Goal: Task Accomplishment & Management: Use online tool/utility

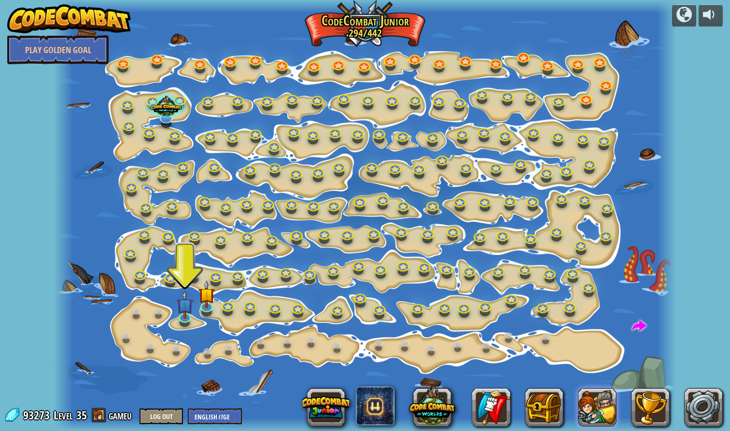
click at [598, 410] on button at bounding box center [597, 407] width 39 height 39
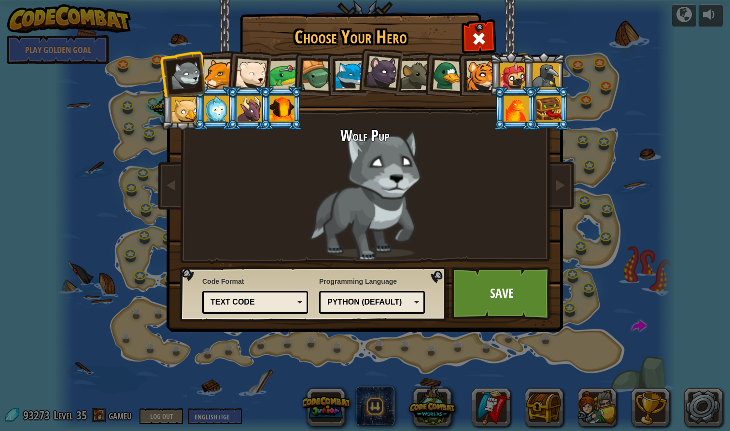
click at [409, 307] on div "Python (Default)" at bounding box center [368, 302] width 83 height 11
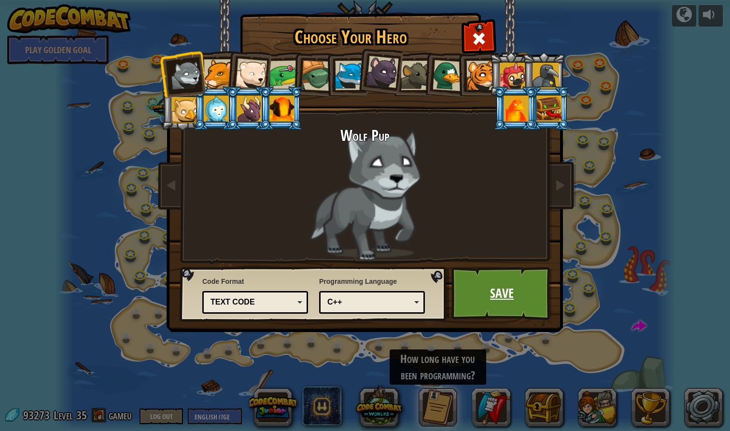
click at [499, 283] on link "Save" at bounding box center [501, 293] width 101 height 53
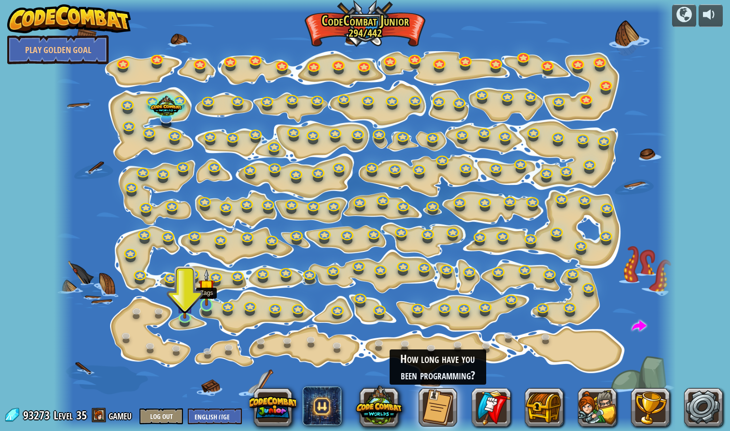
click at [208, 309] on link at bounding box center [206, 304] width 19 height 19
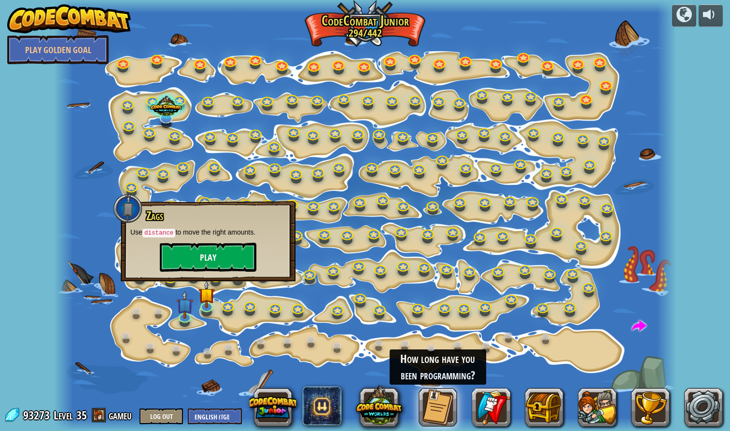
click at [209, 252] on button "Play" at bounding box center [208, 257] width 97 height 29
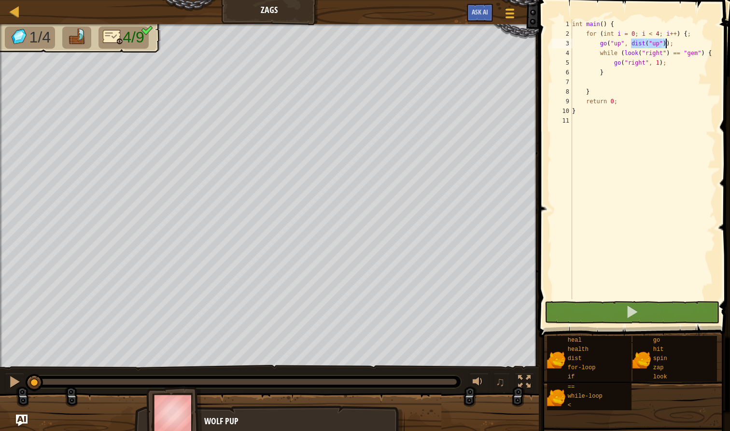
drag, startPoint x: 632, startPoint y: 45, endPoint x: 667, endPoint y: 45, distance: 35.2
click at [667, 45] on div "int main ( ) { for ( int i = 0 ; i < 4 ; i ++ ) { ; go ( " up " , dist ( " up "…" at bounding box center [642, 168] width 145 height 299
click at [615, 74] on div "int main ( ) { for ( int i = 0 ; i < 4 ; i ++ ) { ; go ( " up " , dist ( " up "…" at bounding box center [642, 168] width 145 height 299
type textarea "}"
click at [612, 82] on div "int main ( ) { for ( int i = 0 ; i < 4 ; i ++ ) { ; go ( " up " , dist ( " up "…" at bounding box center [642, 168] width 145 height 299
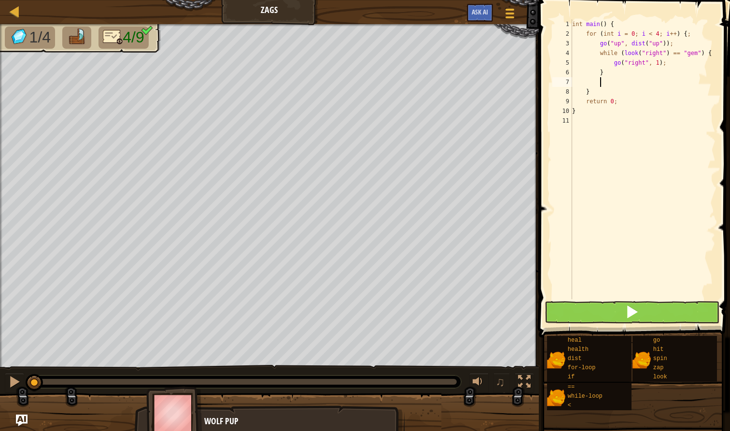
click at [614, 314] on button at bounding box center [631, 312] width 174 height 22
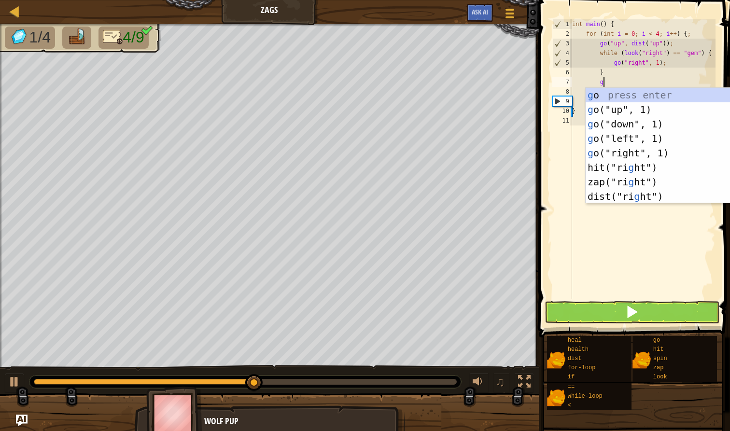
type textarea "go"
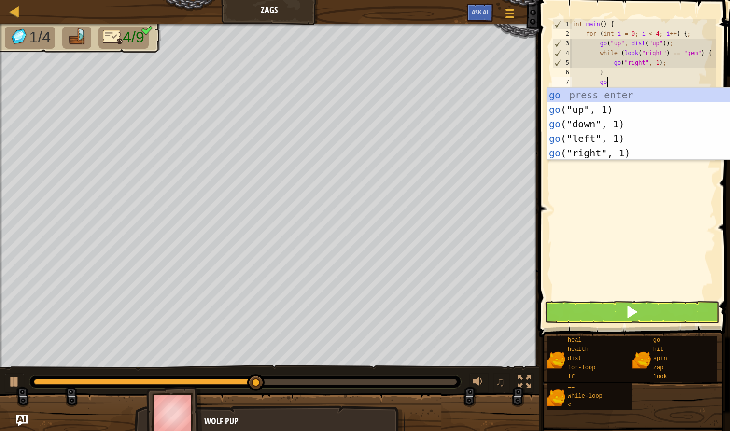
scroll to position [4, 2]
click at [639, 132] on div "go press enter go ("up", 1) press enter go ("down", 1) press enter go ("left", …" at bounding box center [638, 138] width 182 height 101
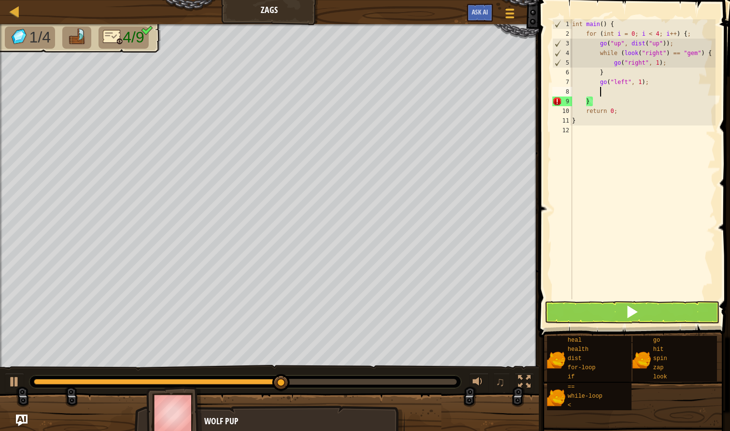
scroll to position [4, 2]
click at [647, 81] on div "int main ( ) { for ( int i = 0 ; i < 4 ; i ++ ) { ; go ( " up " , dist ( " up "…" at bounding box center [642, 168] width 145 height 299
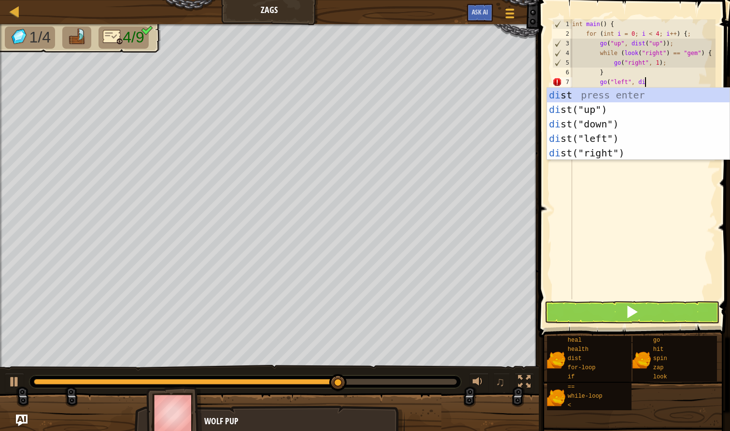
scroll to position [4, 6]
click at [600, 140] on div "dist press enter dist ("up") press enter dist ("down") press enter dist ("left"…" at bounding box center [638, 138] width 182 height 101
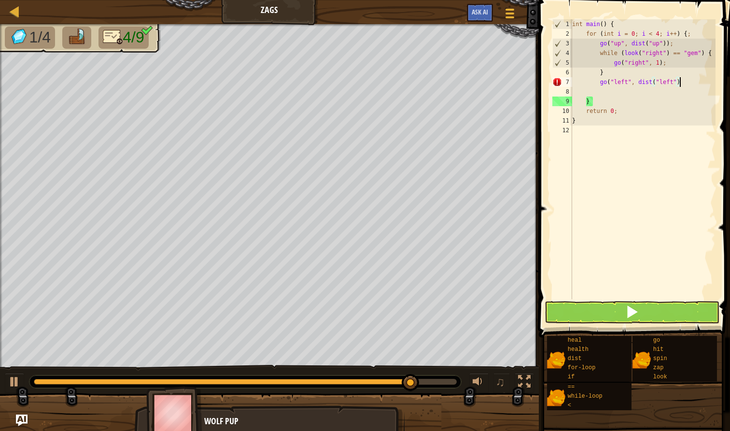
scroll to position [4, 9]
type textarea "go("left", dist("left"));"
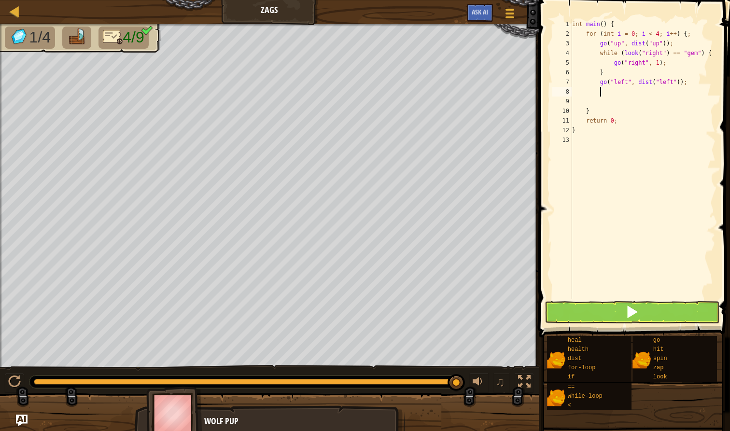
type textarea "l"
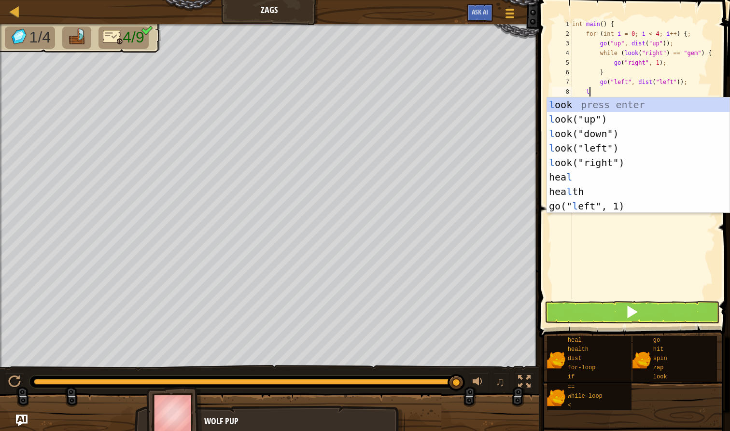
type textarea "d"
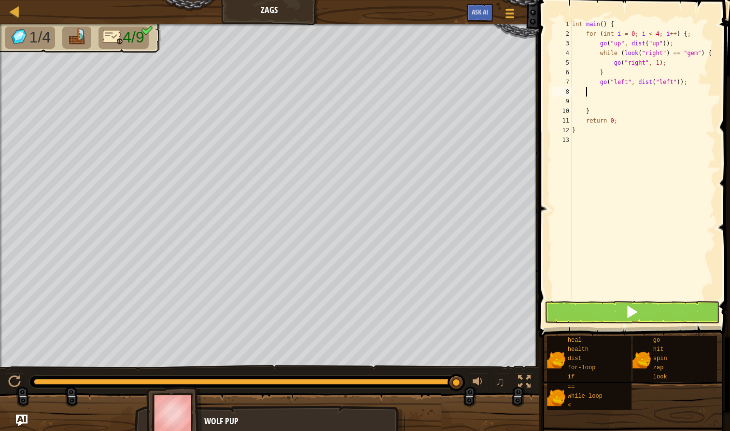
type textarea "g"
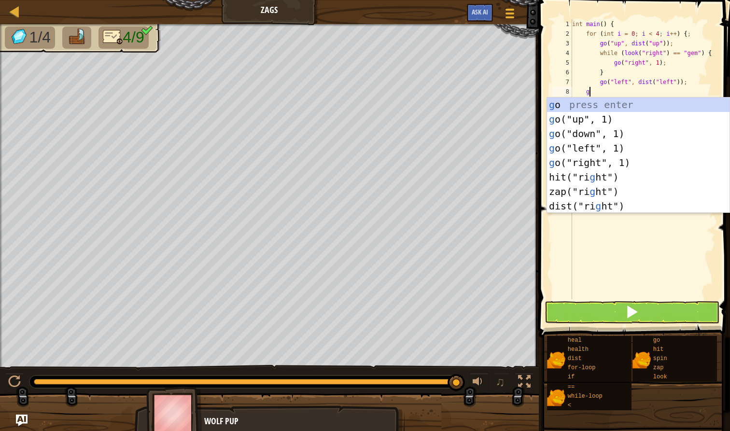
scroll to position [4, 1]
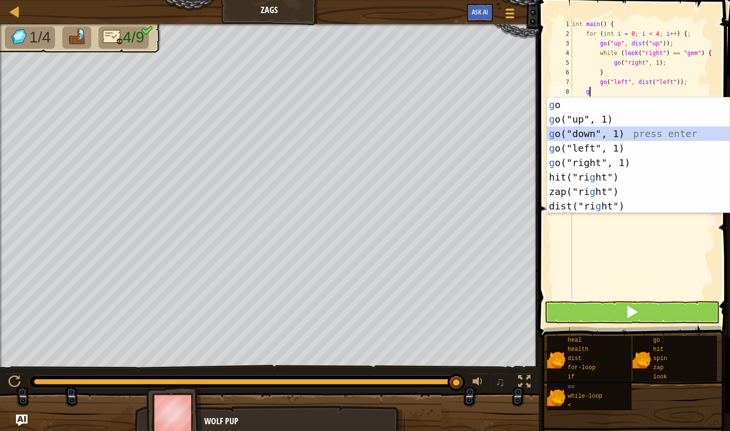
click at [607, 134] on div "g o press enter g o("up", 1) press enter g o("down", 1) press enter g o("left",…" at bounding box center [638, 169] width 182 height 145
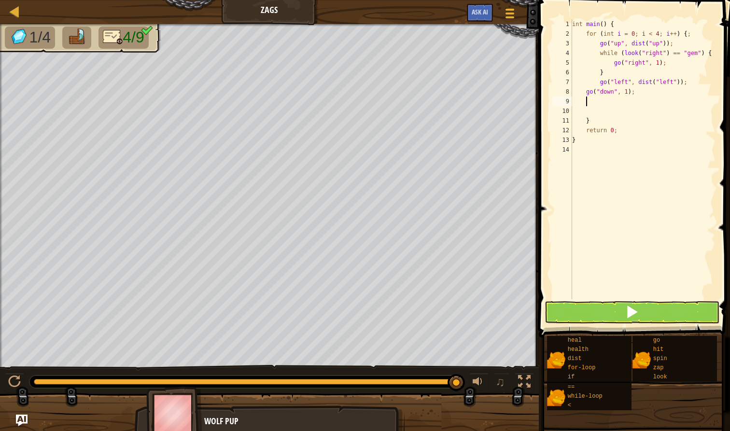
click at [641, 97] on div "int main ( ) { for ( int i = 0 ; i < 4 ; i ++ ) { ; go ( " up " , dist ( " up "…" at bounding box center [642, 168] width 145 height 299
click at [642, 93] on div "int main ( ) { for ( int i = 0 ; i < 4 ; i ++ ) { ; go ( " up " , dist ( " up "…" at bounding box center [642, 168] width 145 height 299
type textarea "go("down","
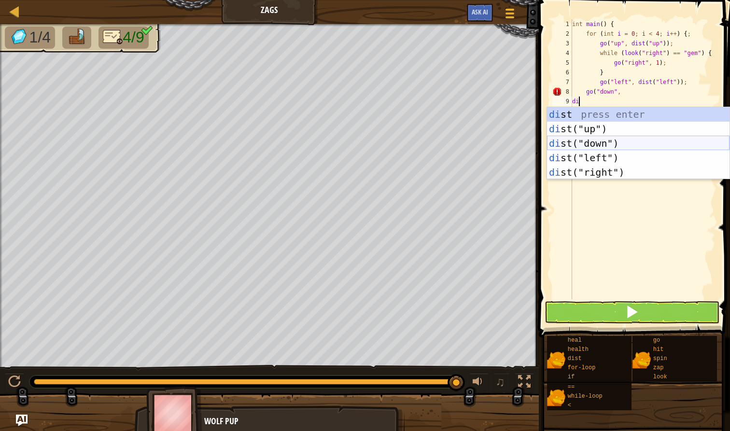
type textarea "d"
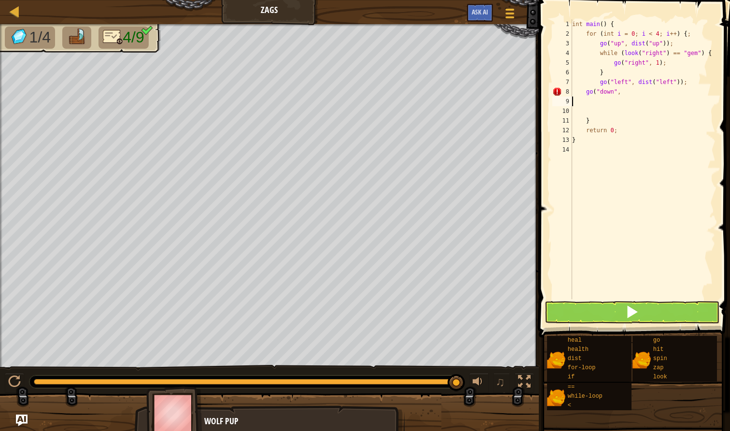
click at [634, 95] on div "int main ( ) { for ( int i = 0 ; i < 4 ; i ++ ) { ; go ( " up " , dist ( " up "…" at bounding box center [642, 168] width 145 height 299
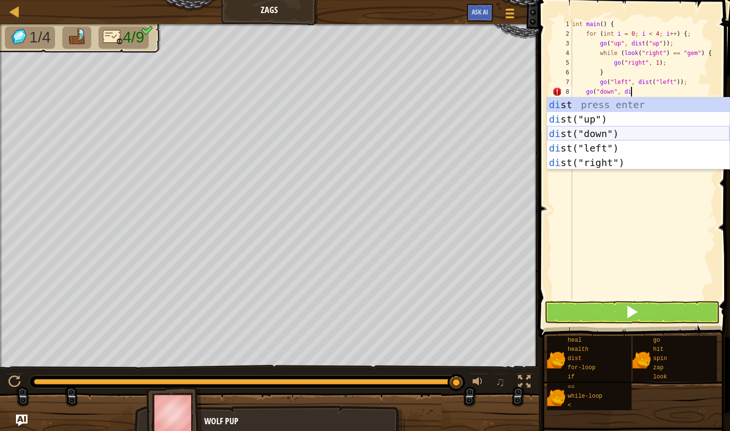
click at [576, 131] on div "di st press enter di st("up") press enter di st("down") press enter di st("left…" at bounding box center [638, 147] width 182 height 101
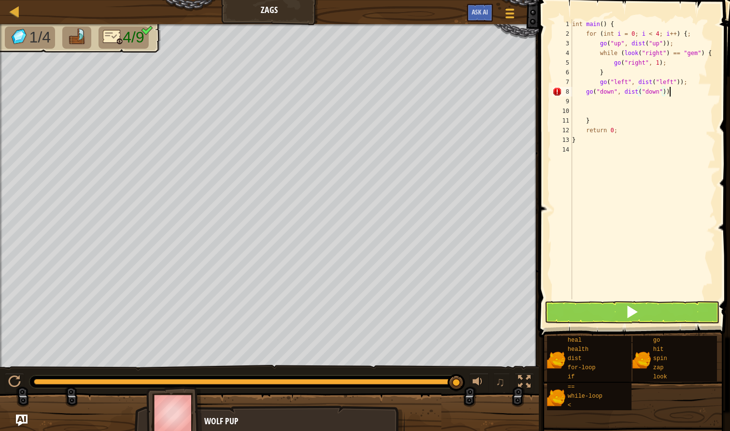
scroll to position [4, 8]
type textarea "go("down", dist("down"));"
click at [595, 103] on div "int main ( ) { for ( int i = 0 ; i < 4 ; i ++ ) { ; go ( " up " , dist ( " up "…" at bounding box center [642, 168] width 145 height 299
click at [635, 301] on div "1 2 3 4 5 6 7 8 9 10 11 12 13 14 int main ( ) { for ( int i = 0 ; i < 4 ; i ++ …" at bounding box center [633, 188] width 194 height 366
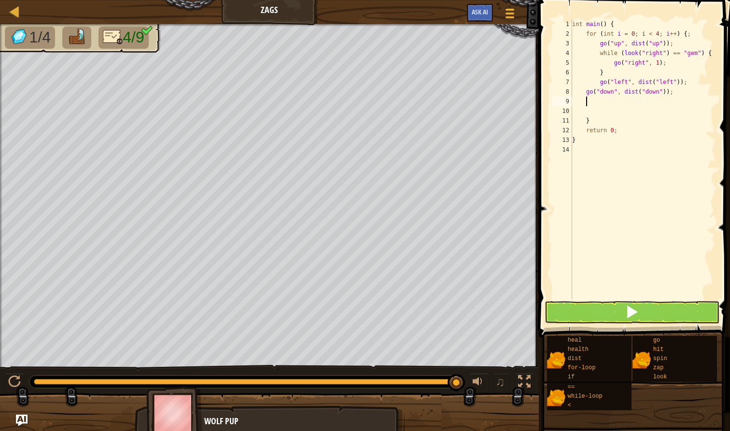
click at [627, 307] on span at bounding box center [632, 312] width 14 height 14
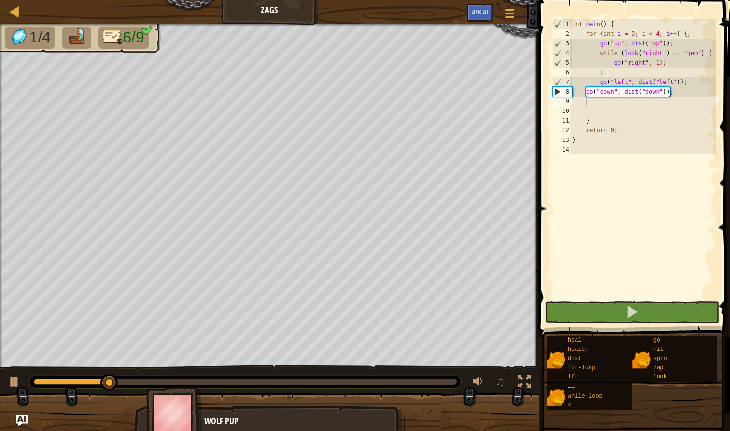
click at [24, 383] on div "♫" at bounding box center [269, 379] width 539 height 29
click at [8, 381] on button at bounding box center [14, 383] width 19 height 20
drag, startPoint x: 27, startPoint y: 369, endPoint x: 602, endPoint y: 100, distance: 635.6
click at [602, 100] on div "int main ( ) { for ( int i = 0 ; i < 4 ; i ++ ) { ; go ( " up " , dist ( " up "…" at bounding box center [642, 168] width 145 height 299
type textarea "g"
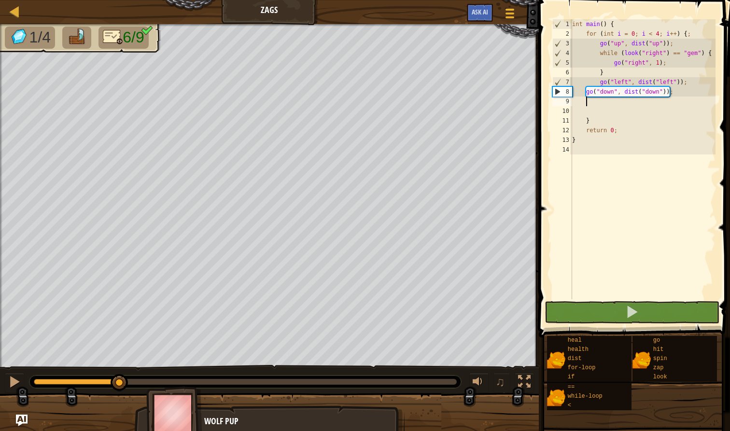
scroll to position [4, 1]
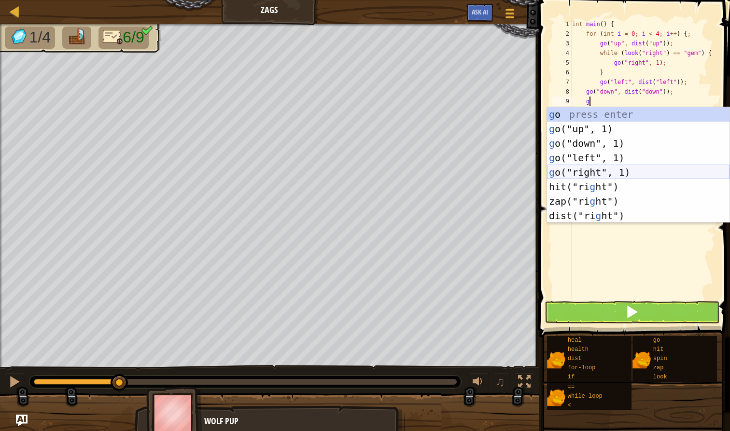
click at [583, 175] on div "g o press enter g o("up", 1) press enter g o("down", 1) press enter g o("left",…" at bounding box center [638, 179] width 182 height 145
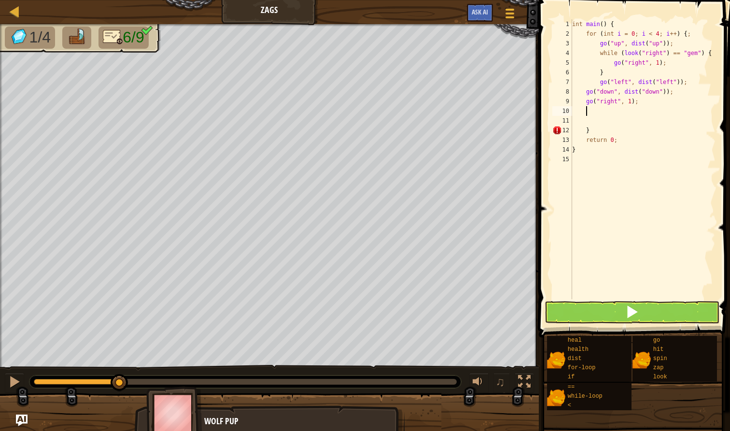
scroll to position [4, 0]
click at [637, 106] on div "int main ( ) { for ( int i = 0 ; i < 4 ; i ++ ) { ; go ( " up " , dist ( " up "…" at bounding box center [642, 168] width 145 height 299
click at [639, 104] on div "int main ( ) { for ( int i = 0 ; i < 4 ; i ++ ) { ; go ( " up " , dist ( " up "…" at bounding box center [642, 168] width 145 height 299
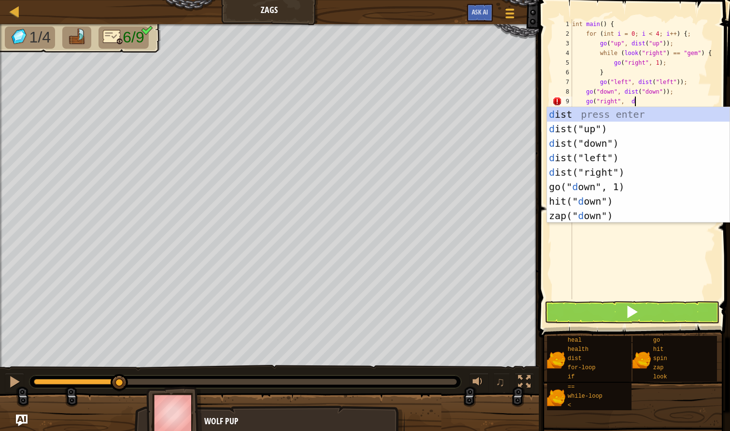
scroll to position [4, 5]
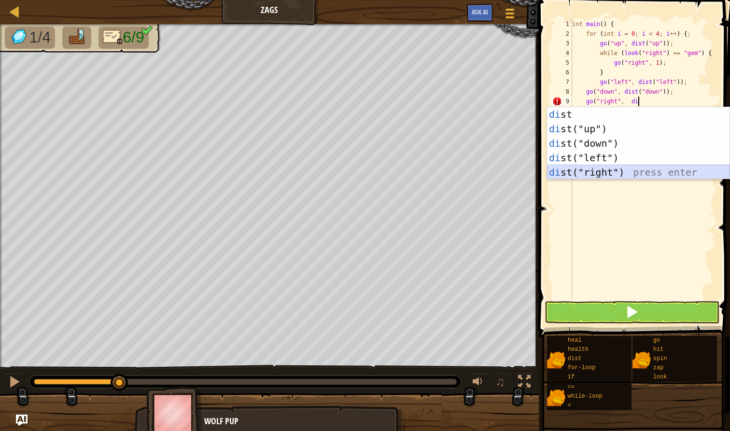
drag, startPoint x: 596, startPoint y: 148, endPoint x: 598, endPoint y: 172, distance: 24.2
click at [598, 172] on div "di st press enter di st("up") press enter di st("down") press enter di st("left…" at bounding box center [638, 157] width 182 height 101
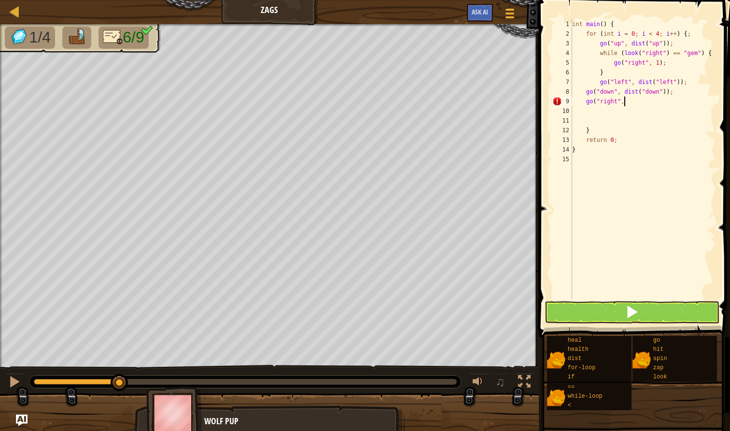
scroll to position [4, 3]
type textarea "g"
type textarea "t"
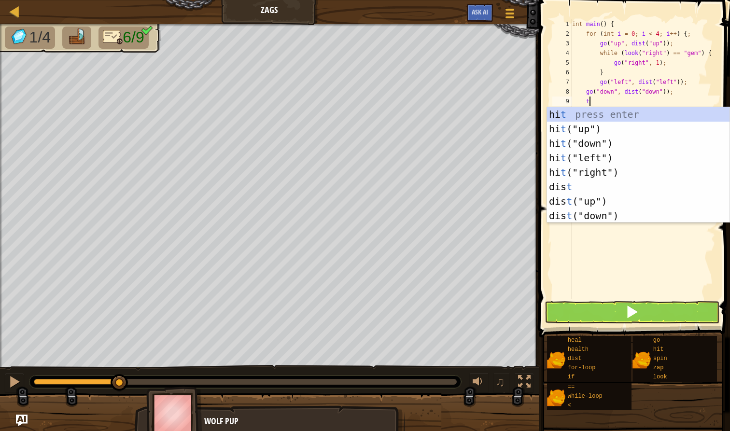
type textarea "g"
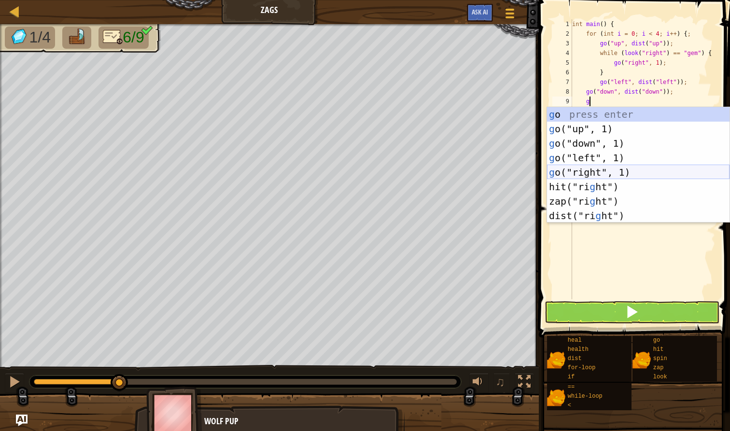
click at [573, 171] on div "g o press enter g o("up", 1) press enter g o("down", 1) press enter g o("left",…" at bounding box center [638, 179] width 182 height 145
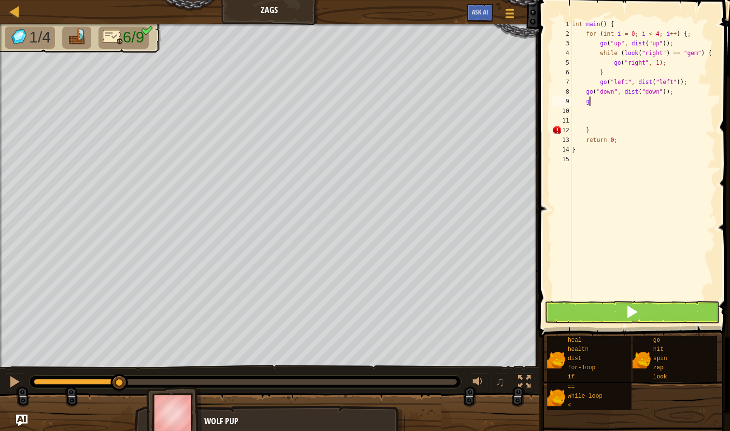
scroll to position [4, 0]
click at [632, 97] on div "int main ( ) { for ( int i = 0 ; i < 4 ; i ++ ) { ; go ( " up " , dist ( " up "…" at bounding box center [642, 168] width 145 height 299
type textarea "go("right", 2);"
click at [594, 115] on div "int main ( ) { for ( int i = 0 ; i < 4 ; i ++ ) { ; go ( " up " , dist ( " up "…" at bounding box center [642, 168] width 145 height 299
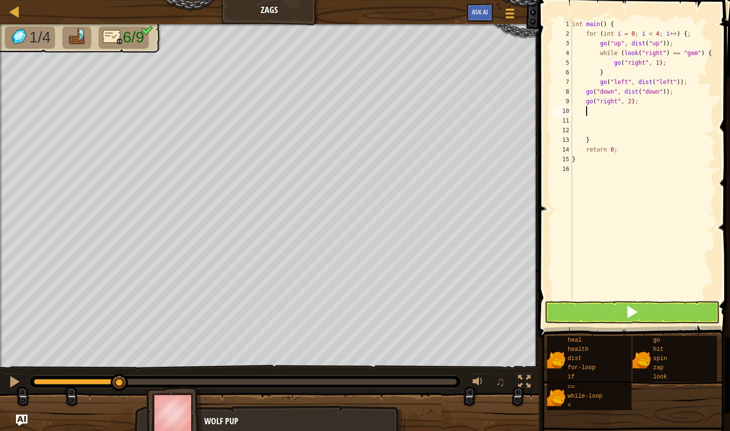
scroll to position [4, 0]
click at [602, 324] on span at bounding box center [635, 155] width 199 height 366
click at [612, 312] on button at bounding box center [631, 312] width 174 height 22
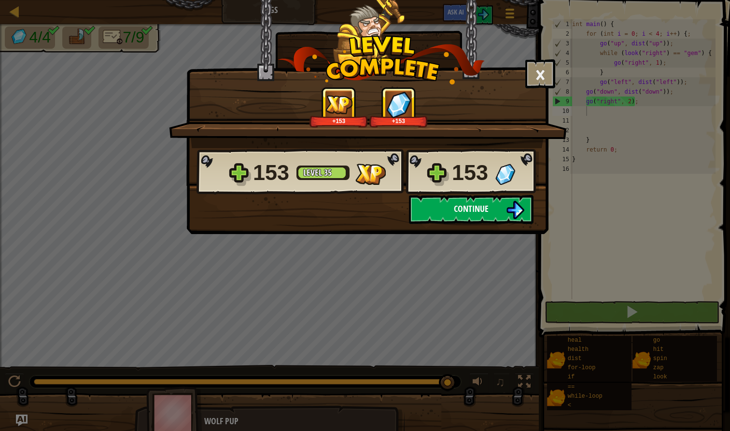
click at [504, 213] on button "Continue" at bounding box center [471, 209] width 125 height 29
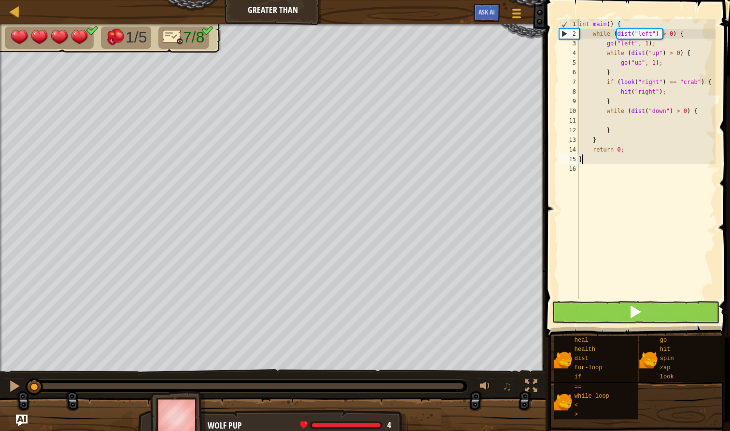
click at [574, 308] on button at bounding box center [635, 312] width 167 height 22
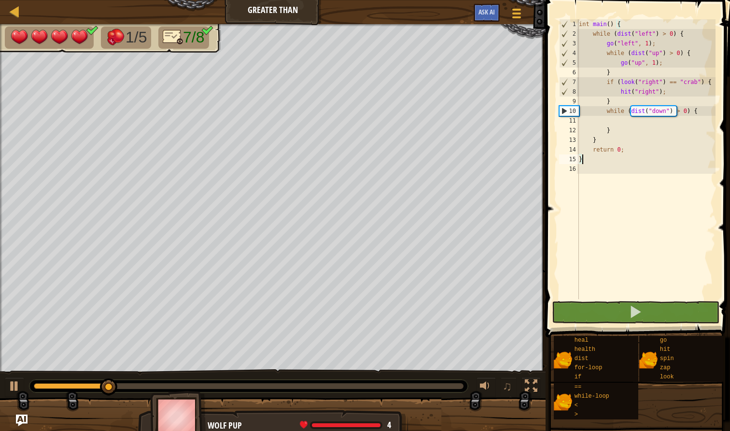
click at [622, 125] on div "int main ( ) { while ( dist ( " left " ) > 0 ) { go ( " left " , 1 ) ; while ( …" at bounding box center [646, 168] width 139 height 299
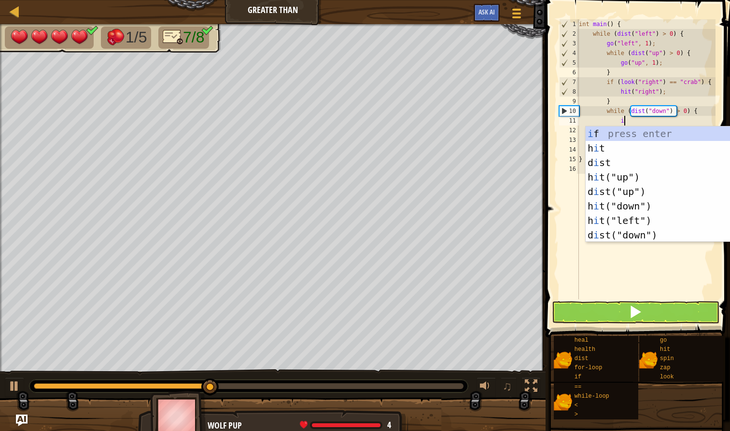
scroll to position [4, 3]
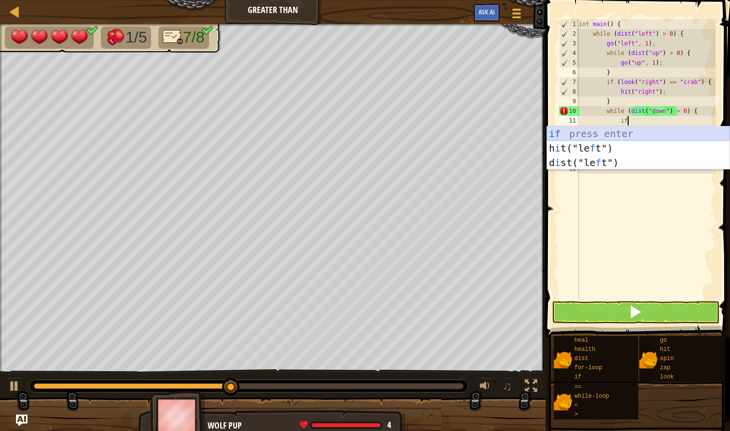
click at [631, 131] on div "if press enter h i t("le f t") press enter d i st("le f t") press enter" at bounding box center [638, 162] width 182 height 72
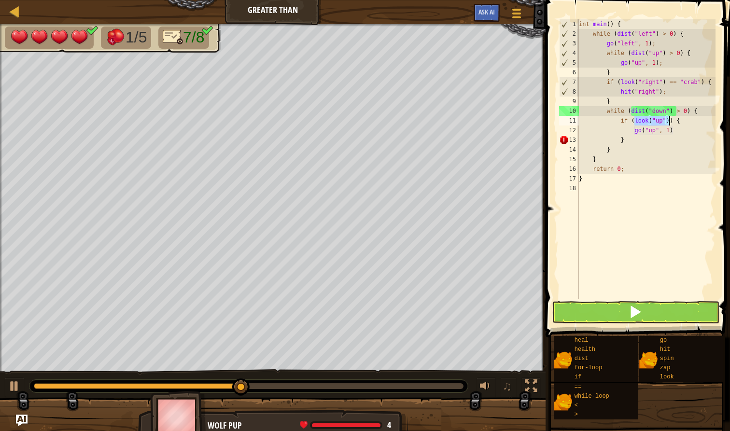
click at [678, 130] on div "int main ( ) { while ( dist ( " left " ) > 0 ) { go ( " left " , 1 ) ; while ( …" at bounding box center [646, 168] width 139 height 299
type textarea "g"
click at [662, 119] on div "int main ( ) { while ( dist ( " left " ) > 0 ) { go ( " left " , 1 ) ; while ( …" at bounding box center [646, 168] width 139 height 299
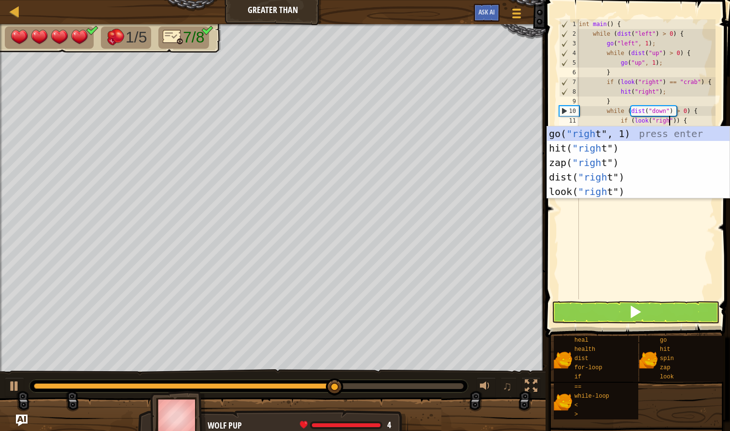
scroll to position [4, 8]
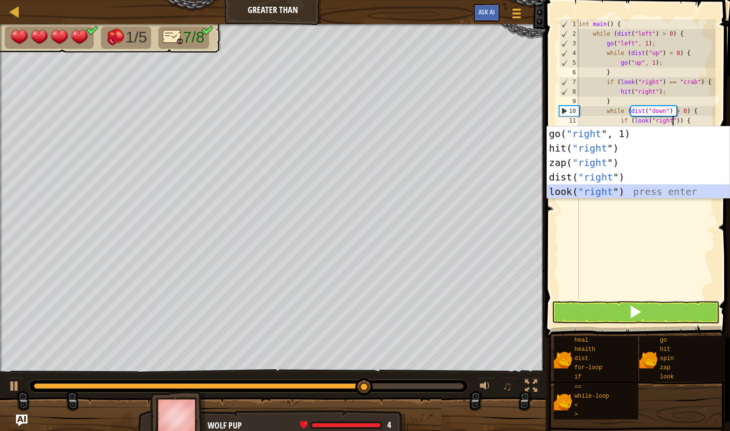
click at [580, 191] on div "go( "right ", 1) press enter hit( "right ") press enter zap( "right ") press en…" at bounding box center [638, 176] width 182 height 101
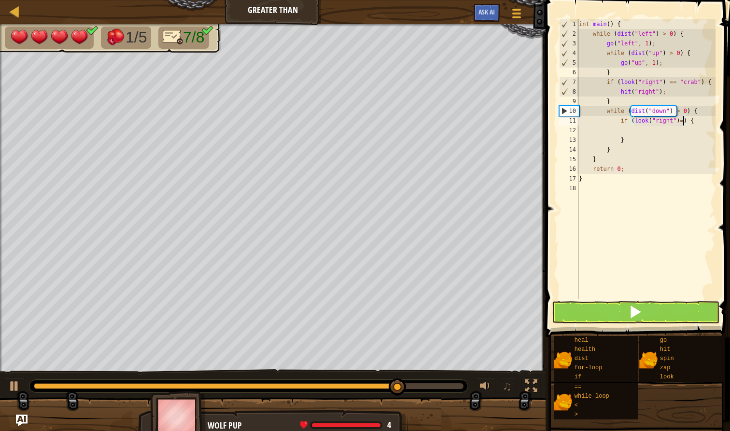
scroll to position [4, 9]
click at [680, 119] on div "int main ( ) { while ( dist ( " left " ) > 0 ) { go ( " left " , 1 ) ; while ( …" at bounding box center [646, 168] width 139 height 299
click at [691, 124] on div "int main ( ) { while ( dist ( " left " ) > 0 ) { go ( " left " , 1 ) ; while ( …" at bounding box center [646, 168] width 139 height 299
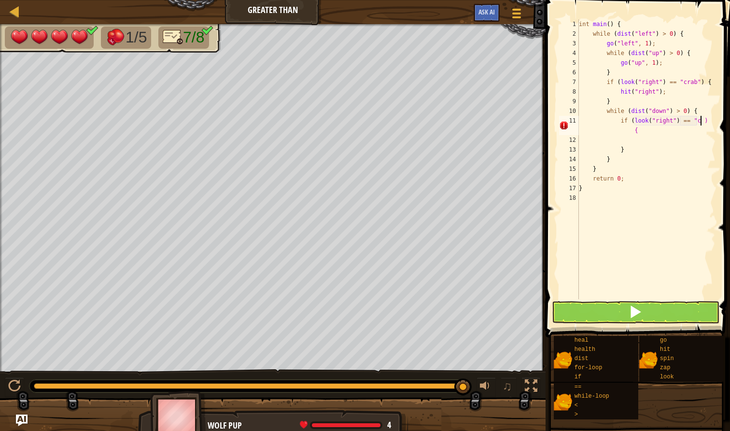
scroll to position [4, 11]
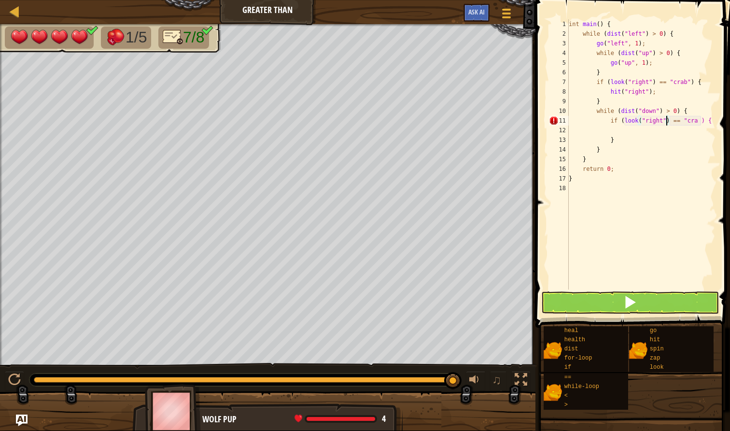
click at [666, 123] on div "int main ( ) { while ( dist ( " left " ) > 0 ) { go ( " left " , 1 ) ; while ( …" at bounding box center [641, 164] width 149 height 290
click at [661, 122] on div "int main ( ) { while ( dist ( " left " ) > 0 ) { go ( " left " , 1 ) ; while ( …" at bounding box center [641, 164] width 149 height 290
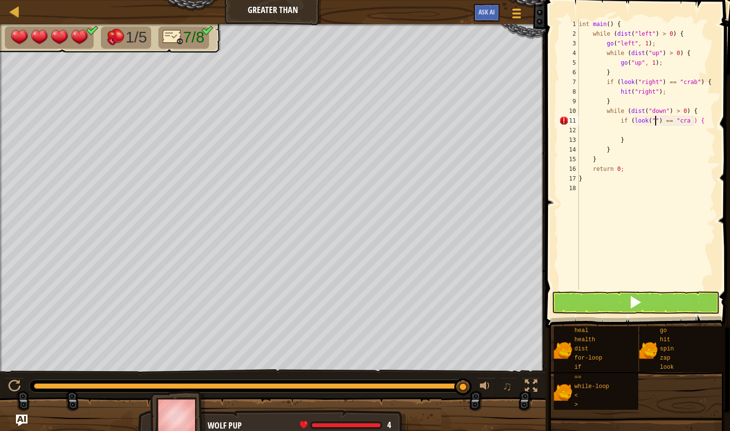
scroll to position [4, 7]
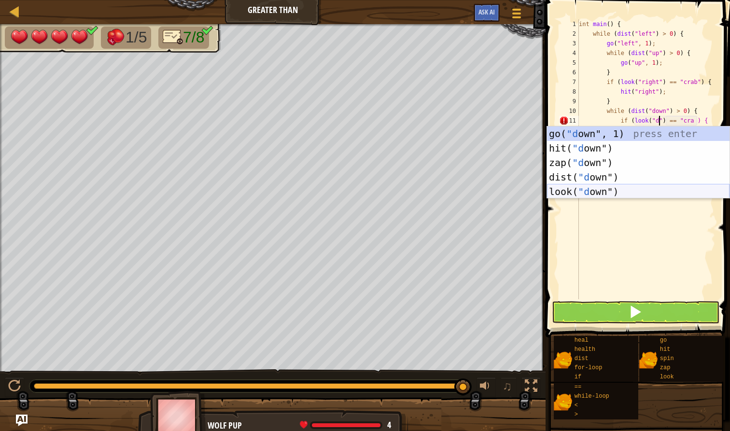
click at [582, 194] on div "go( "d own", 1) press enter hit( "d own") press enter zap( "d own") press enter…" at bounding box center [638, 176] width 182 height 101
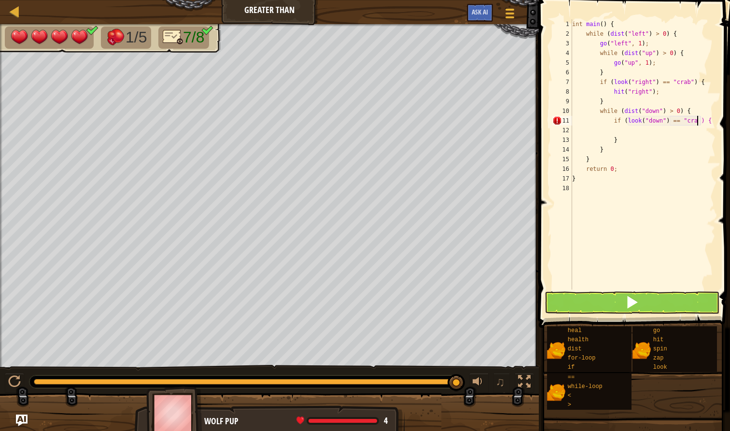
click at [696, 122] on div "int main ( ) { while ( dist ( " left " ) > 0 ) { go ( " left " , 1 ) ; while ( …" at bounding box center [642, 164] width 145 height 290
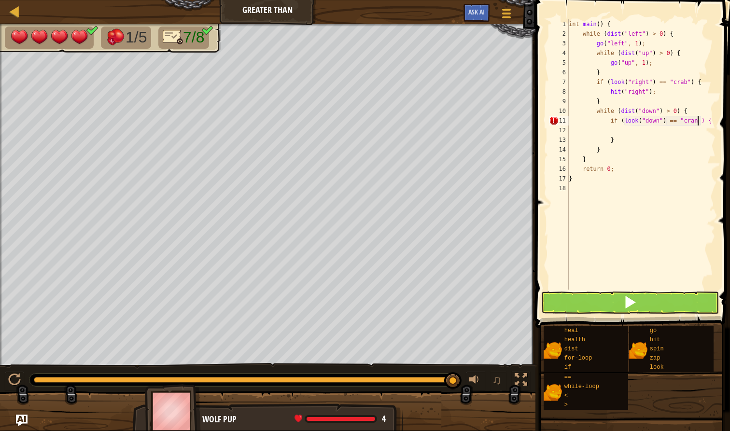
click at [712, 118] on div "int main ( ) { while ( dist ( " left " ) > 0 ) { go ( " left " , 1 ) ; while ( …" at bounding box center [641, 164] width 149 height 290
click at [608, 304] on button at bounding box center [630, 302] width 178 height 22
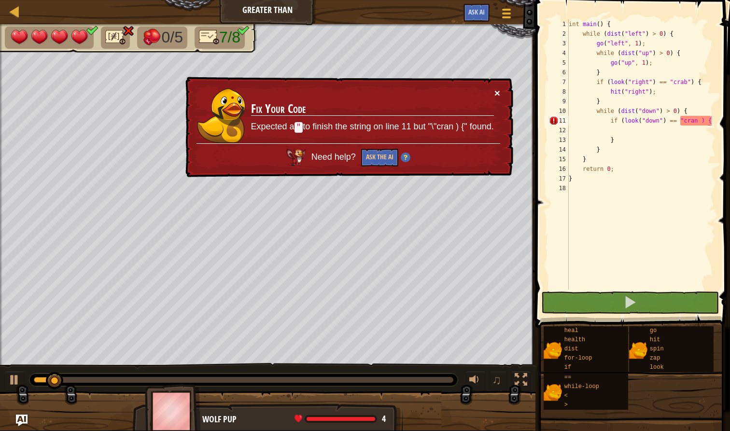
click at [497, 94] on button "×" at bounding box center [497, 93] width 6 height 10
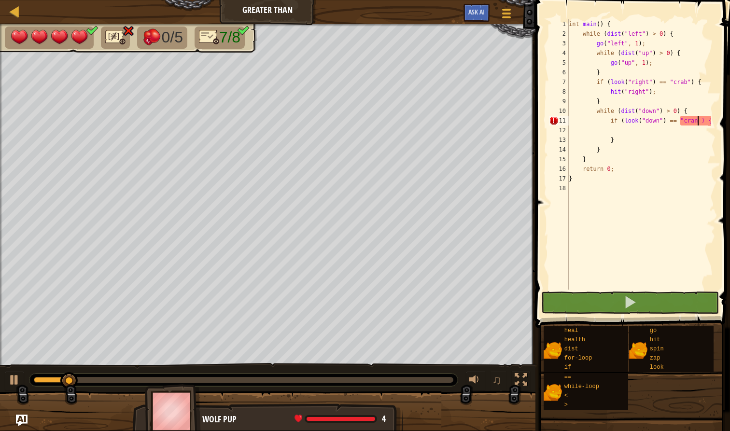
click at [698, 122] on div "int main ( ) { while ( dist ( " left " ) > 0 ) { go ( " left " , 1 ) ; while ( …" at bounding box center [641, 164] width 149 height 290
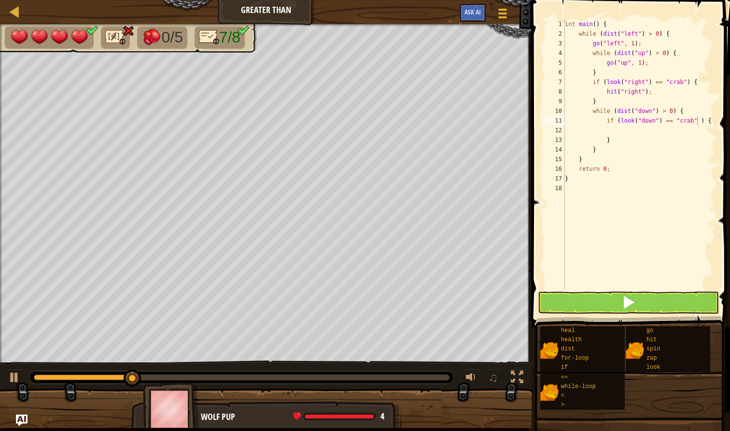
click at [633, 307] on span at bounding box center [629, 302] width 14 height 14
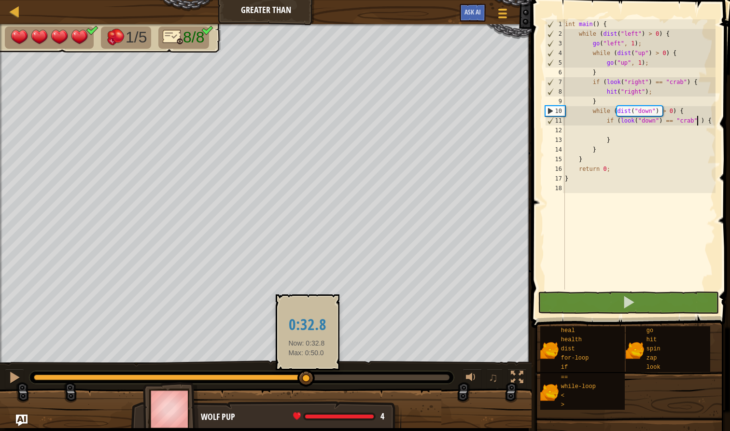
click at [306, 375] on div at bounding box center [242, 377] width 416 height 6
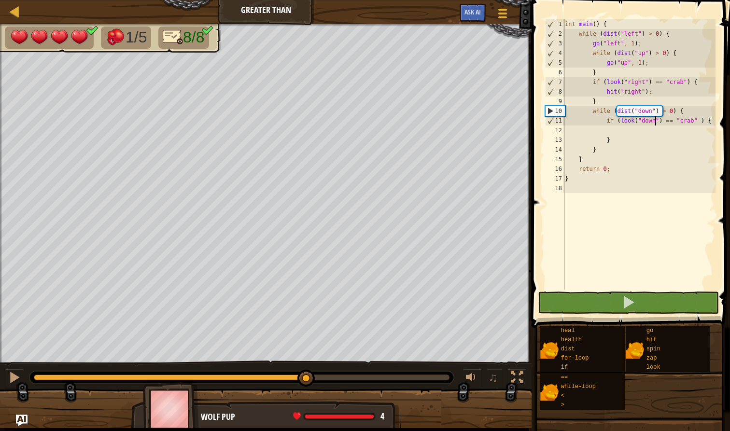
click at [655, 121] on div "int main ( ) { while ( dist ( " left " ) > 0 ) { go ( " left " , 1 ) ; while ( …" at bounding box center [639, 164] width 152 height 290
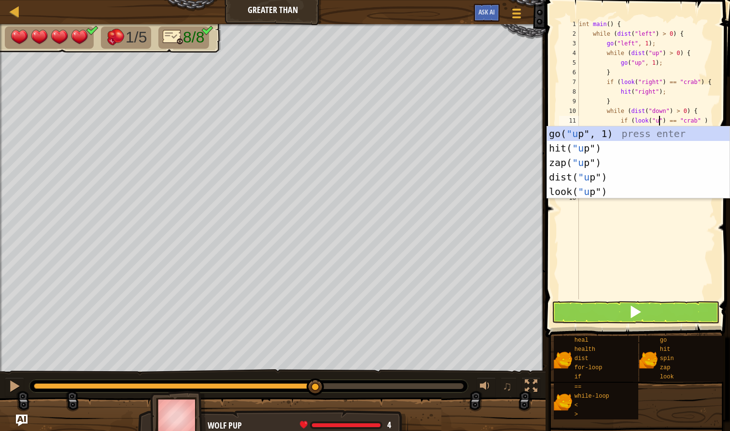
scroll to position [4, 7]
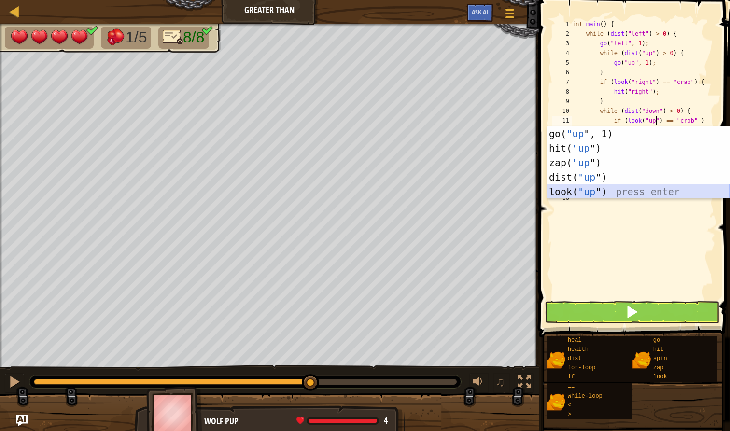
click at [608, 191] on div "go( "up ", 1) press enter hit( "up ") press enter zap( "up ") press enter dist(…" at bounding box center [638, 176] width 182 height 101
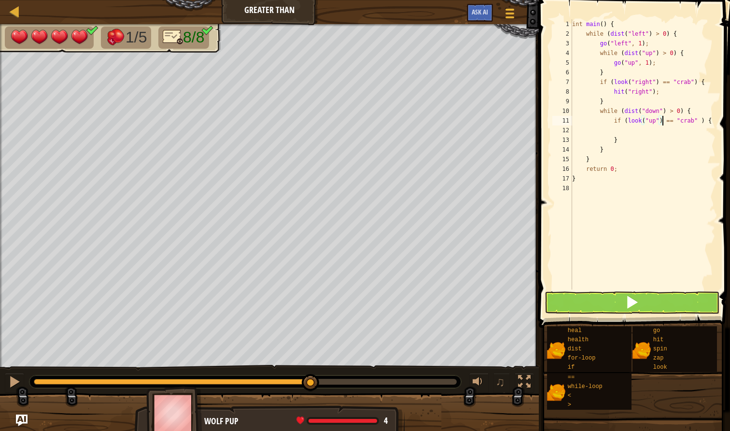
type textarea "if (look("up") == "crab" ) {"
click at [631, 295] on span at bounding box center [632, 302] width 14 height 14
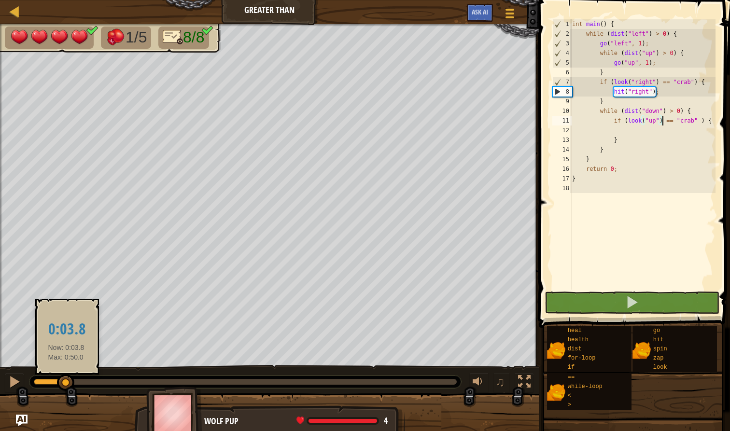
click at [66, 384] on div at bounding box center [50, 382] width 32 height 6
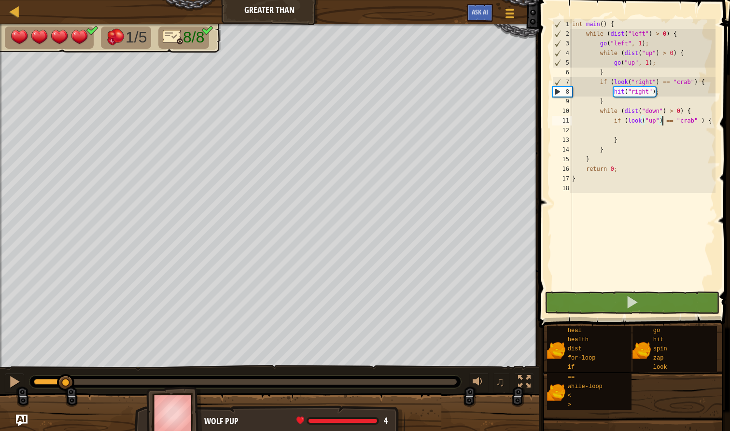
click at [30, 384] on div at bounding box center [244, 381] width 431 height 13
click at [621, 128] on div "int main ( ) { while ( dist ( " left " ) > 0 ) { go ( " left " , 1 ) ; while ( …" at bounding box center [642, 164] width 145 height 290
click at [622, 124] on div "int main ( ) { while ( dist ( " left " ) > 0 ) { go ( " left " , 1 ) ; while ( …" at bounding box center [642, 164] width 145 height 290
click at [627, 125] on div "int main ( ) { while ( dist ( " left " ) > 0 ) { go ( " left " , 1 ) ; while ( …" at bounding box center [642, 164] width 145 height 290
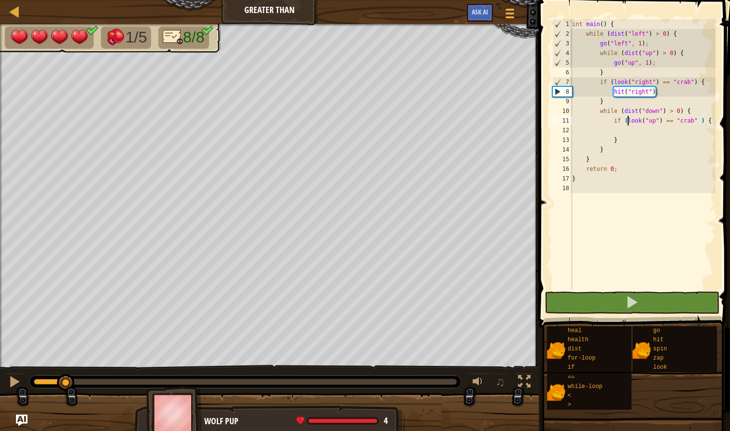
click at [626, 125] on div "int main ( ) { while ( dist ( " left " ) > 0 ) { go ( " left " , 1 ) ; while ( …" at bounding box center [642, 164] width 145 height 290
click at [622, 123] on div "int main ( ) { while ( dist ( " left " ) > 0 ) { go ( " left " , 1 ) ; while ( …" at bounding box center [642, 164] width 145 height 290
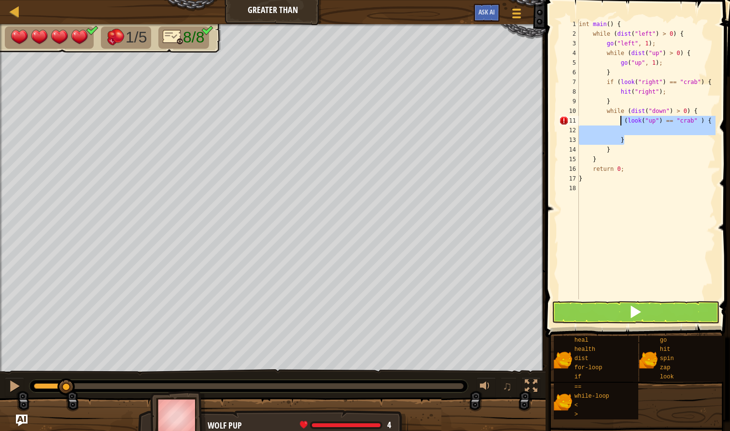
drag, startPoint x: 630, startPoint y: 140, endPoint x: 619, endPoint y: 122, distance: 21.2
click at [619, 122] on div "int main ( ) { while ( dist ( " left " ) > 0 ) { go ( " left " , 1 ) ; while ( …" at bounding box center [646, 168] width 139 height 299
type textarea "(look("up") == "crab" ) {"
click at [568, 311] on button at bounding box center [635, 312] width 167 height 22
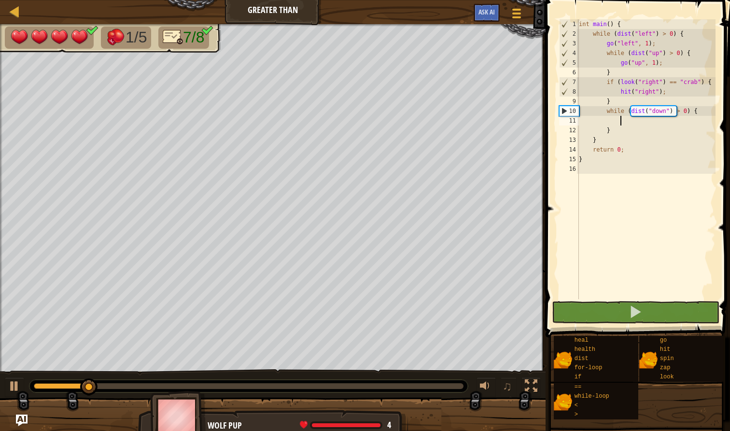
click at [40, 383] on div at bounding box center [61, 386] width 55 height 6
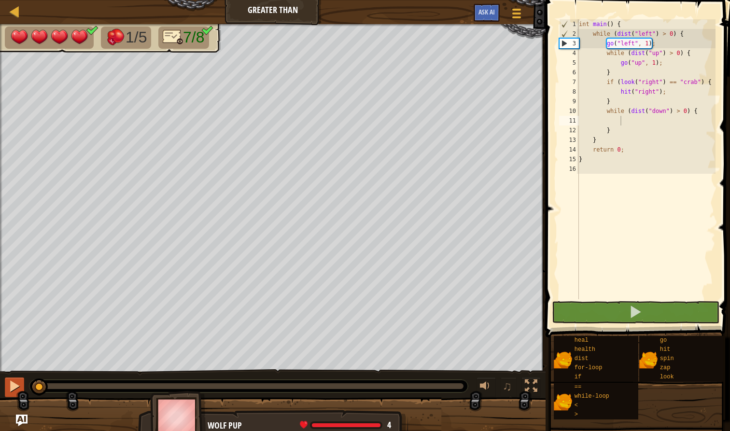
click at [16, 383] on div at bounding box center [14, 386] width 13 height 13
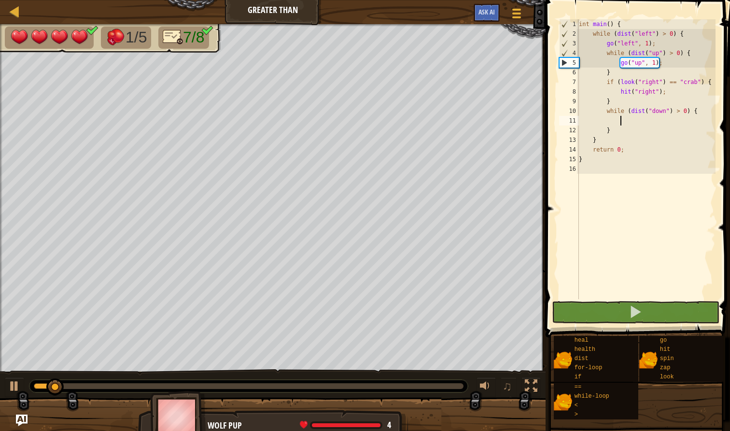
type textarea "g"
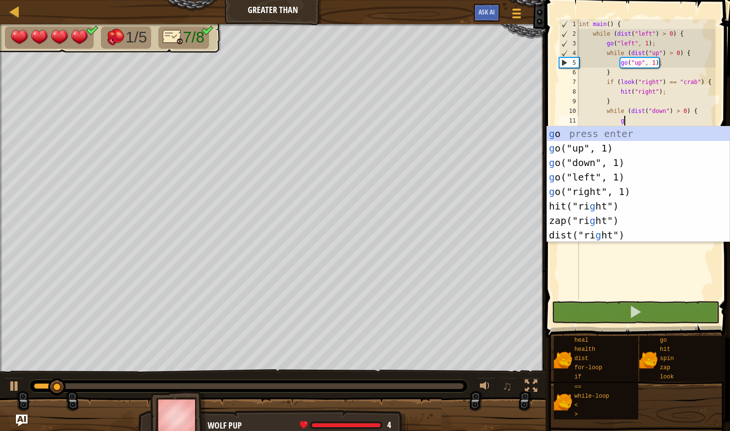
scroll to position [4, 3]
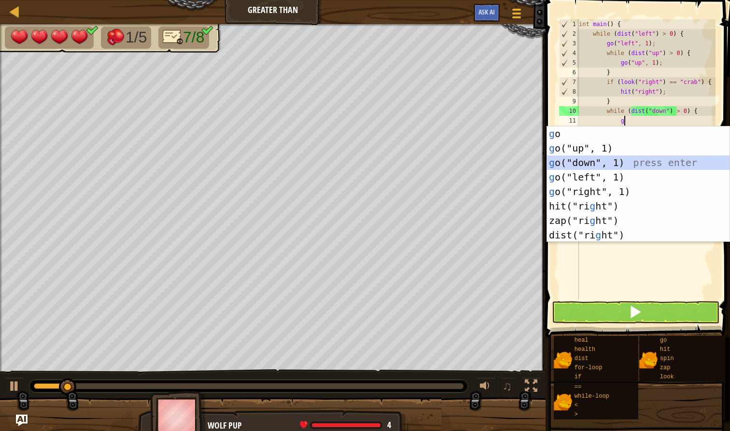
click at [595, 169] on div "g o press enter g o("up", 1) press enter g o("down", 1) press enter g o("left",…" at bounding box center [638, 198] width 182 height 145
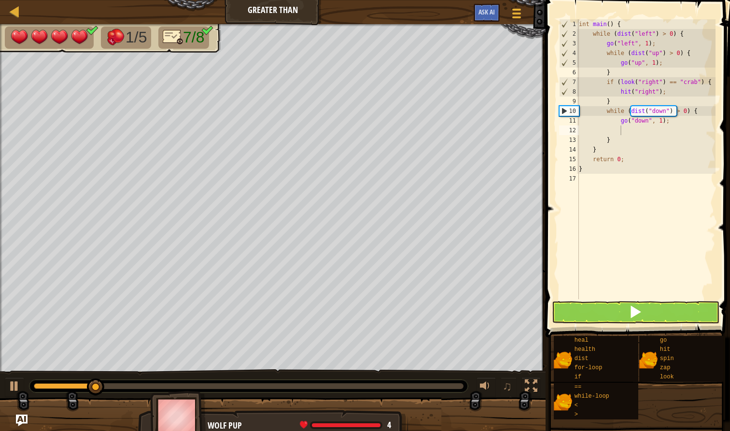
click at [604, 325] on span at bounding box center [638, 155] width 192 height 366
click at [608, 314] on button at bounding box center [635, 312] width 167 height 22
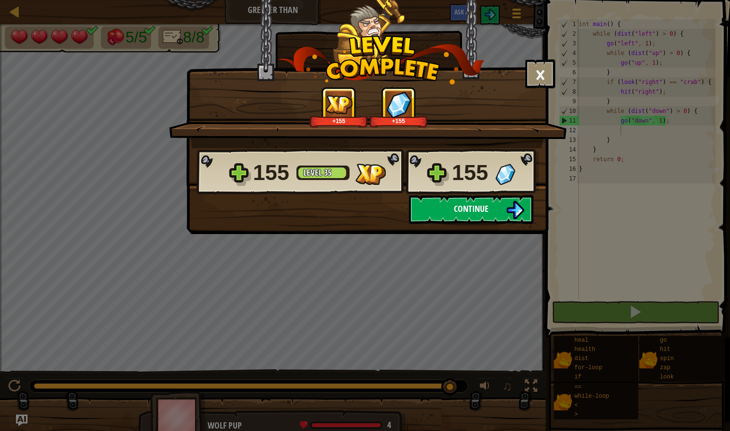
click at [456, 207] on span "Continue" at bounding box center [471, 209] width 35 height 12
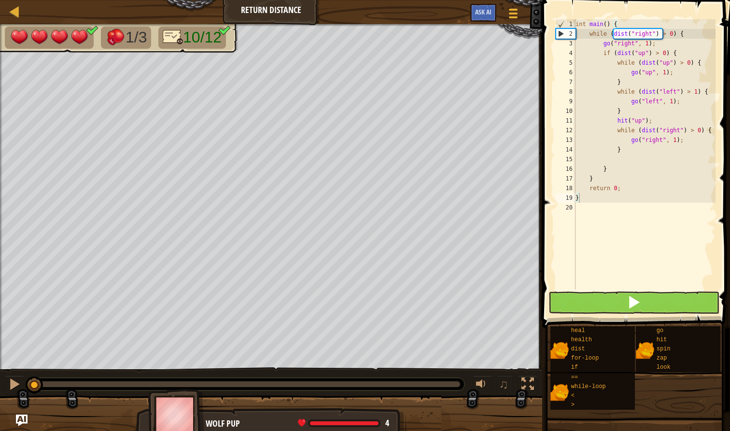
click at [608, 302] on button at bounding box center [633, 302] width 171 height 22
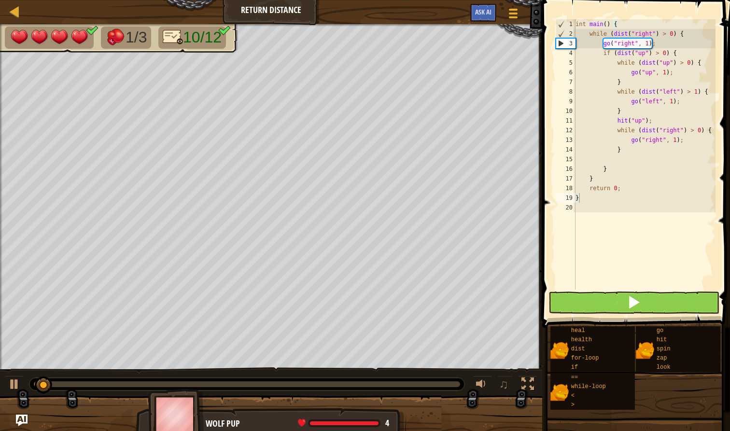
click at [608, 300] on button at bounding box center [633, 302] width 171 height 22
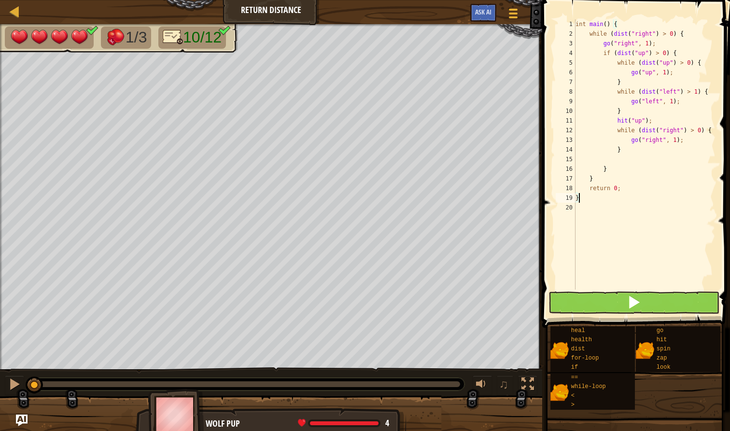
click at [608, 300] on button at bounding box center [633, 302] width 171 height 22
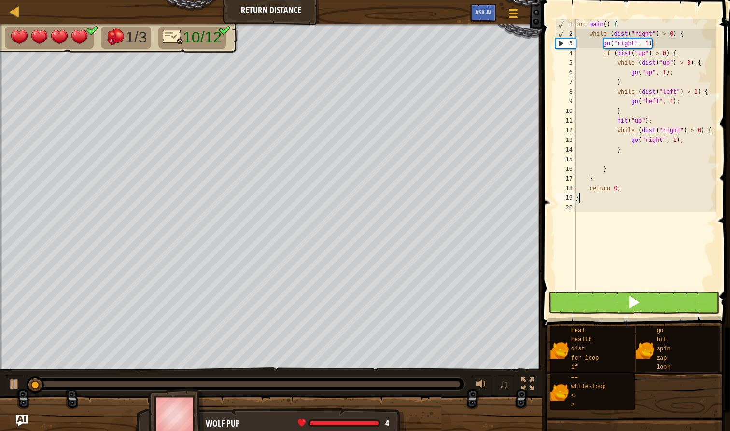
click at [608, 300] on button at bounding box center [633, 302] width 171 height 22
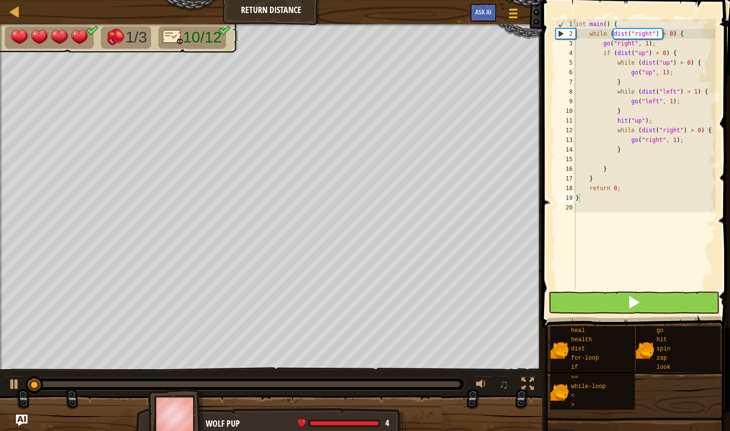
click at [608, 300] on button at bounding box center [633, 302] width 171 height 22
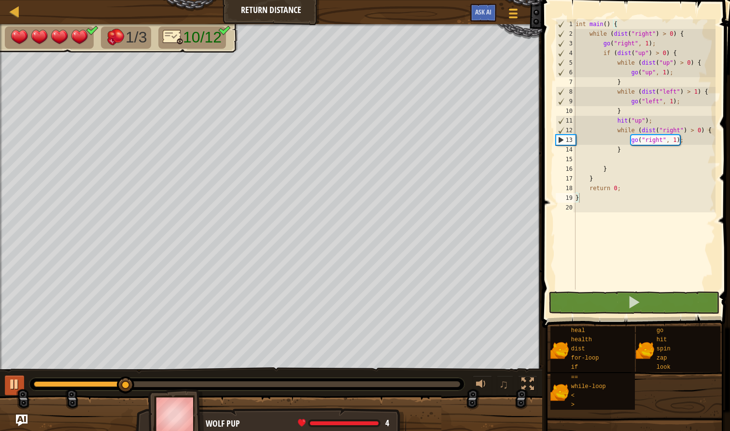
click at [23, 386] on button at bounding box center [14, 385] width 19 height 20
click at [618, 161] on div "int main ( ) { while ( dist ( " right " ) > 0 ) { go ( " right " , 1 ) ; if ( d…" at bounding box center [644, 164] width 142 height 290
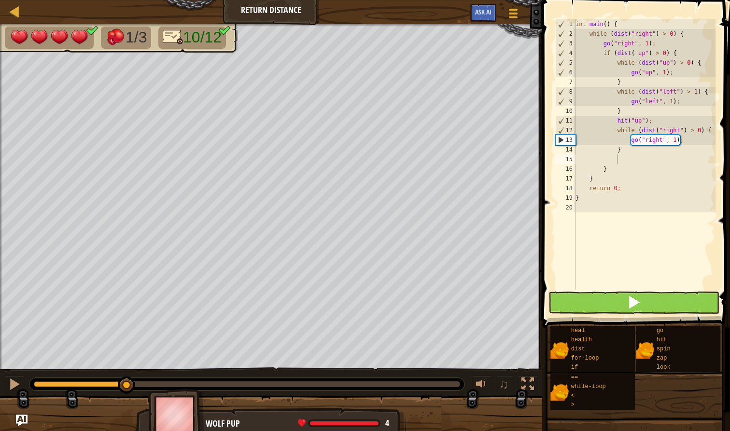
click at [635, 312] on button at bounding box center [633, 302] width 171 height 22
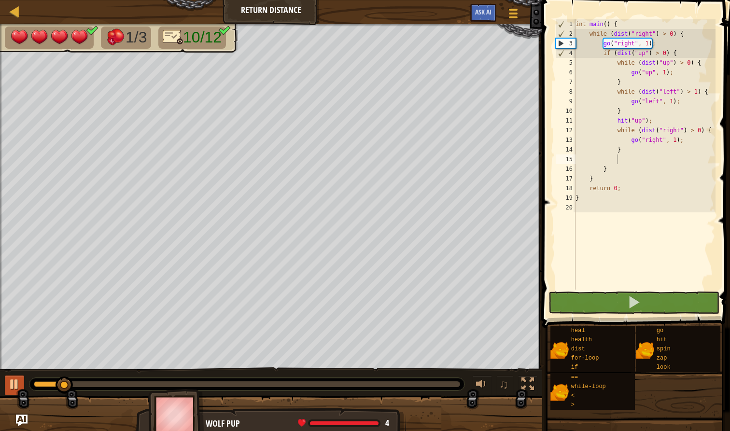
click at [14, 382] on div at bounding box center [14, 384] width 13 height 13
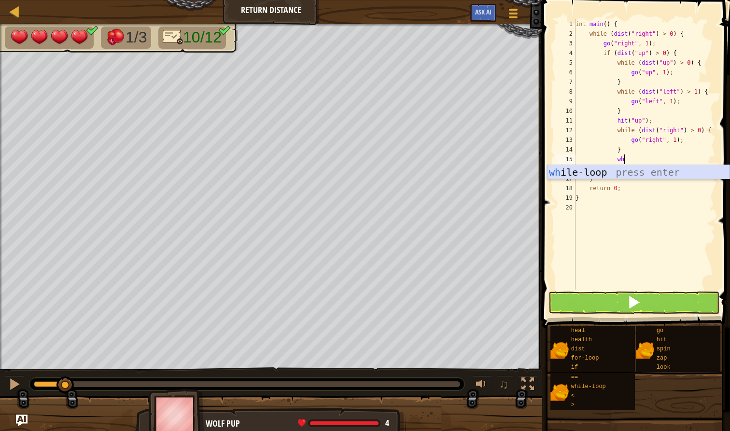
type textarea "w"
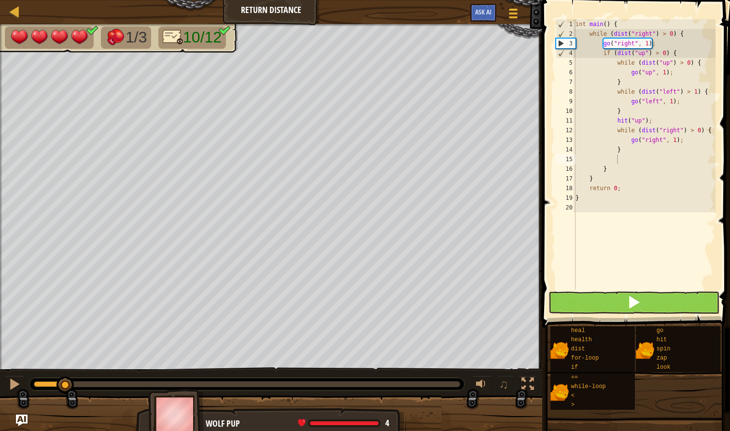
click at [622, 308] on button at bounding box center [633, 302] width 171 height 22
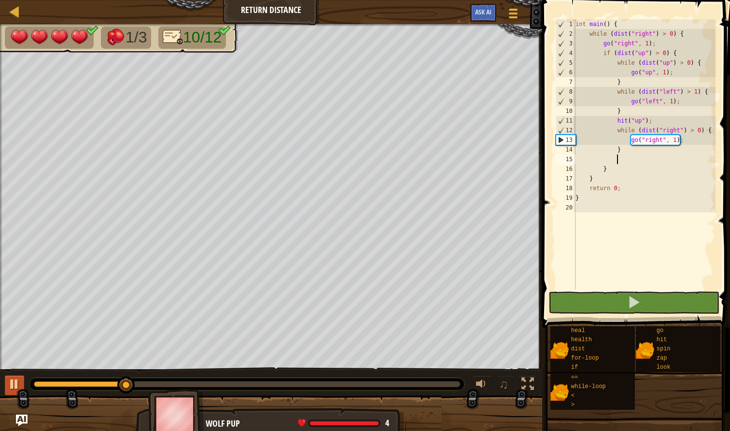
click at [15, 387] on div at bounding box center [14, 384] width 13 height 13
click at [14, 385] on div at bounding box center [14, 384] width 13 height 13
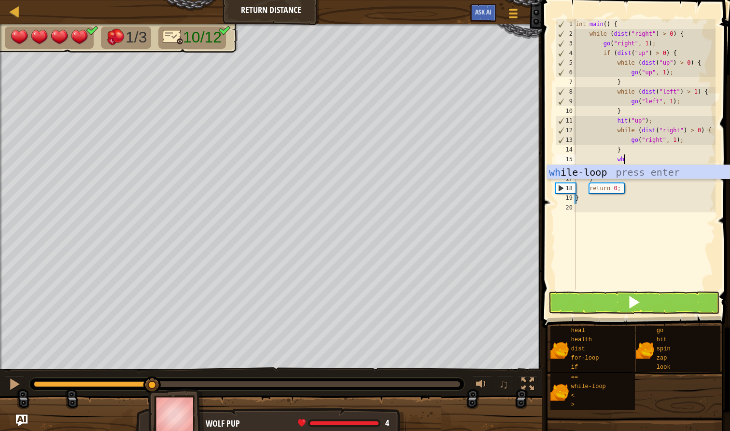
scroll to position [4, 3]
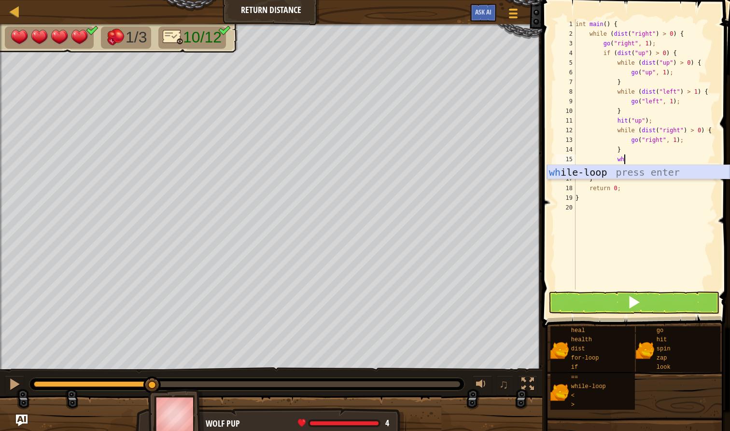
click at [609, 170] on div "wh ile-loop press enter" at bounding box center [638, 186] width 182 height 43
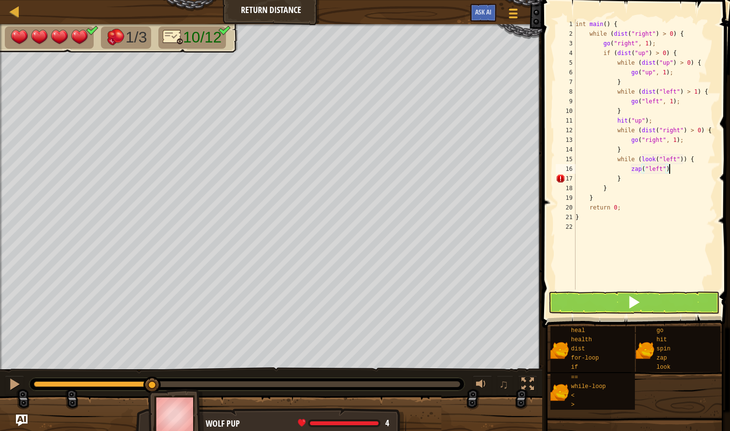
click at [670, 168] on div "int main ( ) { while ( dist ( " right " ) > 0 ) { go ( " right " , 1 ) ; if ( d…" at bounding box center [644, 164] width 142 height 290
type textarea "z"
click at [695, 159] on div "int main ( ) { while ( dist ( " right " ) > 0 ) { go ( " right " , 1 ) ; if ( d…" at bounding box center [644, 164] width 142 height 290
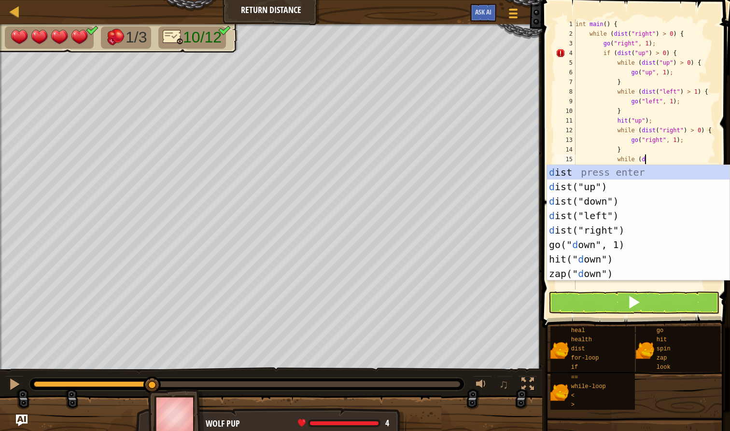
type textarea "while (di"
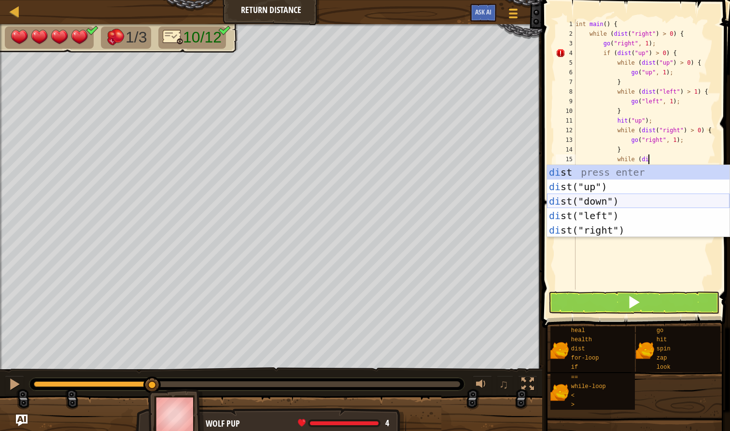
click at [658, 205] on div "di st press enter di st("up") press enter di st("down") press enter di st("left…" at bounding box center [638, 215] width 182 height 101
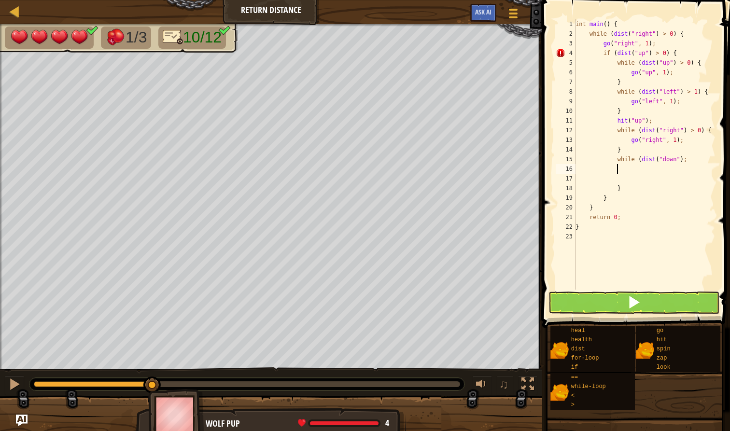
scroll to position [4, 3]
click at [684, 161] on div "int main ( ) { while ( dist ( " right " ) > 0 ) { go ( " right " , 1 ) ; if ( d…" at bounding box center [644, 164] width 142 height 290
click at [689, 162] on div "int main ( ) { while ( dist ( " right " ) > 0 ) { go ( " right " , 1 ) ; if ( d…" at bounding box center [644, 164] width 142 height 290
type textarea "while (dist("down") > 0) {"
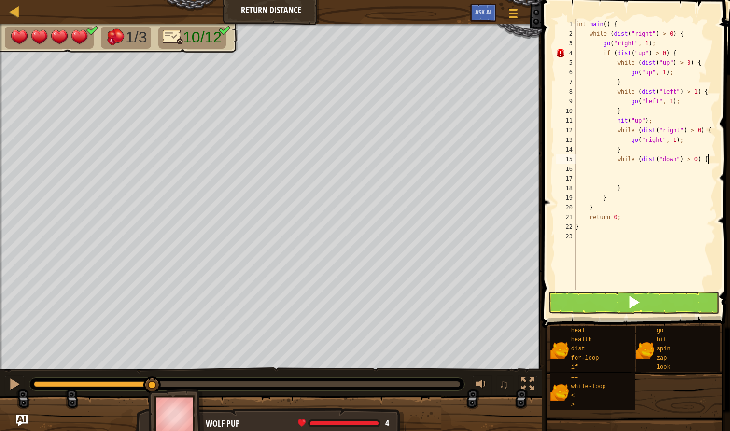
scroll to position [4, 10]
click at [626, 172] on div "int main ( ) { while ( dist ( " right " ) > 0 ) { go ( " right " , 1 ) ; if ( d…" at bounding box center [644, 164] width 142 height 290
type textarea "go"
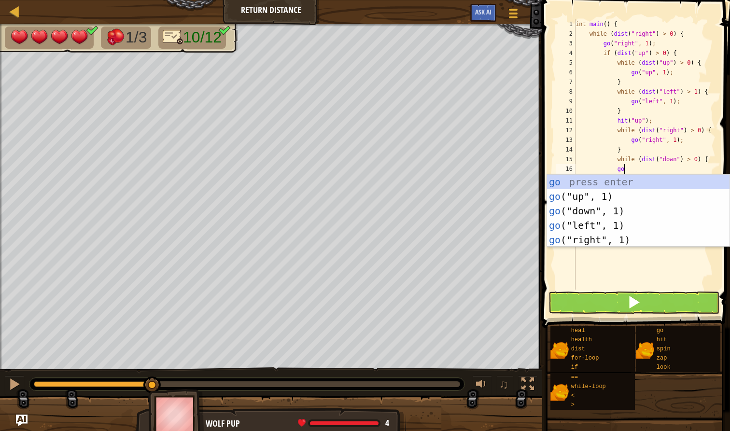
scroll to position [4, 3]
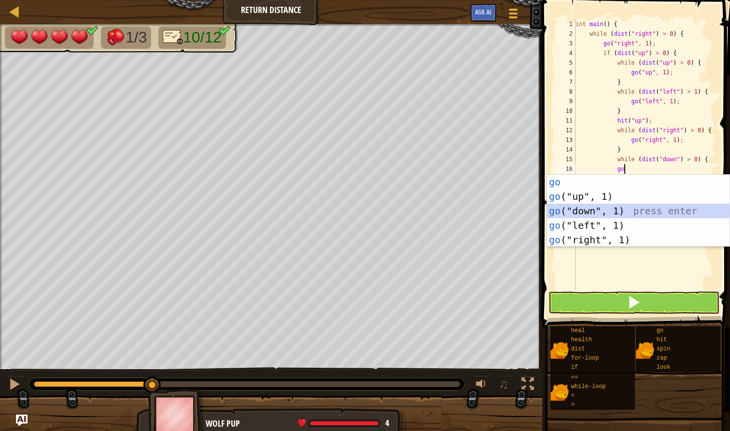
click at [592, 214] on div "go press enter go ("up", 1) press enter go ("down", 1) press enter go ("left", …" at bounding box center [638, 225] width 182 height 101
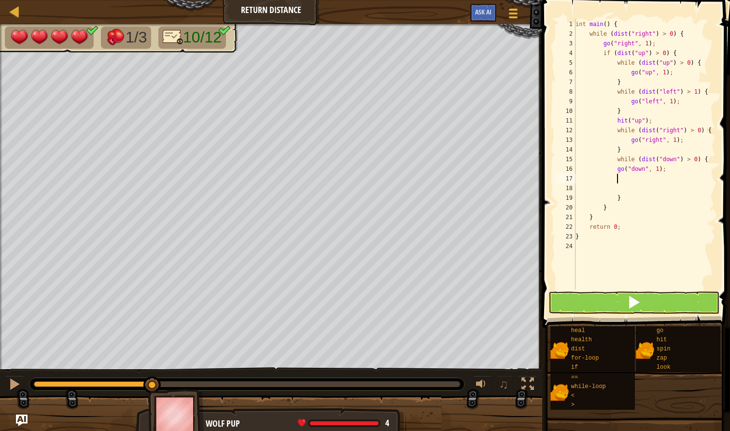
click at [617, 302] on button at bounding box center [633, 302] width 171 height 22
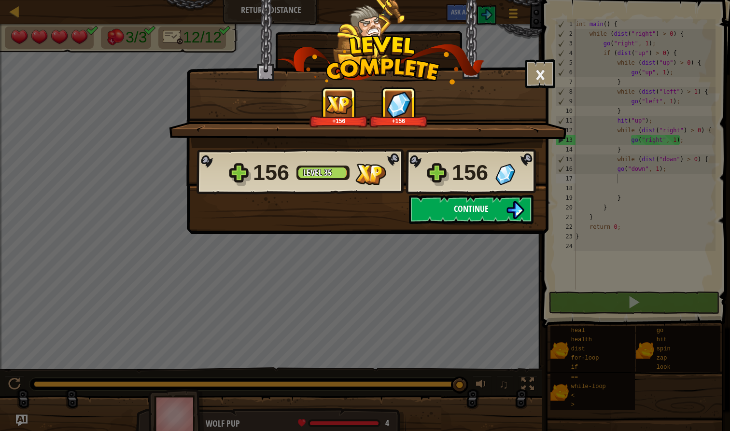
click at [462, 208] on span "Continue" at bounding box center [471, 209] width 35 height 12
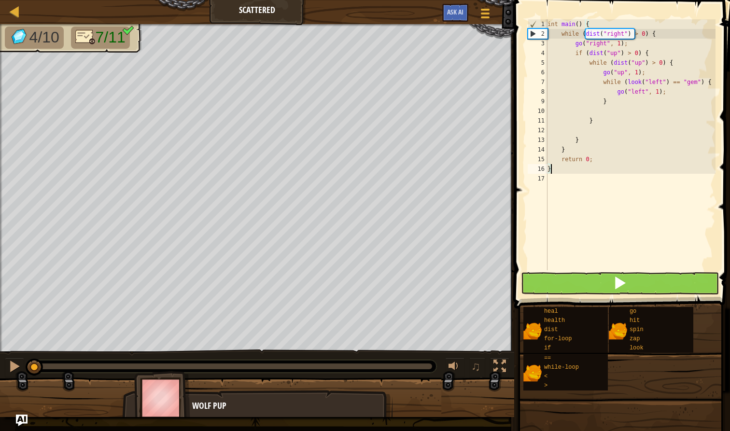
click at [606, 286] on button at bounding box center [620, 283] width 198 height 22
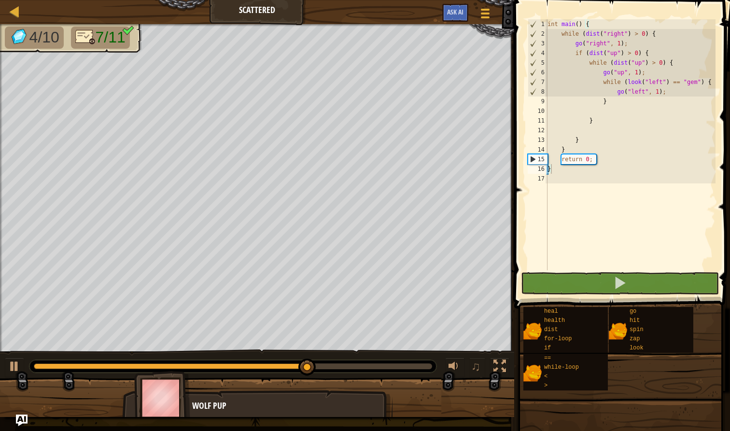
click at [183, 373] on img at bounding box center [162, 398] width 56 height 54
click at [184, 362] on div at bounding box center [232, 366] width 407 height 13
click at [184, 361] on div at bounding box center [232, 366] width 407 height 13
click at [182, 366] on div at bounding box center [175, 366] width 282 height 6
click at [156, 361] on div at bounding box center [232, 366] width 407 height 13
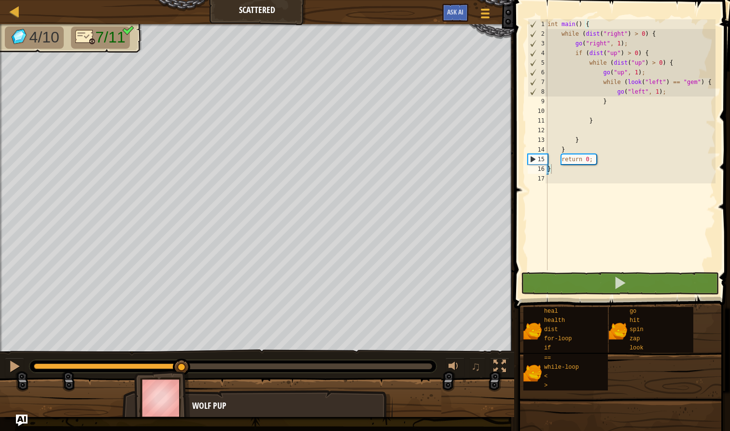
click at [156, 360] on div at bounding box center [233, 367] width 408 height 14
click at [155, 367] on div at bounding box center [94, 366] width 121 height 6
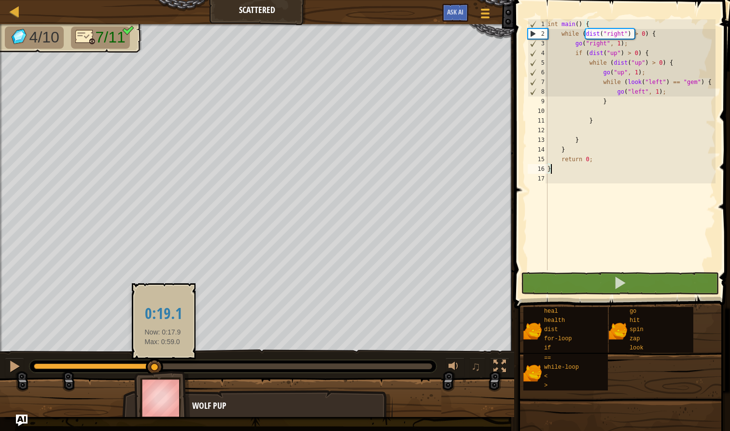
click at [164, 366] on div at bounding box center [233, 366] width 398 height 6
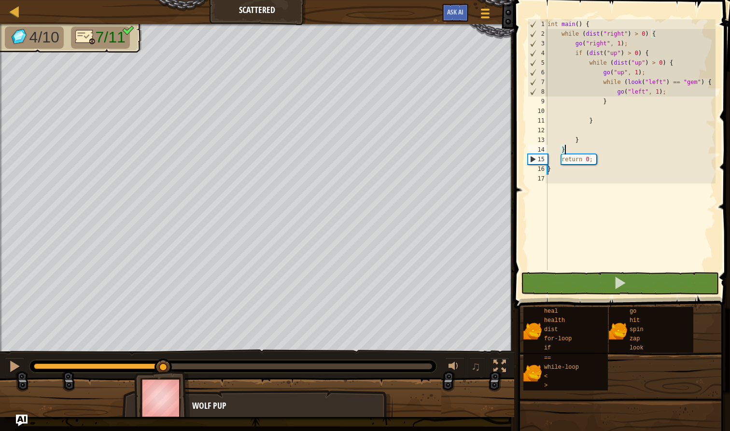
click at [574, 150] on div "int main ( ) { while ( dist ( " right " ) > 0 ) { go ( " right " , 1 ) ; if ( d…" at bounding box center [630, 154] width 170 height 270
type textarea "}"
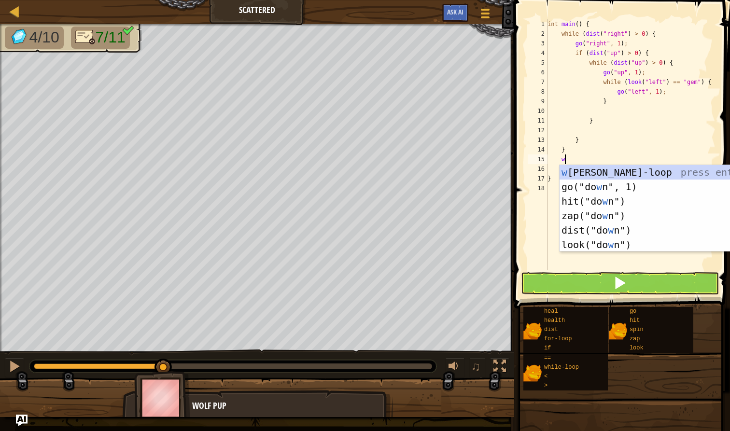
scroll to position [4, 1]
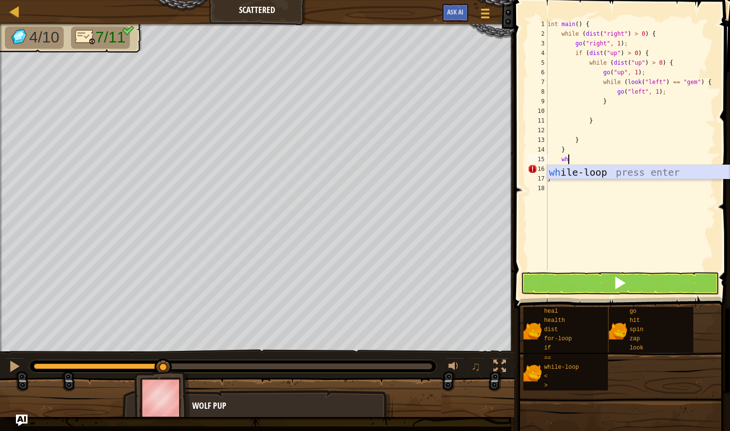
click at [581, 173] on div "wh ile-loop press enter" at bounding box center [638, 186] width 182 height 43
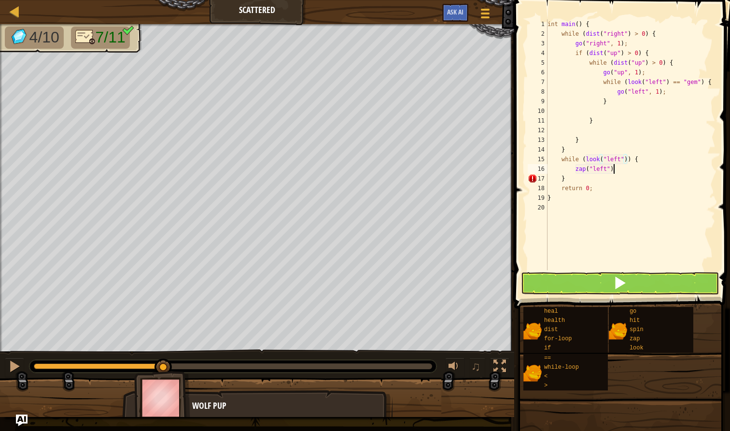
click at [614, 166] on div "int main ( ) { while ( dist ( " right " ) > 0 ) { go ( " right " , 1 ) ; if ( d…" at bounding box center [630, 154] width 170 height 270
type textarea "z"
click at [643, 160] on div "int main ( ) { while ( dist ( " right " ) > 0 ) { go ( " right " , 1 ) ; if ( d…" at bounding box center [630, 154] width 170 height 270
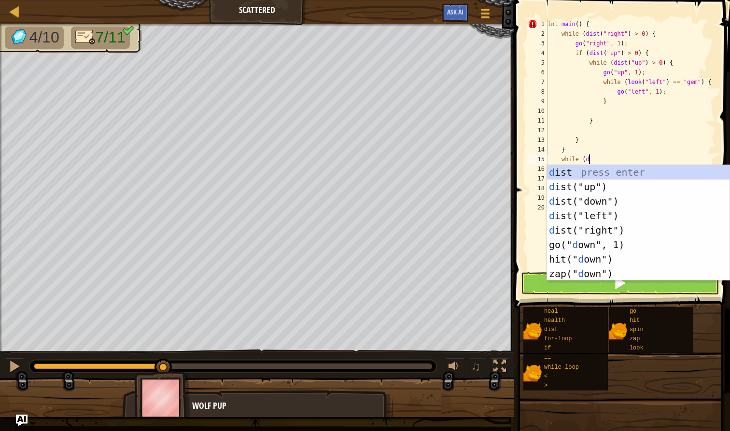
scroll to position [4, 3]
type textarea "while (di"
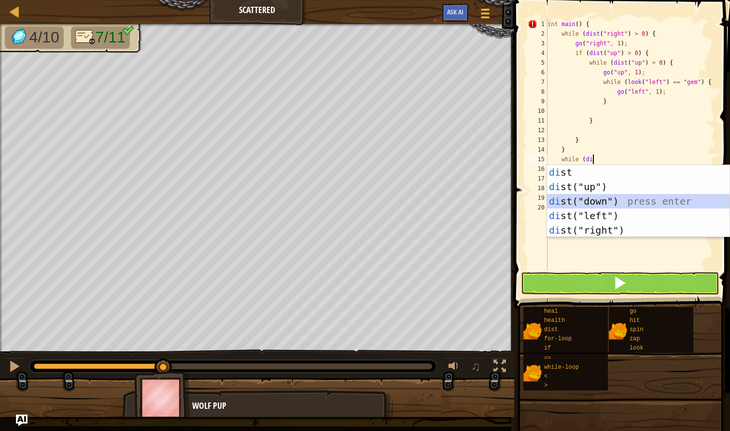
click at [628, 203] on div "di st press enter di st("up") press enter di st("down") press enter di st("left…" at bounding box center [638, 215] width 182 height 101
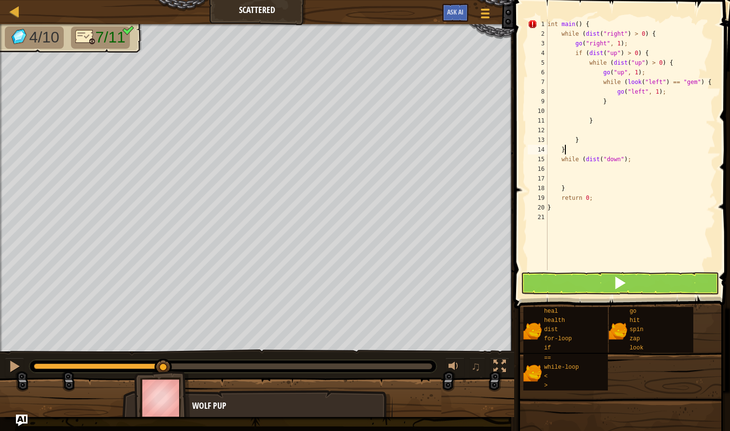
click at [634, 151] on div "int main ( ) { while ( dist ( " right " ) > 0 ) { go ( " right " , 1 ) ; if ( d…" at bounding box center [630, 154] width 170 height 270
click at [635, 156] on div "int main ( ) { while ( dist ( " right " ) > 0 ) { go ( " right " , 1 ) ; if ( d…" at bounding box center [630, 154] width 170 height 270
type textarea "while (dist("down") > 0) {"
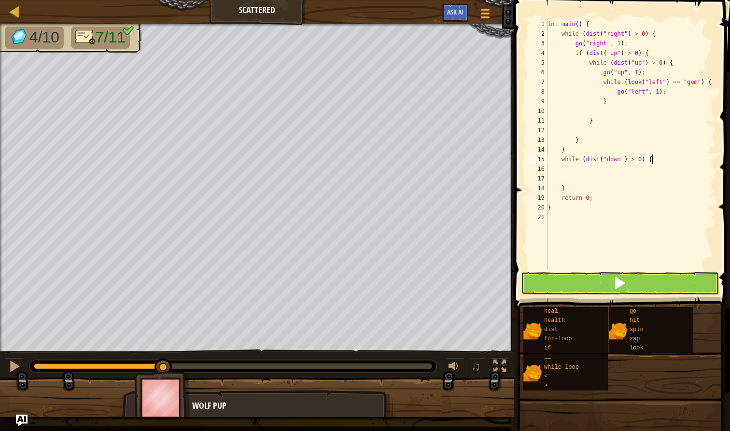
click at [578, 167] on div "int main ( ) { while ( dist ( " right " ) > 0 ) { go ( " right " , 1 ) ; if ( d…" at bounding box center [630, 154] width 170 height 270
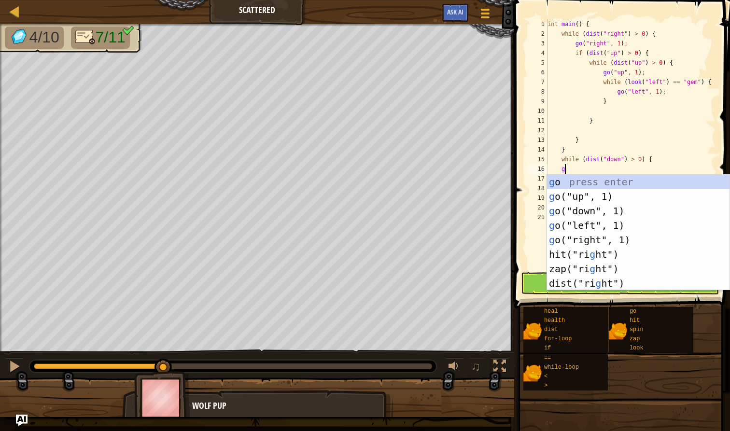
type textarea "go"
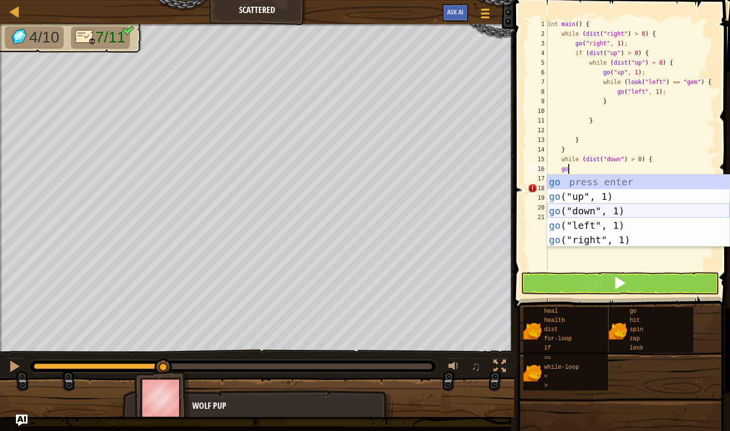
click at [572, 212] on div "go press enter go ("up", 1) press enter go ("down", 1) press enter go ("left", …" at bounding box center [638, 225] width 182 height 101
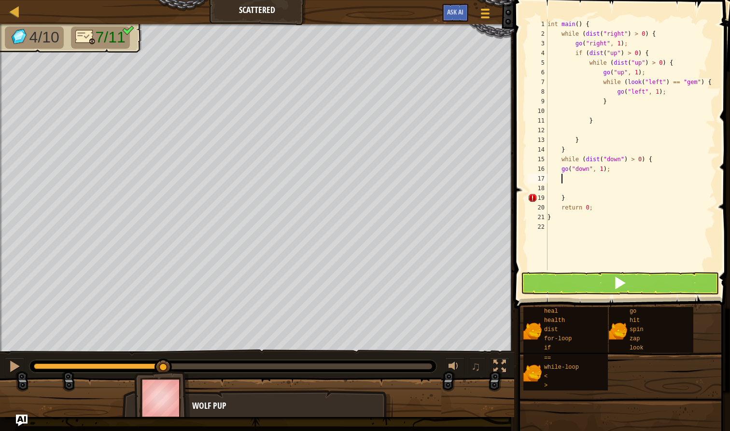
scroll to position [4, 0]
click at [590, 280] on button at bounding box center [620, 283] width 198 height 22
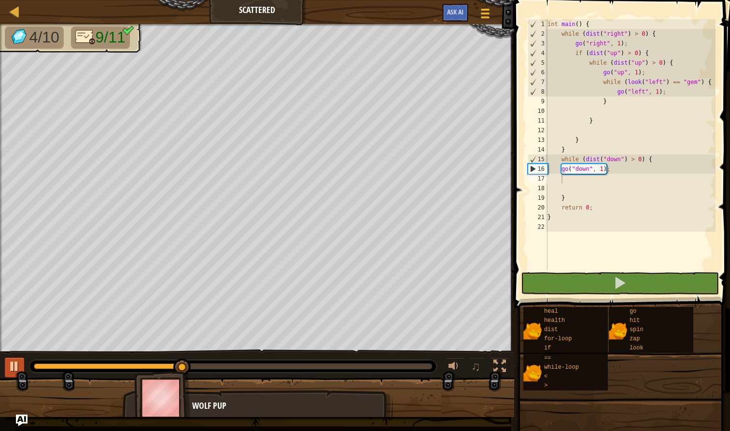
click at [17, 366] on div at bounding box center [14, 366] width 13 height 13
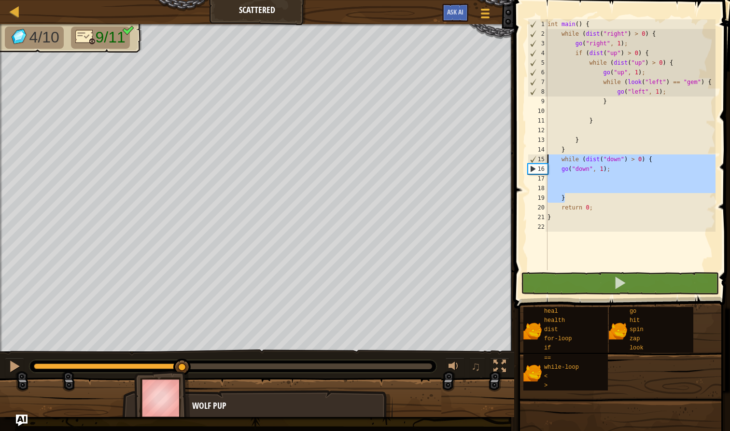
drag, startPoint x: 576, startPoint y: 202, endPoint x: 548, endPoint y: 154, distance: 55.0
click at [548, 154] on div "int main ( ) { while ( dist ( " right " ) > 0 ) { go ( " right " , 1 ) ; if ( d…" at bounding box center [630, 154] width 170 height 270
type textarea "while (dist("down") > 0) { go("down", 1);"
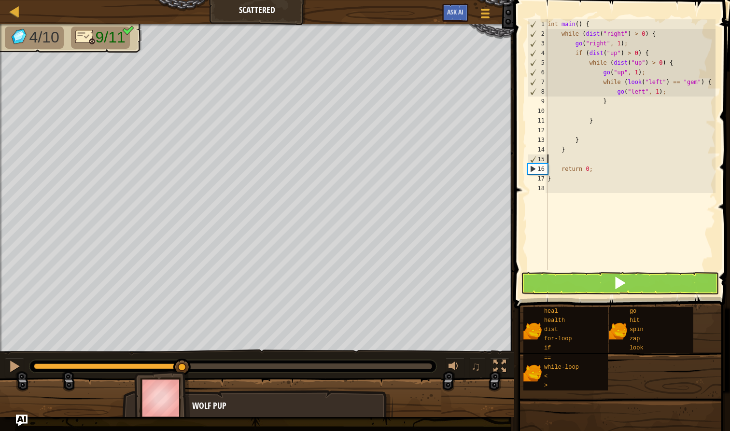
scroll to position [4, 0]
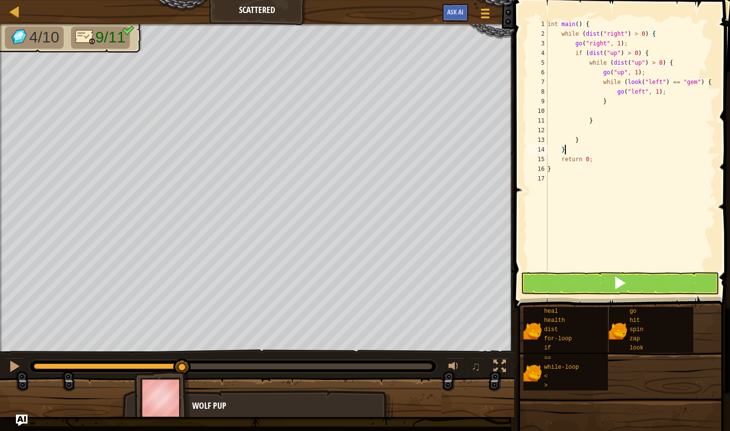
click at [577, 52] on div "int main ( ) { while ( dist ( " right " ) > 0 ) { go ( " right " , 1 ) ; if ( d…" at bounding box center [630, 154] width 170 height 270
click at [583, 138] on div "int main ( ) { while ( dist ( " right " ) > 0 ) { go ( " right " , 1 ) ; if ( d…" at bounding box center [630, 154] width 170 height 270
type textarea "}"
type textarea "{"
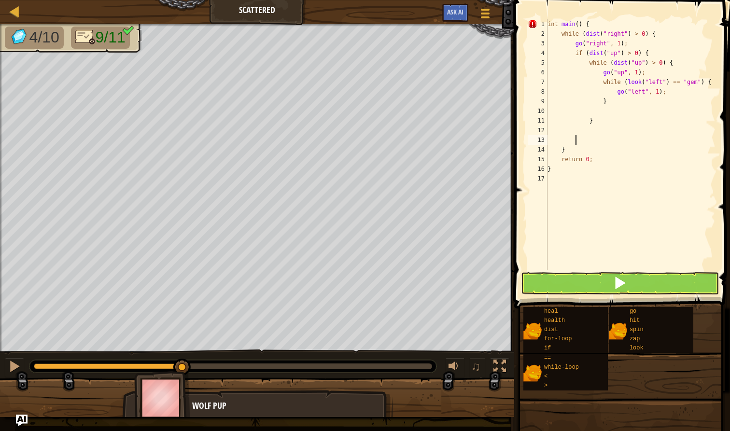
type textarea "}"
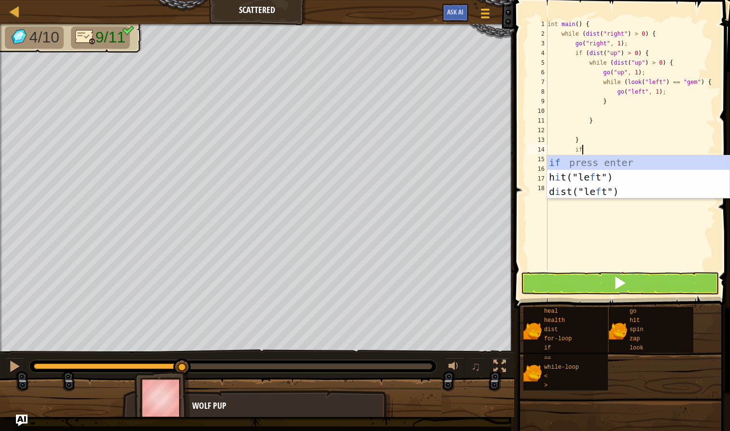
scroll to position [4, 2]
click at [589, 166] on div "if press enter h i t("le f t") press enter d i st("le f t") press enter" at bounding box center [638, 191] width 182 height 72
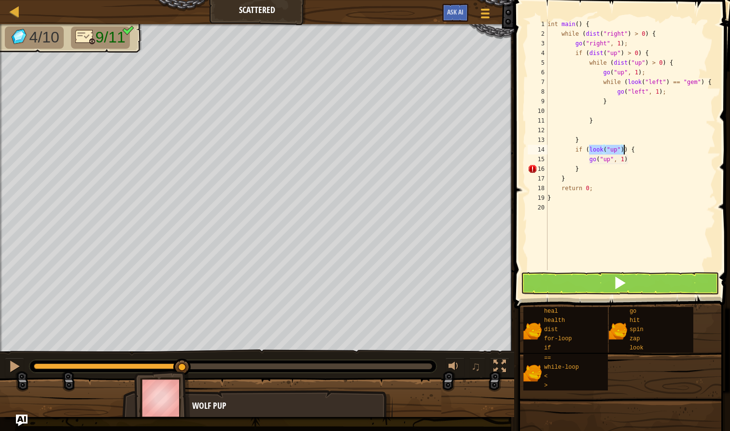
click at [630, 160] on div "int main ( ) { while ( dist ( " right " ) > 0 ) { go ( " right " , 1 ) ; if ( d…" at bounding box center [630, 154] width 170 height 270
type textarea "g"
click at [637, 149] on div "int main ( ) { while ( dist ( " right " ) > 0 ) { go ( " right " , 1 ) ; if ( d…" at bounding box center [630, 154] width 170 height 270
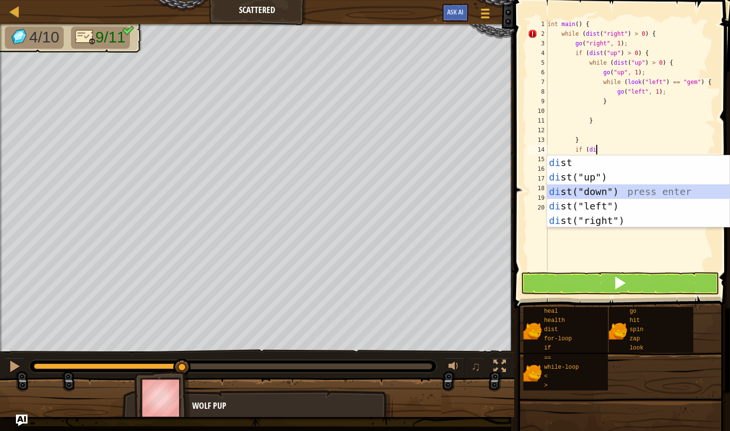
click at [620, 190] on div "di st press enter di st("up") press enter di st("down") press enter di st("left…" at bounding box center [638, 205] width 182 height 101
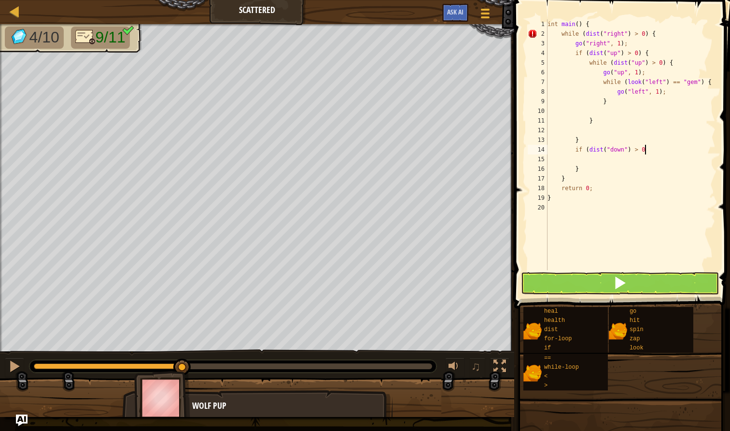
scroll to position [4, 8]
type textarea "if (dist("down") > 0) {"
click at [592, 161] on div "int main ( ) { while ( dist ( " right " ) > 0 ) { go ( " right " , 1 ) ; if ( d…" at bounding box center [630, 154] width 170 height 270
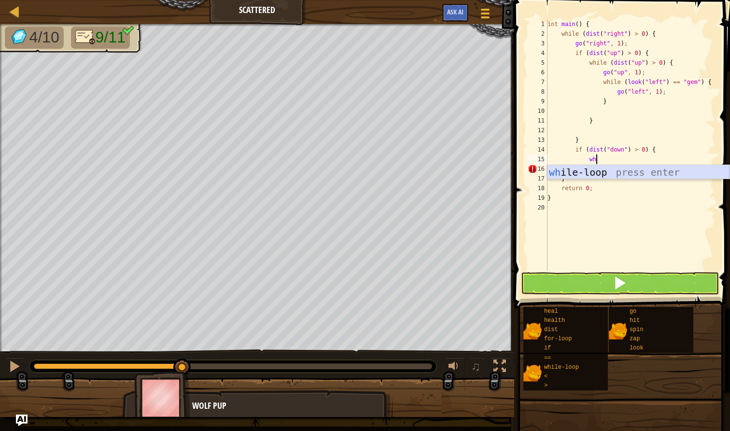
click at [578, 172] on div "wh ile-loop press enter" at bounding box center [638, 186] width 182 height 43
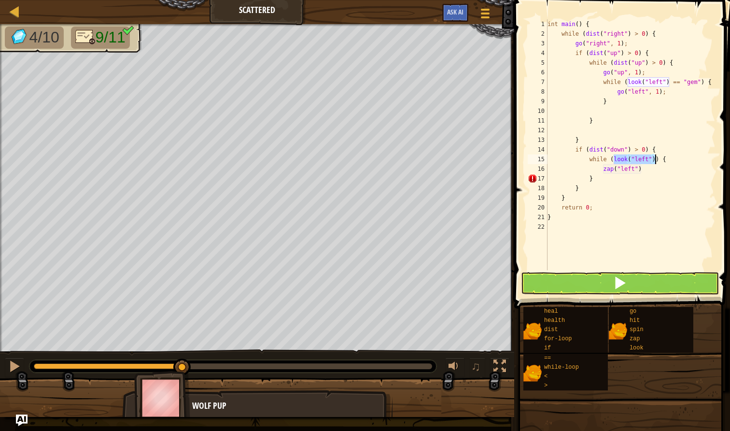
click at [645, 172] on div "int main ( ) { while ( dist ( " right " ) > 0 ) { go ( " right " , 1 ) ; if ( d…" at bounding box center [630, 154] width 170 height 270
type textarea "z"
click at [672, 163] on div "int main ( ) { while ( dist ( " right " ) > 0 ) { go ( " right " , 1 ) ; if ( d…" at bounding box center [630, 154] width 170 height 270
type textarea "while (di"
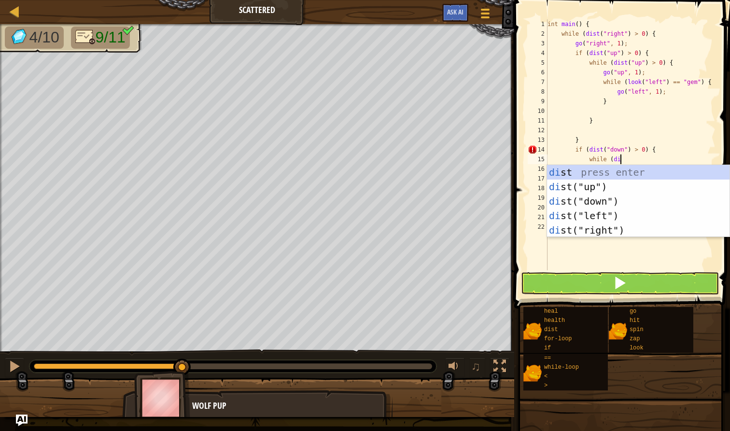
scroll to position [4, 6]
click at [637, 203] on div "di st press enter di st("up") press enter di st("down") press enter di st("left…" at bounding box center [638, 215] width 182 height 101
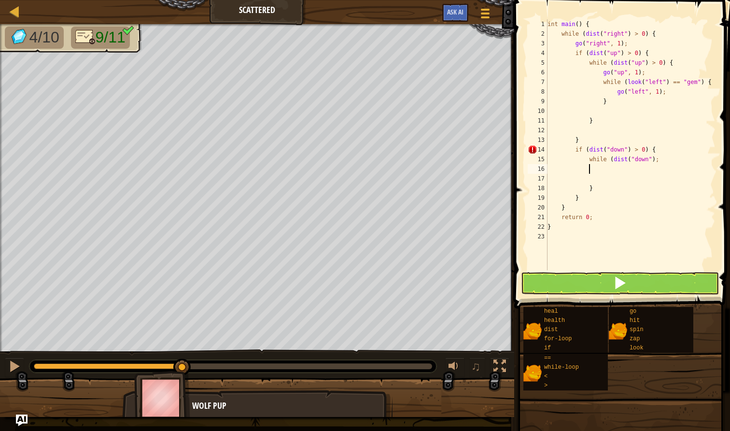
click at [668, 162] on div "int main ( ) { while ( dist ( " right " ) > 0 ) { go ( " right " , 1 ) ; if ( d…" at bounding box center [630, 154] width 170 height 270
type textarea "while (dist("down") > 0) {"
click at [597, 168] on div "int main ( ) { while ( dist ( " right " ) > 0 ) { go ( " right " , 1 ) ; if ( d…" at bounding box center [630, 154] width 170 height 270
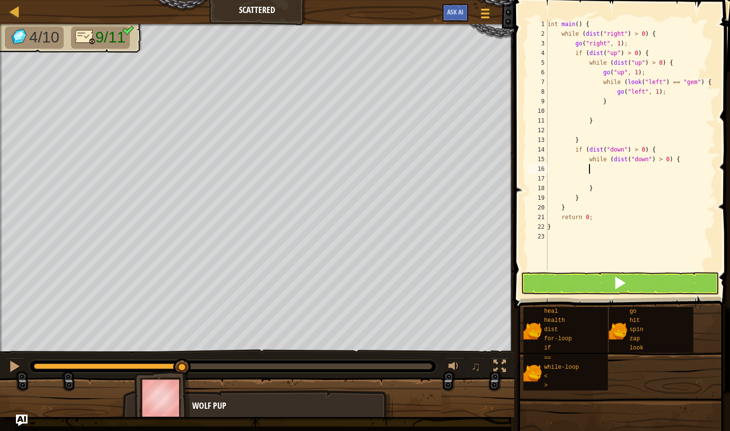
scroll to position [4, 3]
type textarea "go"
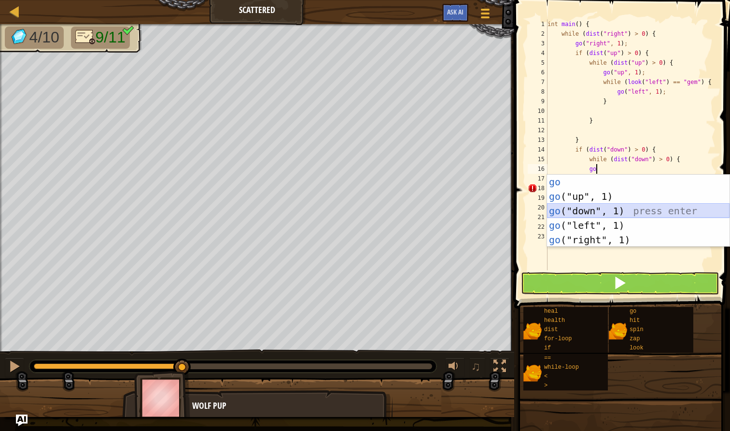
click at [590, 208] on div "go press enter go ("up", 1) press enter go ("down", 1) press enter go ("left", …" at bounding box center [638, 225] width 182 height 101
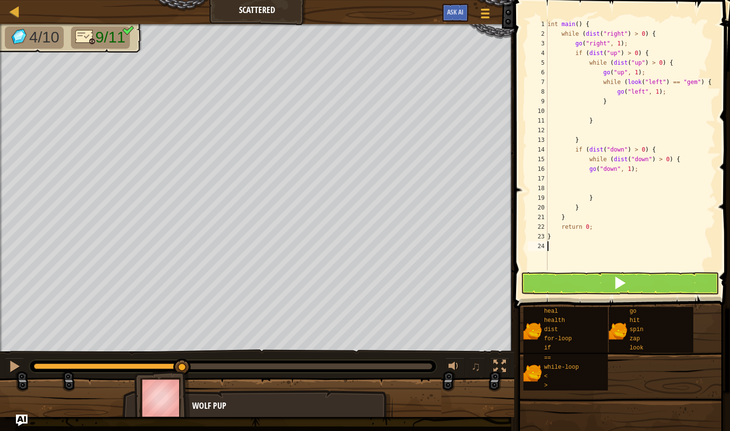
click at [596, 266] on div "int main ( ) { while ( dist ( " right " ) > 0 ) { go ( " right " , 1 ) ; if ( d…" at bounding box center [630, 154] width 170 height 270
click at [595, 278] on button at bounding box center [620, 283] width 198 height 22
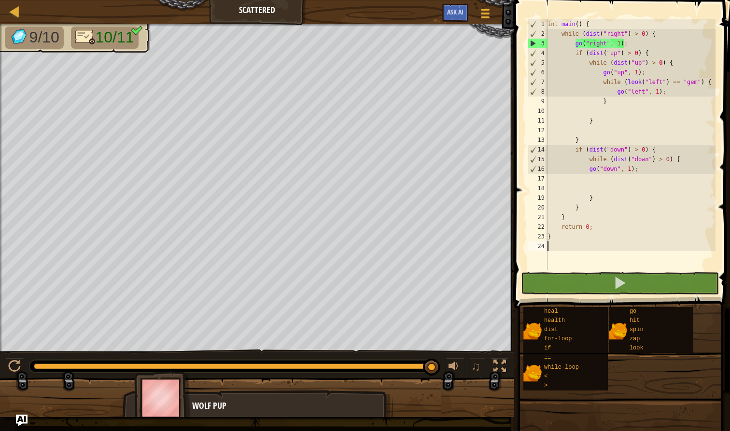
click at [591, 187] on div "int main ( ) { while ( dist ( " right " ) > 0 ) { go ( " right " , 1 ) ; if ( d…" at bounding box center [630, 154] width 170 height 270
click at [597, 182] on div "int main ( ) { while ( dist ( " right " ) > 0 ) { go ( " right " , 1 ) ; if ( d…" at bounding box center [630, 154] width 170 height 270
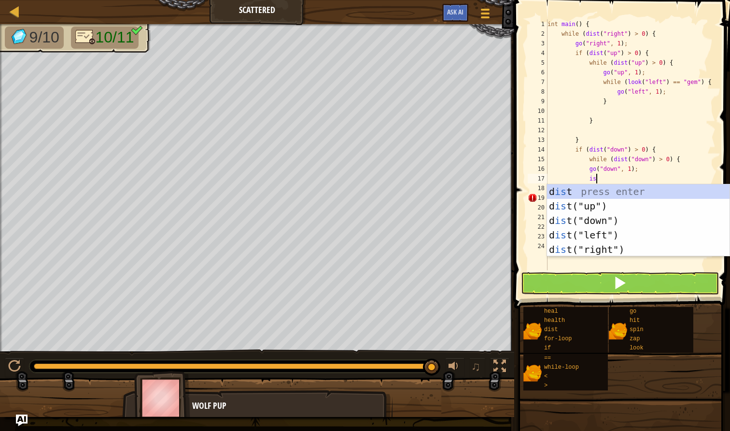
type textarea "i"
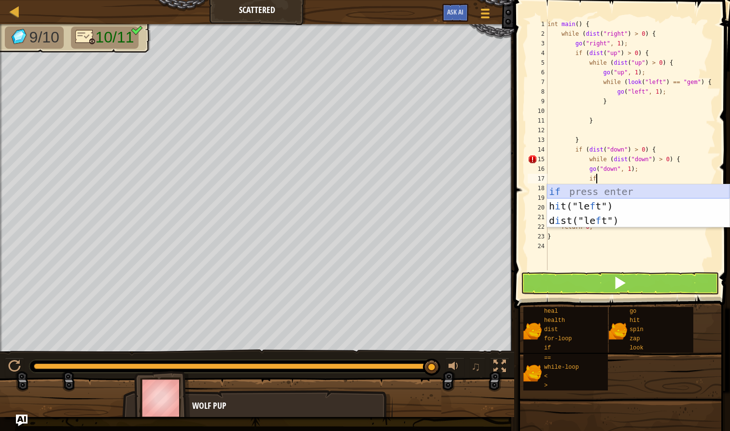
click at [564, 195] on div "if press enter h i t("le f t") press enter d i st("le f t") press enter" at bounding box center [638, 220] width 182 height 72
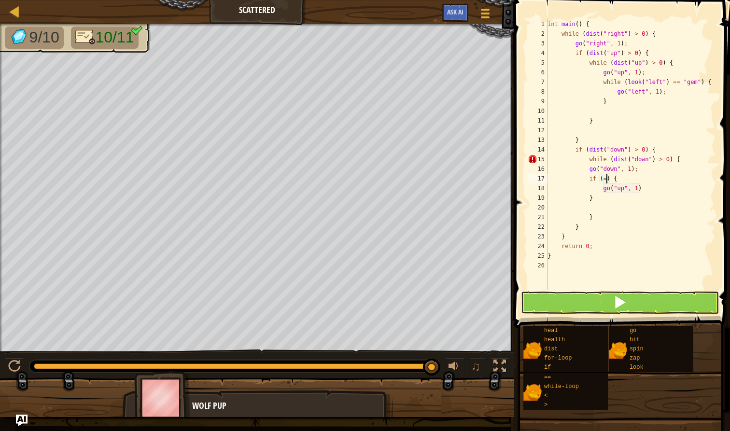
scroll to position [4, 5]
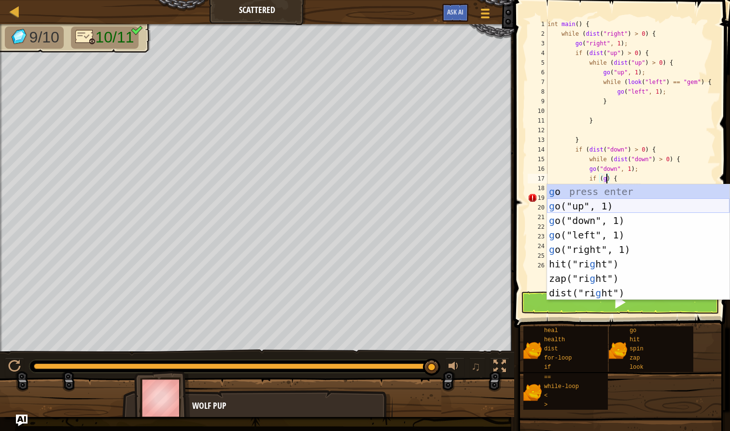
click at [606, 206] on div "g o press enter g o("up", 1) press enter g o("down", 1) press enter g o("left",…" at bounding box center [638, 256] width 182 height 145
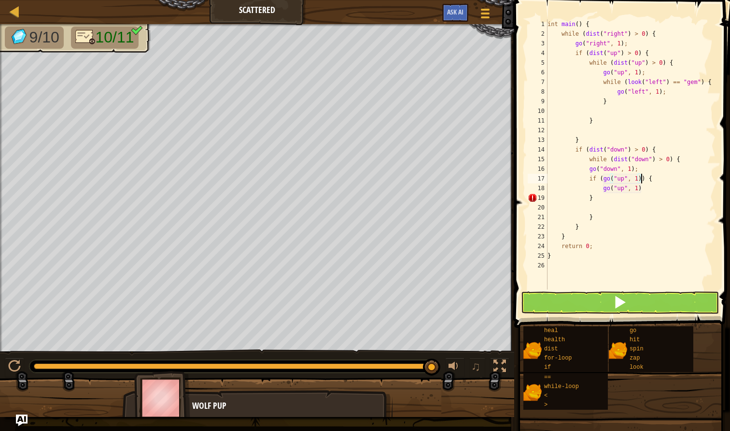
click at [653, 182] on div "int main ( ) { while ( dist ( " right " ) > 0 ) { go ( " right " , 1 ) ; if ( d…" at bounding box center [630, 164] width 170 height 290
click at [642, 194] on div "int main ( ) { while ( dist ( " right " ) > 0 ) { go ( " right " , 1 ) ; if ( d…" at bounding box center [630, 164] width 170 height 290
type textarea "}"
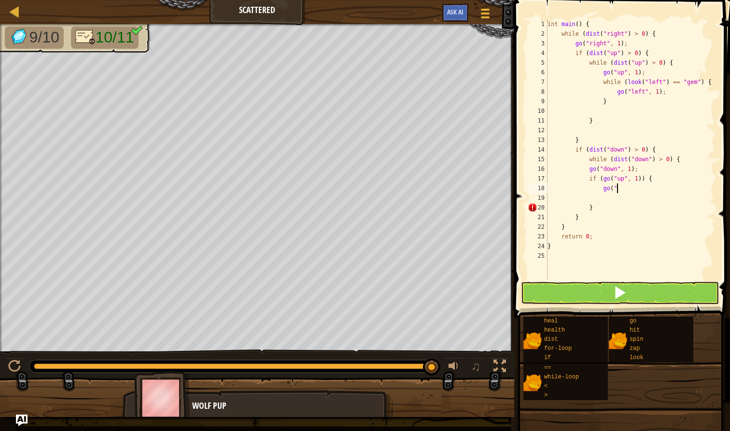
type textarea "g"
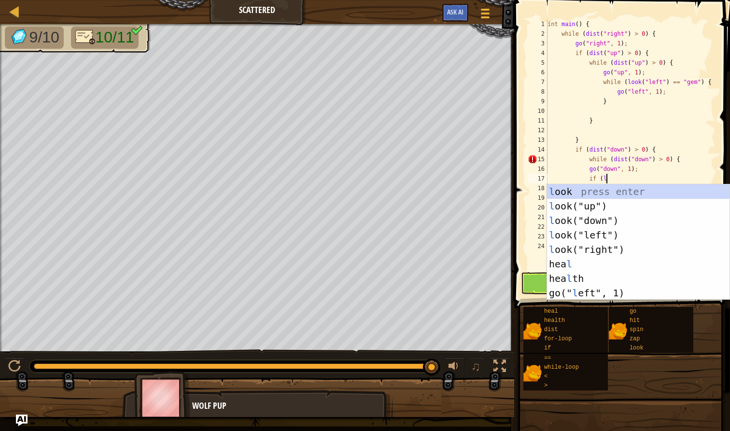
scroll to position [4, 5]
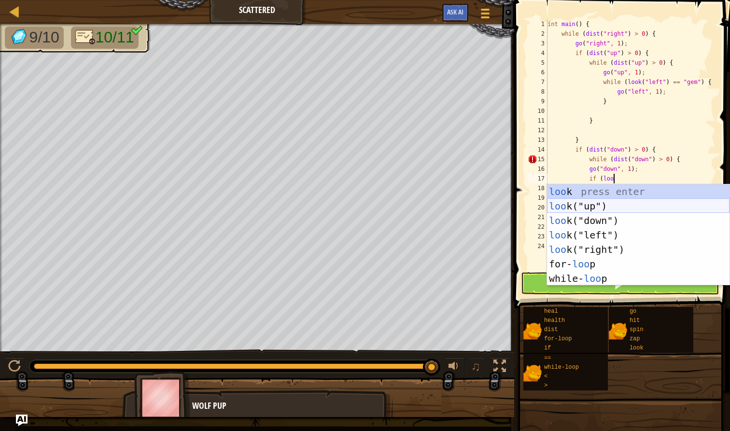
click at [612, 207] on div "loo k press enter loo k("up") press enter loo k("down") press enter loo k("left…" at bounding box center [638, 249] width 182 height 130
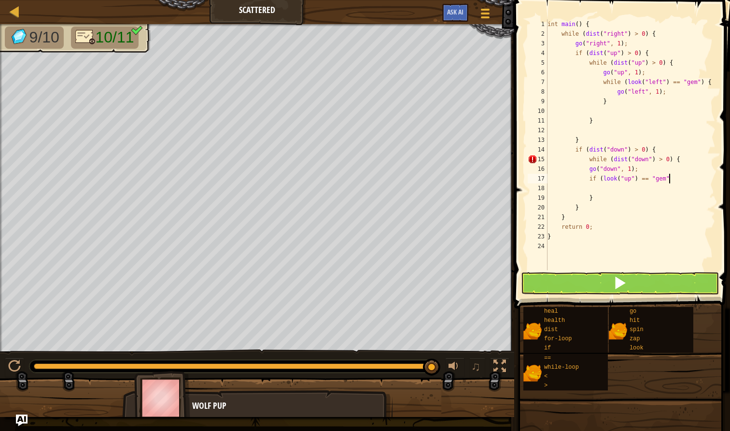
scroll to position [4, 10]
type textarea "if (look("up") == "gem") {"
click at [601, 185] on div "int main ( ) { while ( dist ( " right " ) > 0 ) { go ( " right " , 1 ) ; if ( d…" at bounding box center [630, 154] width 170 height 270
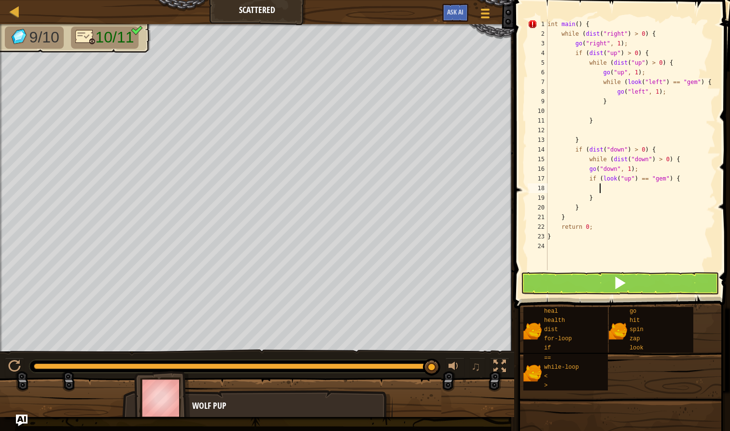
type textarea "go"
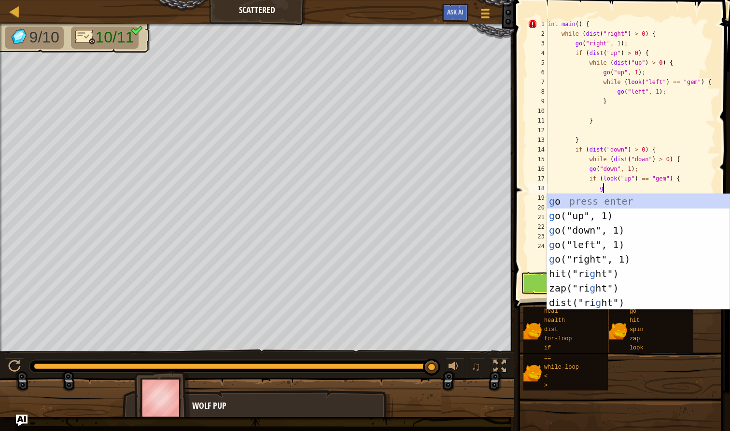
scroll to position [4, 5]
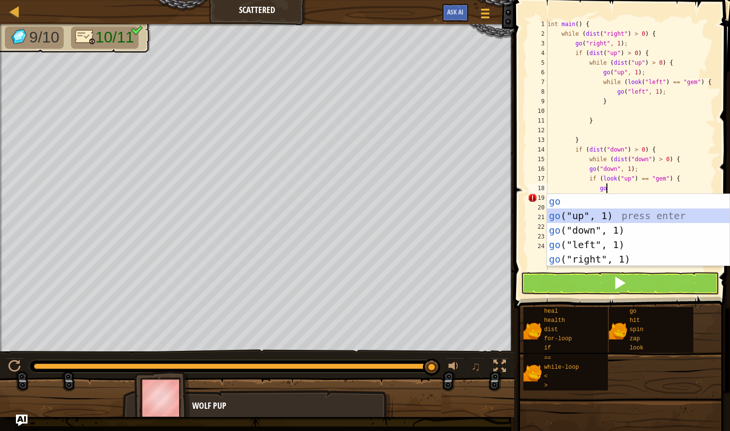
click at [591, 221] on div "go press enter go ("up", 1) press enter go ("down", 1) press enter go ("left", …" at bounding box center [638, 244] width 182 height 101
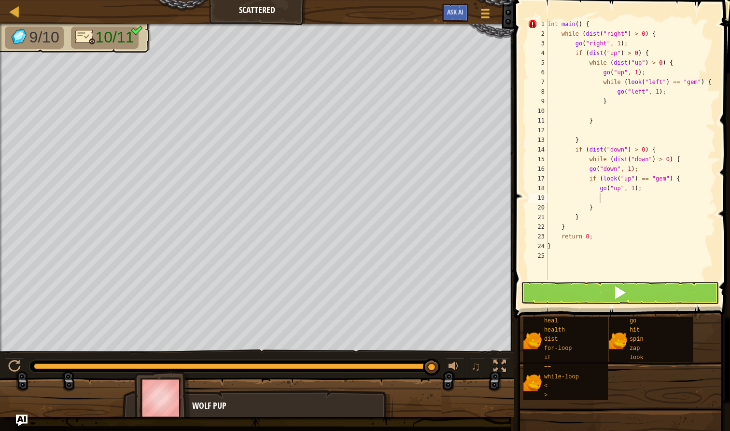
click at [606, 289] on button at bounding box center [620, 293] width 198 height 22
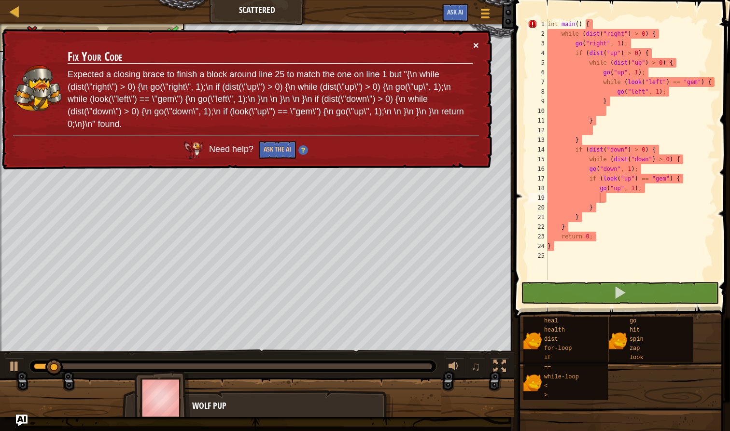
click at [476, 46] on button "×" at bounding box center [476, 45] width 6 height 10
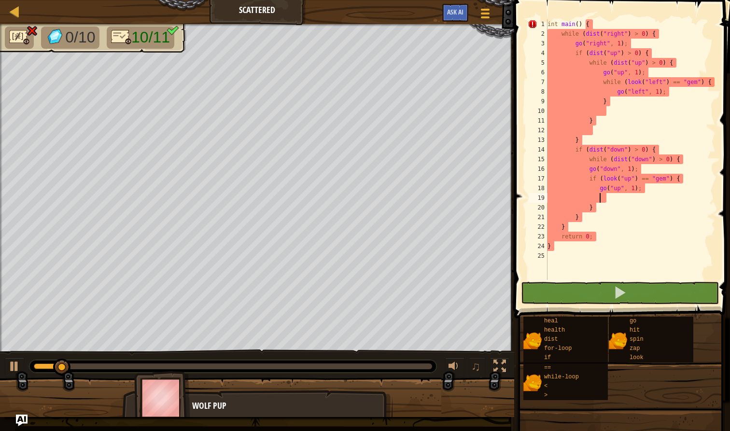
click at [567, 115] on div "int main ( ) { while ( dist ( " right " ) > 0 ) { go ( " right " , 1 ) ; if ( d…" at bounding box center [630, 159] width 170 height 280
click at [608, 199] on div "int main ( ) { while ( dist ( " right " ) > 0 ) { go ( " right " , 1 ) ; if ( d…" at bounding box center [630, 159] width 170 height 280
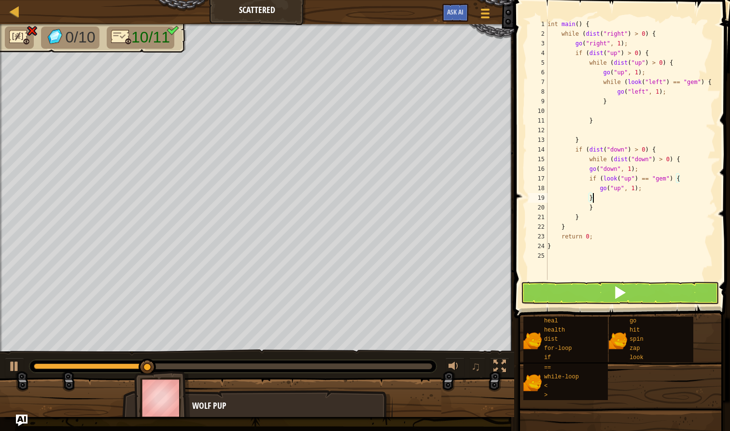
click at [610, 291] on button at bounding box center [620, 293] width 198 height 22
type textarea "}"
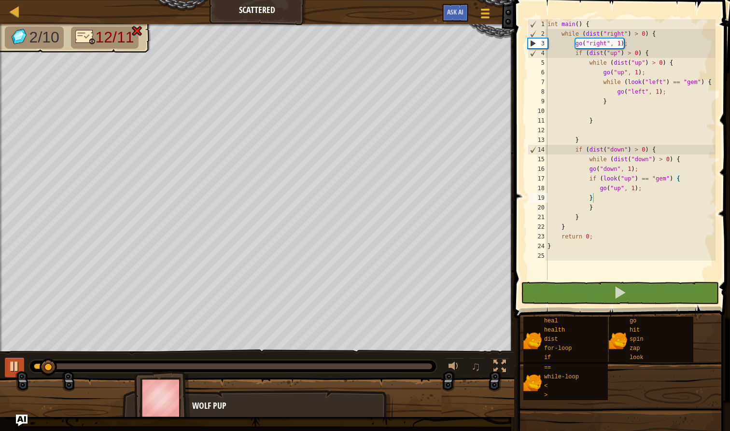
click at [14, 363] on div at bounding box center [14, 366] width 13 height 13
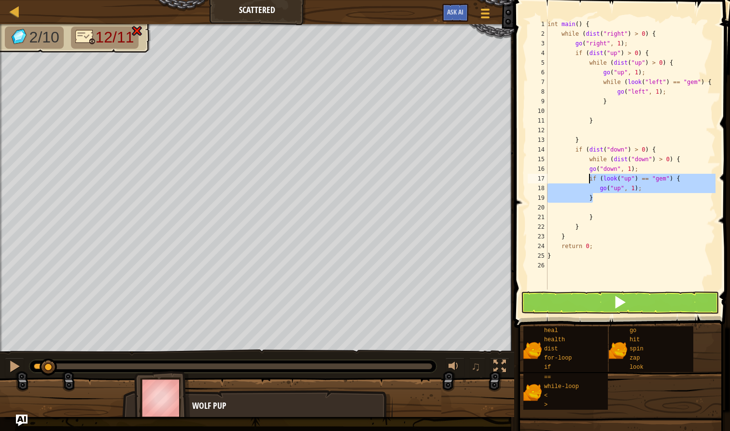
drag, startPoint x: 601, startPoint y: 199, endPoint x: 589, endPoint y: 180, distance: 22.8
click at [589, 180] on div "int main ( ) { while ( dist ( " right " ) > 0 ) { go ( " right " , 1 ) ; if ( d…" at bounding box center [630, 164] width 170 height 290
type textarea "if (look("up") == "gem") { go("up", 1);"
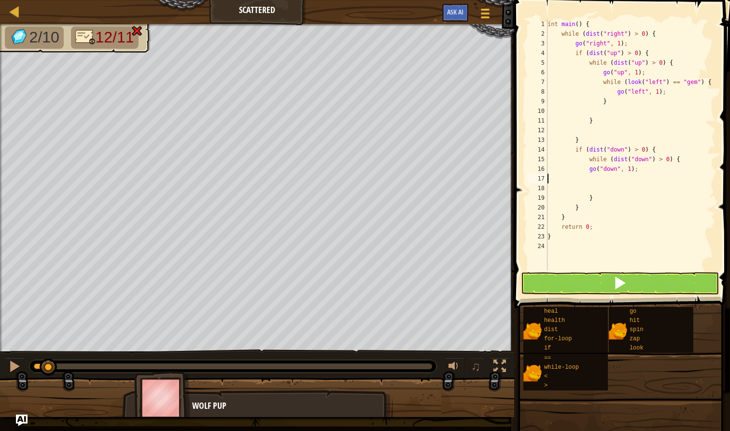
type textarea "go("down", 1);"
click at [613, 173] on div "int main ( ) { while ( dist ( " right " ) > 0 ) { go ( " right " , 1 ) ; if ( d…" at bounding box center [630, 154] width 170 height 270
click at [608, 181] on div "int main ( ) { while ( dist ( " right " ) > 0 ) { go ( " right " , 1 ) ; if ( d…" at bounding box center [630, 154] width 170 height 270
click at [614, 283] on span at bounding box center [620, 283] width 14 height 14
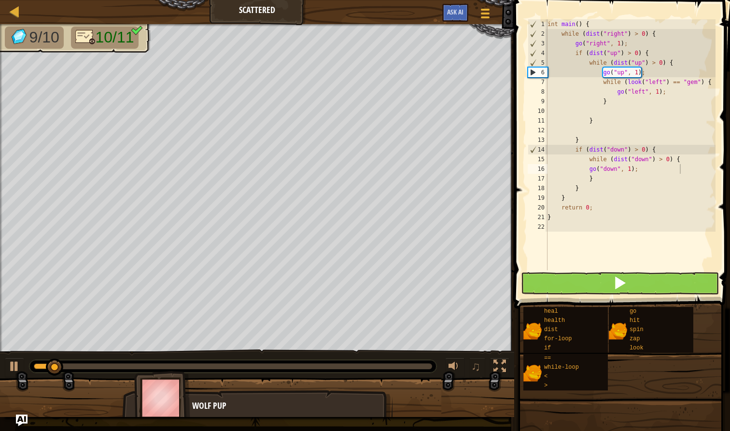
click at [594, 286] on button at bounding box center [620, 283] width 198 height 22
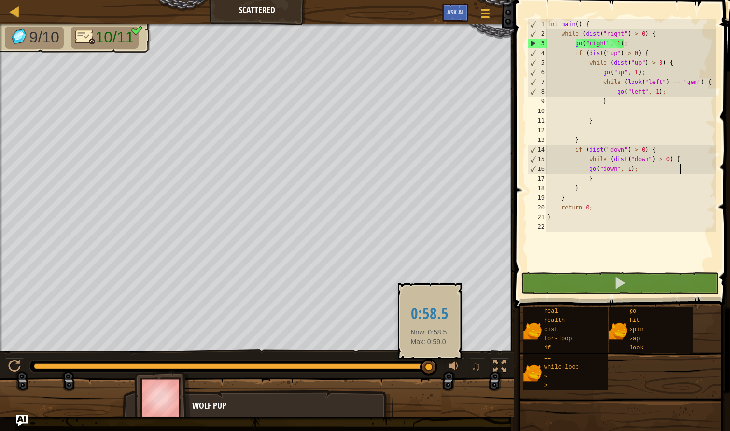
drag, startPoint x: 76, startPoint y: 364, endPoint x: 429, endPoint y: 372, distance: 352.4
click at [429, 372] on div at bounding box center [428, 367] width 17 height 17
drag, startPoint x: 431, startPoint y: 365, endPoint x: 430, endPoint y: 370, distance: 5.0
click at [430, 370] on div at bounding box center [429, 367] width 17 height 17
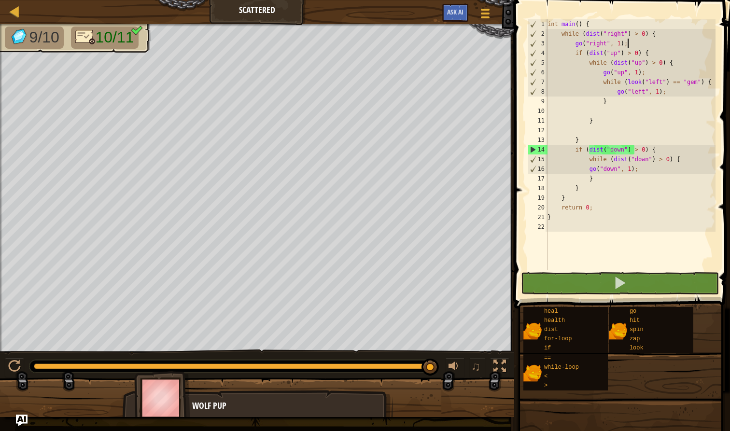
click at [628, 41] on div "int main ( ) { while ( dist ( " right " ) > 0 ) { go ( " right " , 1 ) ; if ( d…" at bounding box center [630, 154] width 170 height 270
type textarea "go("right", 1);"
click at [636, 43] on div "int main ( ) { while ( dist ( " right " ) > 0 ) { go ( " right " , 1 ) ; if ( d…" at bounding box center [630, 154] width 170 height 270
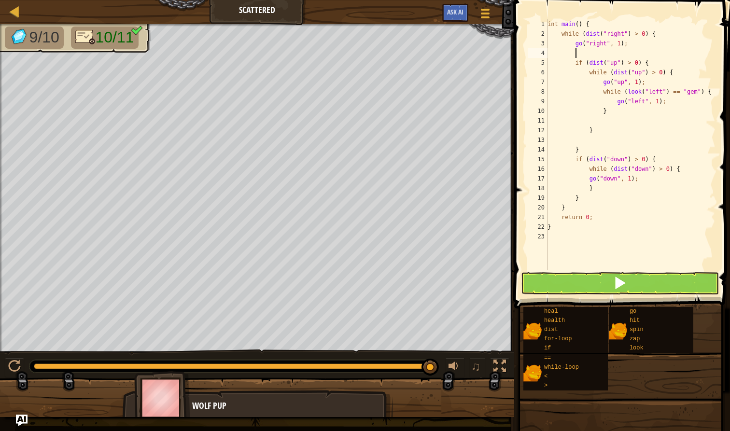
click at [589, 53] on div "int main ( ) { while ( dist ( " right " ) > 0 ) { go ( " right " , 1 ) ; if ( d…" at bounding box center [630, 154] width 170 height 270
type textarea "l"
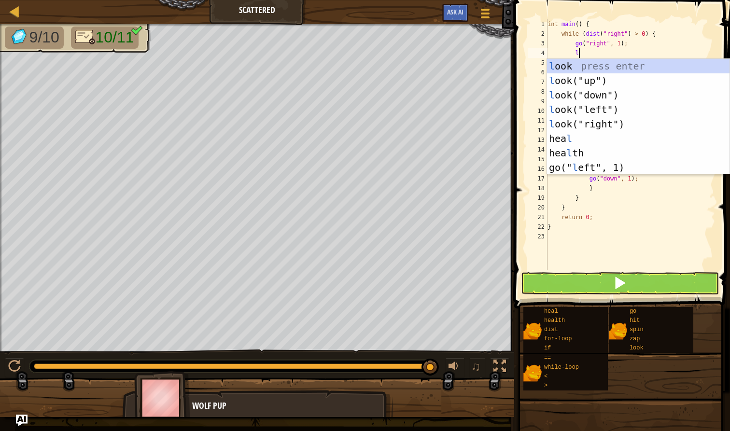
scroll to position [4, 2]
click at [563, 80] on div "l ook press enter l ook("up") press enter l ook("down") press enter l ook("left…" at bounding box center [638, 131] width 182 height 145
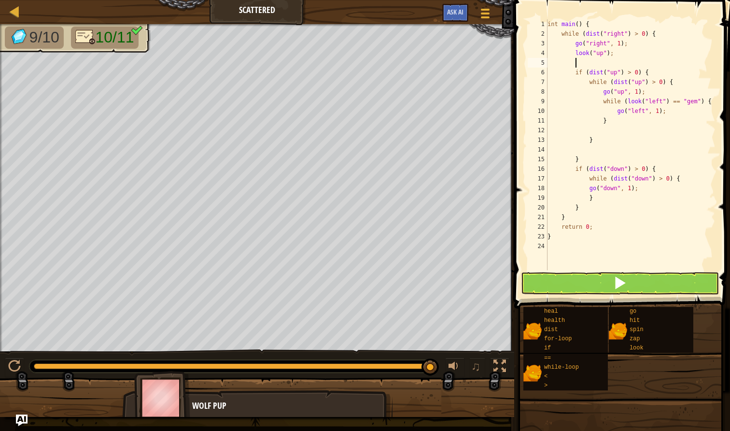
click at [611, 57] on div "int main ( ) { while ( dist ( " right " ) > 0 ) { go ( " right " , 1 ) ; look (…" at bounding box center [630, 154] width 170 height 270
click at [585, 55] on div "int main ( ) { while ( dist ( " right " ) > 0 ) { go ( " right " , 1 ) ; l ; if…" at bounding box center [630, 154] width 170 height 270
type textarea "l"
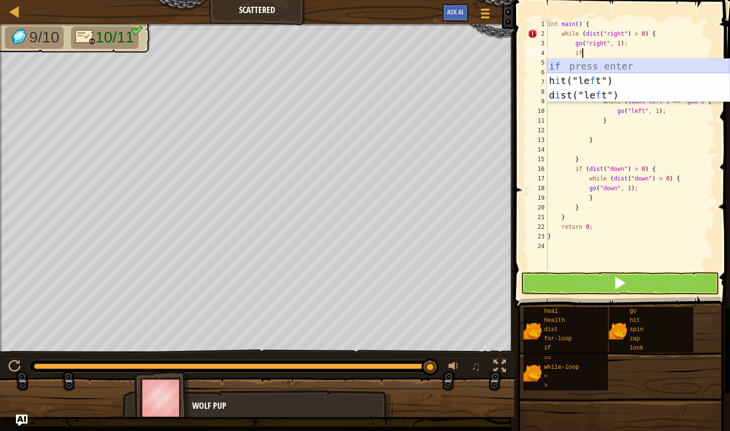
type textarea "i"
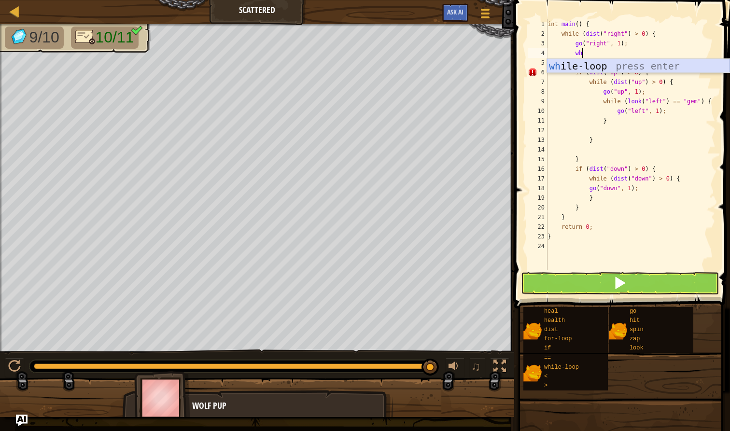
click at [580, 69] on div "wh ile-loop press enter" at bounding box center [638, 80] width 182 height 43
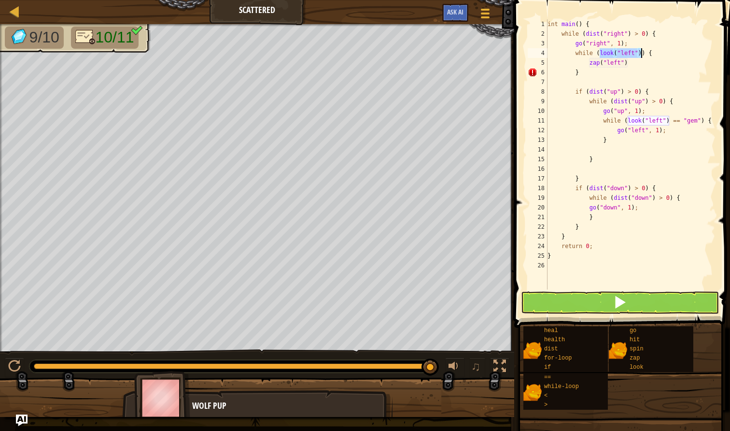
click at [656, 55] on div "int main ( ) { while ( dist ( " right " ) > 0 ) { go ( " right " , 1 ) ; while …" at bounding box center [630, 164] width 170 height 290
type textarea "w"
click at [628, 64] on div "int main ( ) { while ( dist ( " right " ) > 0 ) { go ( " right " , 1 ) ; zap ( …" at bounding box center [630, 164] width 170 height 290
type textarea "z"
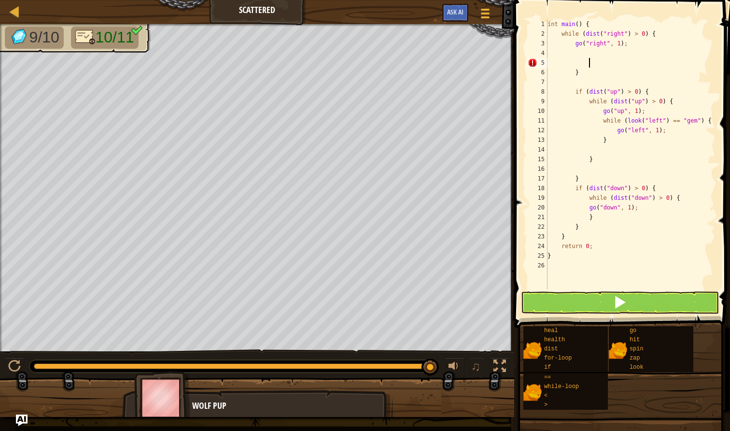
click at [584, 56] on div "int main ( ) { while ( dist ( " right " ) > 0 ) { go ( " right " , 1 ) ; } if (…" at bounding box center [630, 164] width 170 height 290
click at [586, 67] on div "int main ( ) { while ( dist ( " right " ) > 0 ) { go ( " right " , 1 ) ; } if (…" at bounding box center [630, 164] width 170 height 290
click at [584, 74] on div "int main ( ) { while ( dist ( " right " ) > 0 ) { go ( " right " , 1 ) ; } if (…" at bounding box center [630, 164] width 170 height 290
type textarea "}"
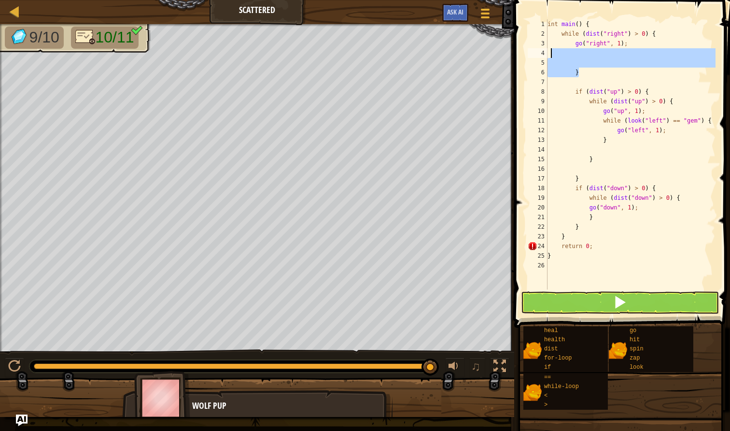
drag, startPoint x: 593, startPoint y: 74, endPoint x: 550, endPoint y: 55, distance: 47.5
click at [548, 55] on div "int main ( ) { while ( dist ( " right " ) > 0 ) { go ( " right " , 1 ) ; } if (…" at bounding box center [630, 164] width 170 height 290
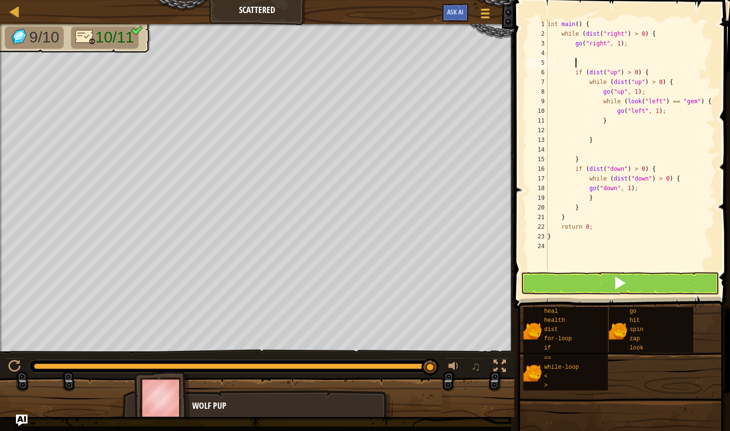
click at [583, 64] on div "int main ( ) { while ( dist ( " right " ) > 0 ) { go ( " right " , 1 ) ; if ( d…" at bounding box center [630, 154] width 170 height 270
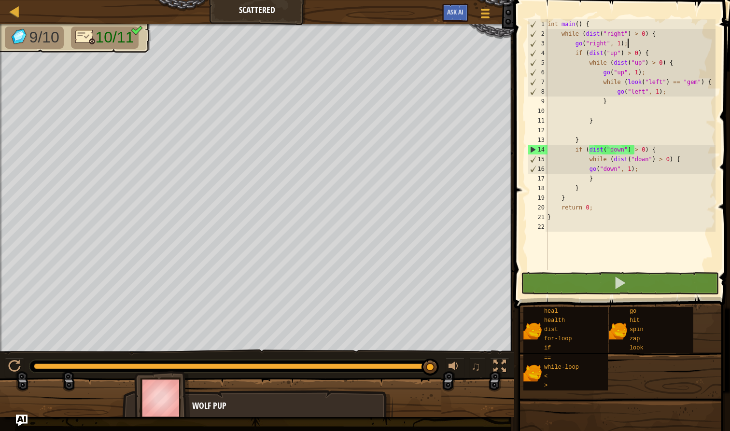
click at [673, 142] on div "int main ( ) { while ( dist ( " right " ) > 0 ) { go ( " right " , 1 ) ; if ( d…" at bounding box center [630, 154] width 170 height 270
type textarea "}"
click at [597, 132] on div "int main ( ) { while ( dist ( " right " ) > 0 ) { go ( " right " , 1 ) ; if ( d…" at bounding box center [630, 154] width 170 height 270
click at [622, 110] on div "int main ( ) { while ( dist ( " right " ) > 0 ) { go ( " right " , 1 ) ; if ( d…" at bounding box center [630, 154] width 170 height 270
click at [575, 52] on div "int main ( ) { while ( dist ( " right " ) > 0 ) { go ( " right " , 1 ) ; if ( d…" at bounding box center [630, 154] width 170 height 270
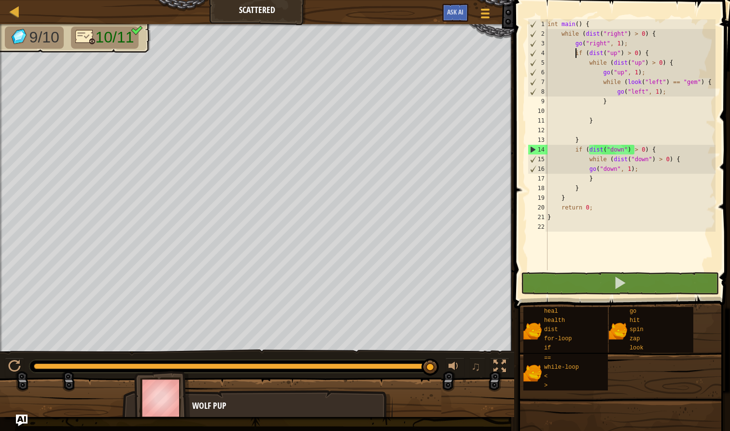
click at [598, 52] on div "int main ( ) { while ( dist ( " right " ) > 0 ) { go ( " right " , 1 ) ; if ( d…" at bounding box center [630, 154] width 170 height 270
click at [604, 81] on div "int main ( ) { while ( dist ( " right " ) > 0 ) { go ( " right " , 1 ) ; if ( d…" at bounding box center [630, 154] width 170 height 270
click at [610, 106] on div "int main ( ) { while ( dist ( " right " ) > 0 ) { go ( " right " , 1 ) ; if ( d…" at bounding box center [630, 154] width 170 height 270
click at [601, 164] on div "int main ( ) { while ( dist ( " right " ) > 0 ) { go ( " right " , 1 ) ; if ( d…" at bounding box center [630, 154] width 170 height 270
click at [631, 156] on div "int main ( ) { while ( dist ( " right " ) > 0 ) { go ( " right " , 1 ) ; if ( d…" at bounding box center [630, 154] width 170 height 270
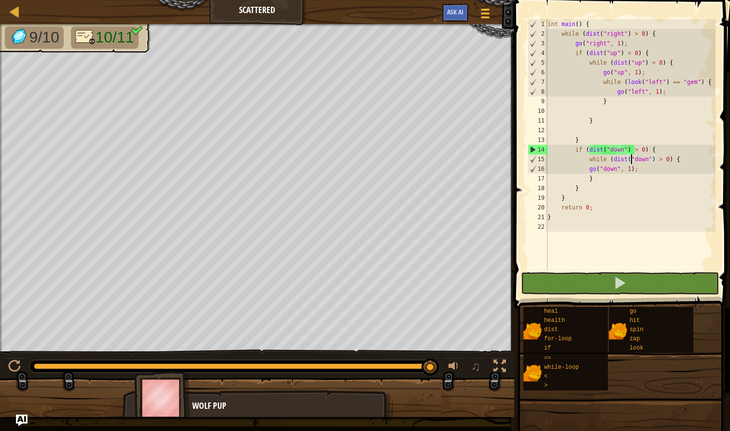
click at [640, 168] on div "int main ( ) { while ( dist ( " right " ) > 0 ) { go ( " right " , 1 ) ; if ( d…" at bounding box center [630, 154] width 170 height 270
click at [634, 62] on div "int main ( ) { while ( dist ( " right " ) > 0 ) { go ( " right " , 1 ) ; if ( d…" at bounding box center [630, 154] width 170 height 270
click at [642, 69] on div "int main ( ) { while ( dist ( " right " ) > 0 ) { go ( " right " , 1 ) ; if ( d…" at bounding box center [630, 154] width 170 height 270
click at [598, 62] on div "int main ( ) { while ( dist ( " right " ) > 0 ) { go ( " right " , 1 ) ; if ( d…" at bounding box center [630, 154] width 170 height 270
click at [576, 55] on div "int main ( ) { while ( dist ( " right " ) > 0 ) { go ( " right " , 1 ) ; if ( d…" at bounding box center [630, 154] width 170 height 270
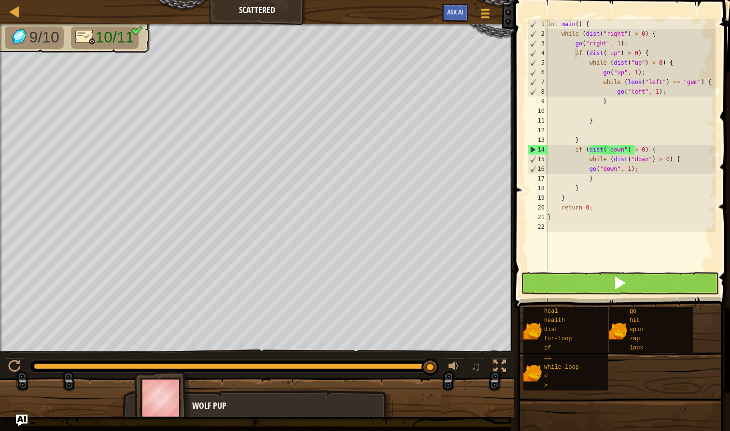
click at [602, 280] on button at bounding box center [620, 283] width 198 height 22
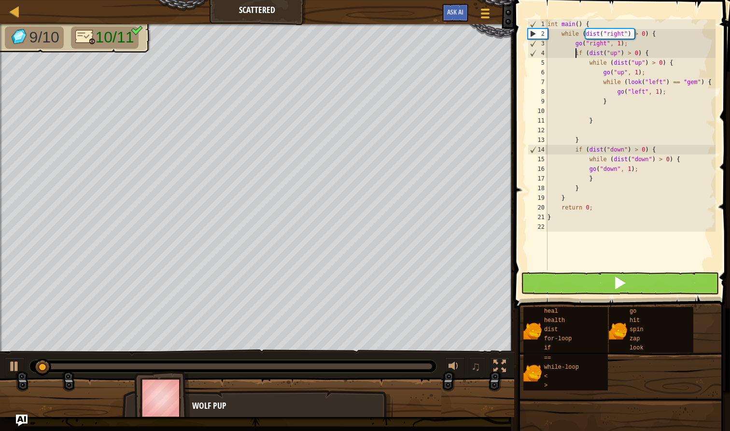
click at [596, 283] on button at bounding box center [620, 283] width 198 height 22
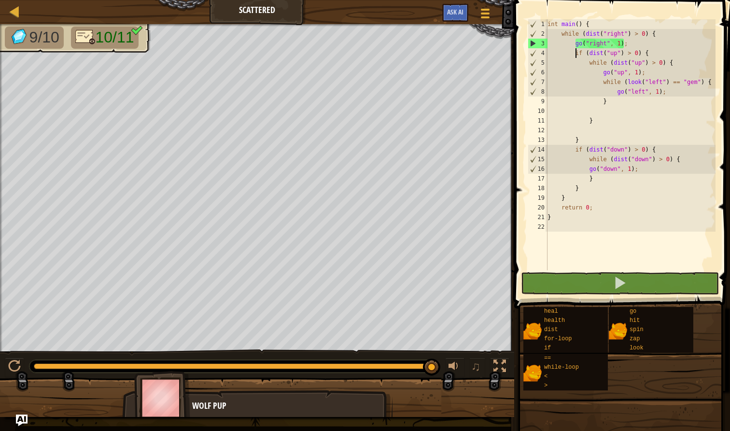
drag, startPoint x: 42, startPoint y: 366, endPoint x: 410, endPoint y: 390, distance: 369.5
click at [420, 388] on div "9/10 10/11 ♫ Wolf Pup" at bounding box center [365, 220] width 730 height 393
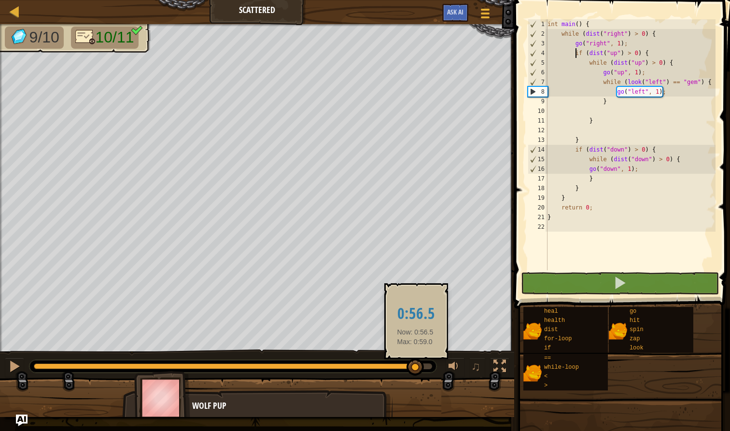
drag, startPoint x: 431, startPoint y: 371, endPoint x: 415, endPoint y: 373, distance: 16.6
click at [415, 373] on div at bounding box center [414, 367] width 17 height 17
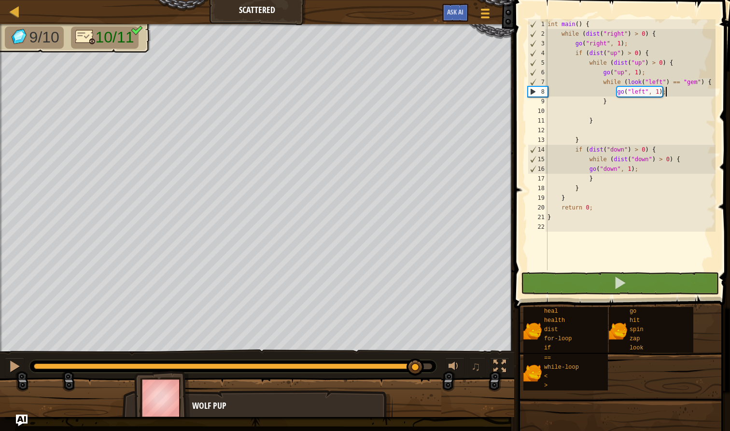
click at [673, 91] on div "int main ( ) { while ( dist ( " right " ) > 0 ) { go ( " right " , 1 ) ; if ( d…" at bounding box center [630, 154] width 170 height 270
click at [672, 92] on div "int main ( ) { while ( dist ( " right " ) > 0 ) { go ( " right " , 1 ) ; if ( d…" at bounding box center [630, 154] width 170 height 270
drag, startPoint x: 417, startPoint y: 366, endPoint x: 436, endPoint y: 384, distance: 25.3
click at [436, 377] on div "9/10 10/11 ♫ Wolf Pup" at bounding box center [365, 220] width 730 height 393
drag, startPoint x: 424, startPoint y: 370, endPoint x: 395, endPoint y: 363, distance: 30.3
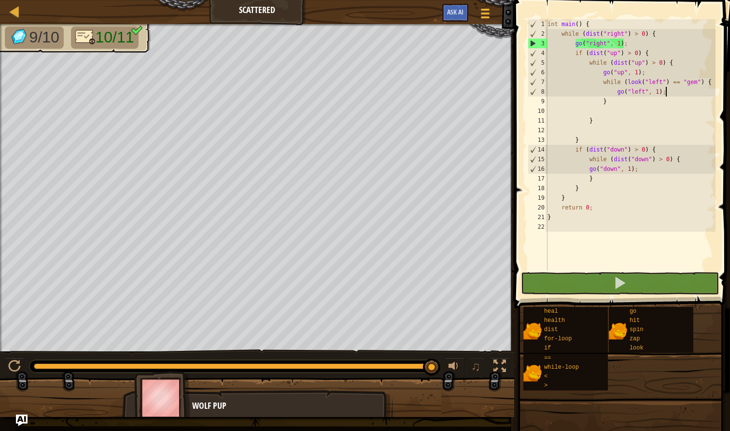
click at [398, 363] on div at bounding box center [232, 366] width 407 height 13
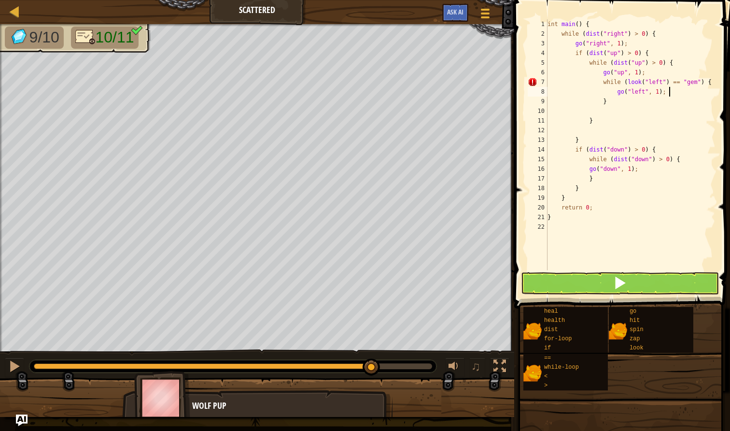
click at [372, 336] on div "9/10 10/11 ♫ Wolf Pup" at bounding box center [365, 220] width 730 height 393
click at [624, 45] on div "int main ( ) { while ( dist ( " right " ) > 0 ) { go ( " right " , 1 ) ; if ( d…" at bounding box center [630, 154] width 170 height 270
click at [633, 43] on div "int main ( ) { while ( dist ( " right " ) > 0 ) { go ( " right " , 1 ) ; if ( d…" at bounding box center [630, 154] width 170 height 270
drag, startPoint x: 628, startPoint y: 47, endPoint x: 573, endPoint y: 42, distance: 55.2
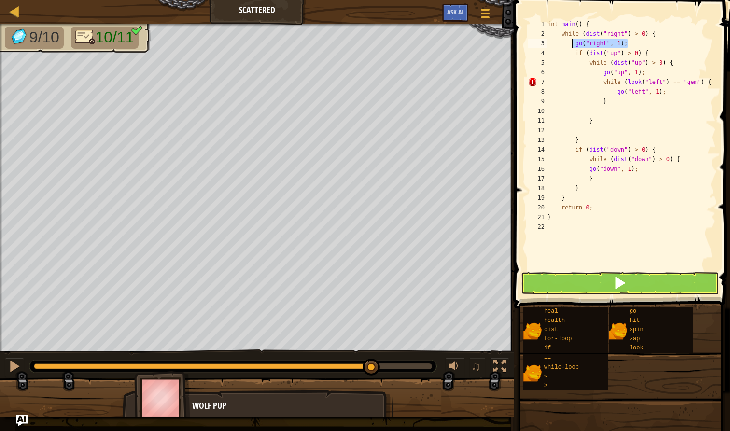
click at [573, 42] on div "int main ( ) { while ( dist ( " right " ) > 0 ) { go ( " right " , 1 ) ; if ( d…" at bounding box center [630, 154] width 170 height 270
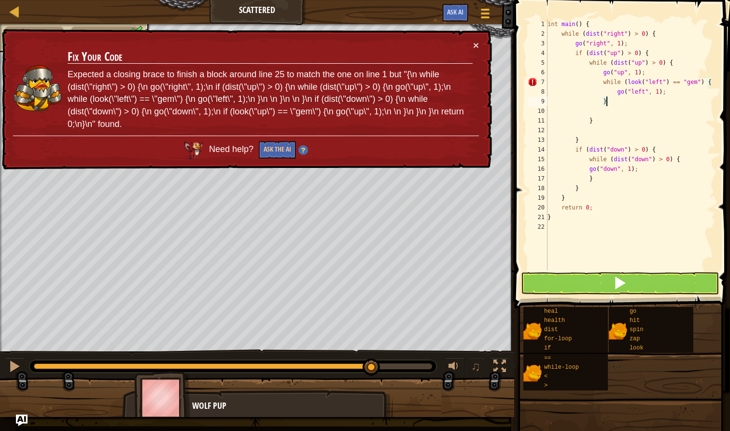
scroll to position [4, 4]
click at [608, 104] on div "int main ( ) { while ( dist ( " right " ) > 0 ) { go ( " right " , 1 ) ; if ( d…" at bounding box center [630, 154] width 170 height 270
click at [670, 64] on div "int main ( ) { while ( dist ( " right " ) > 0 ) { go ( " right " , 1 ) ; if ( d…" at bounding box center [630, 154] width 170 height 270
click at [589, 120] on div "int main ( ) { while ( dist ( " right " ) > 0 ) { go ( " right " , 1 ) ; if ( d…" at bounding box center [630, 154] width 170 height 270
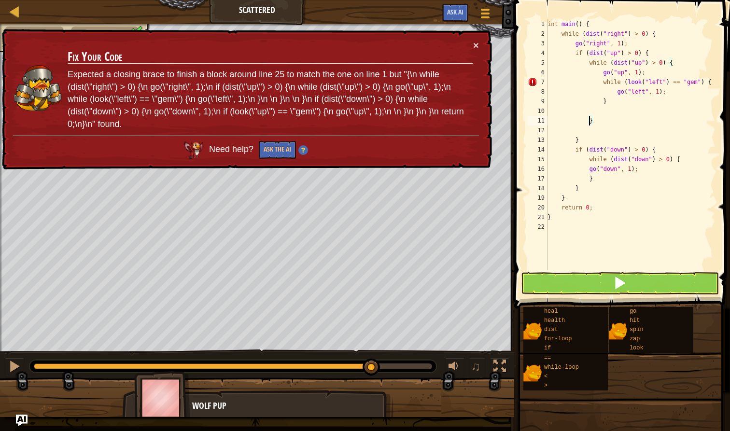
scroll to position [4, 2]
click at [577, 189] on div "int main ( ) { while ( dist ( " right " ) > 0 ) { go ( " right " , 1 ) ; if ( d…" at bounding box center [630, 154] width 170 height 270
click at [531, 82] on div "7" at bounding box center [537, 82] width 20 height 10
click at [591, 121] on div "int main ( ) { while ( dist ( " right " ) > 0 ) { go ( " right " , 1 ) ; if ( d…" at bounding box center [630, 154] width 170 height 270
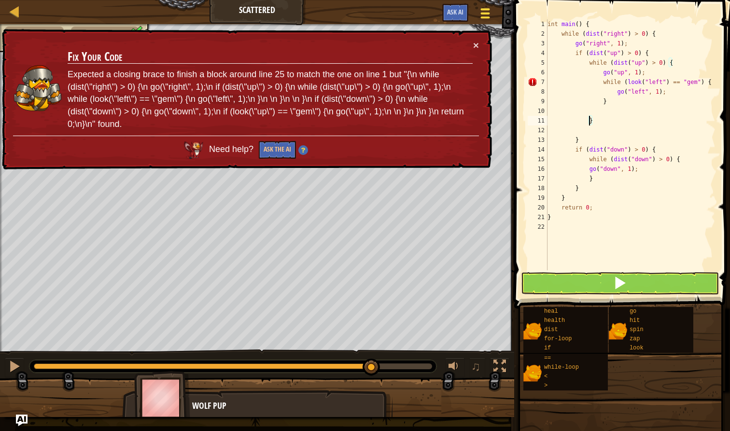
drag, startPoint x: 588, startPoint y: 119, endPoint x: 473, endPoint y: 9, distance: 159.1
click at [589, 122] on div "int main ( ) { while ( dist ( " right " ) > 0 ) { go ( " right " , 1 ) ; if ( d…" at bounding box center [630, 154] width 170 height 270
type textarea "}"
drag, startPoint x: 587, startPoint y: 124, endPoint x: 522, endPoint y: 40, distance: 107.0
click at [590, 124] on div "int main ( ) { while ( dist ( " right " ) > 0 ) { go ( " right " , 1 ) ; if ( d…" at bounding box center [630, 154] width 170 height 270
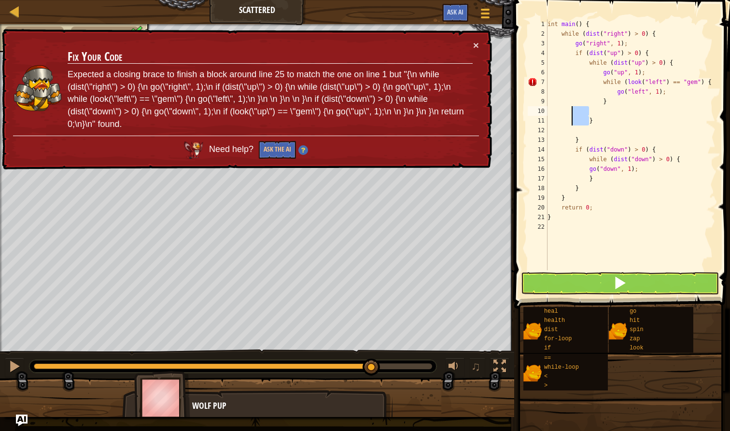
type textarea "}"
drag, startPoint x: 566, startPoint y: 108, endPoint x: 589, endPoint y: 124, distance: 27.8
click at [592, 122] on div "int main ( ) { while ( dist ( " right " ) > 0 ) { go ( " right " , 1 ) ; if ( d…" at bounding box center [630, 154] width 170 height 270
click at [270, 147] on button "Ask the AI" at bounding box center [277, 150] width 37 height 18
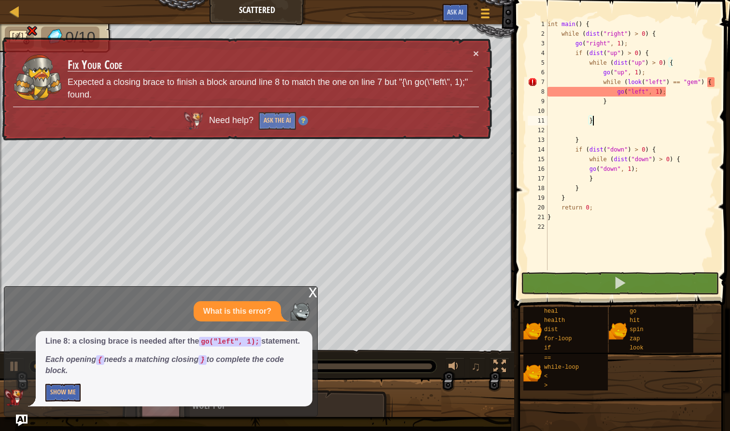
click at [675, 91] on div "int main ( ) { while ( dist ( " right " ) > 0 ) { go ( " right " , 1 ) ; if ( d…" at bounding box center [630, 154] width 170 height 270
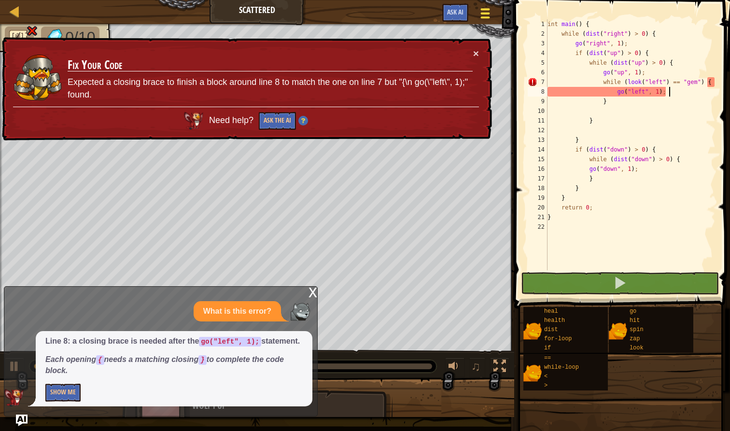
click at [484, 17] on span at bounding box center [485, 17] width 9 height 2
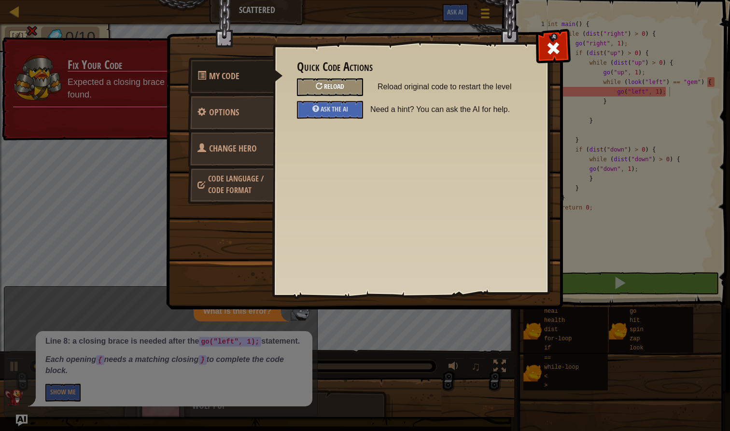
click at [334, 90] on div "Reload" at bounding box center [330, 87] width 66 height 18
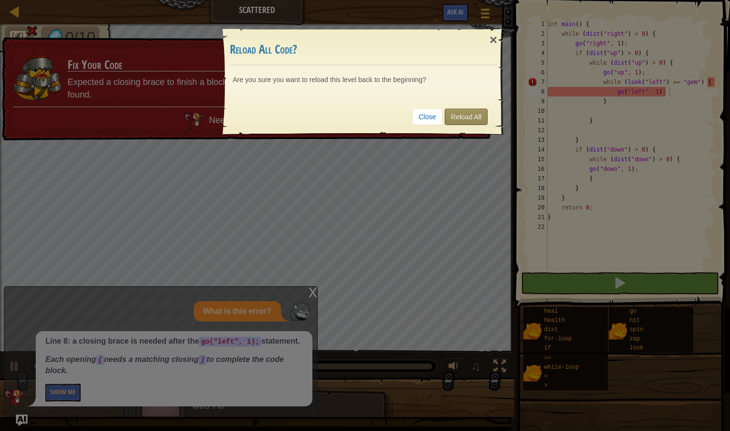
click at [459, 117] on link "Reload All" at bounding box center [465, 117] width 43 height 16
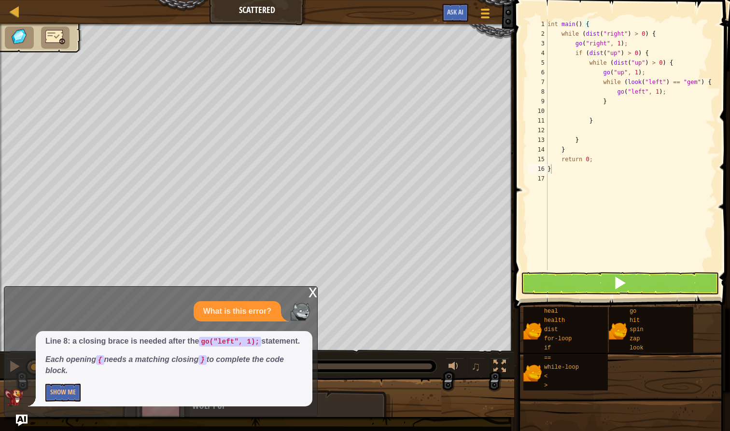
scroll to position [4, 0]
click at [588, 140] on div "int main ( ) { while ( dist ( " right " ) > 0 ) { go ( " right " , 1 ) ; if ( d…" at bounding box center [630, 154] width 170 height 270
click at [312, 287] on div "x" at bounding box center [312, 292] width 9 height 10
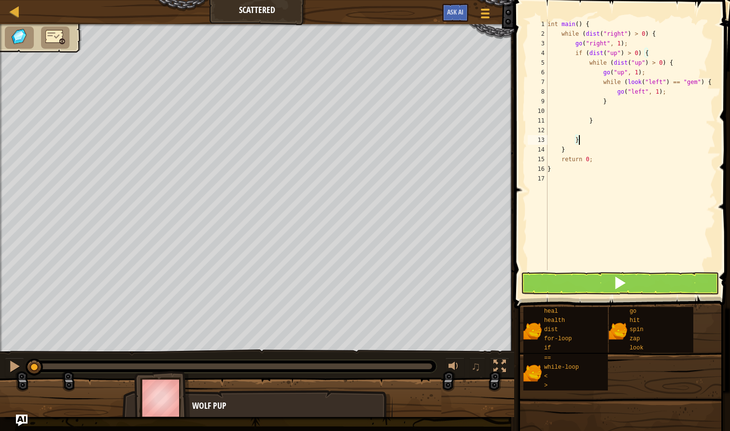
click at [594, 143] on div "int main ( ) { while ( dist ( " right " ) > 0 ) { go ( " right " , 1 ) ; if ( d…" at bounding box center [630, 154] width 170 height 270
click at [563, 150] on div "int main ( ) { while ( dist ( " right " ) > 0 ) { go ( " right " , 1 ) ; if ( d…" at bounding box center [630, 154] width 170 height 270
click at [593, 286] on button at bounding box center [620, 283] width 198 height 22
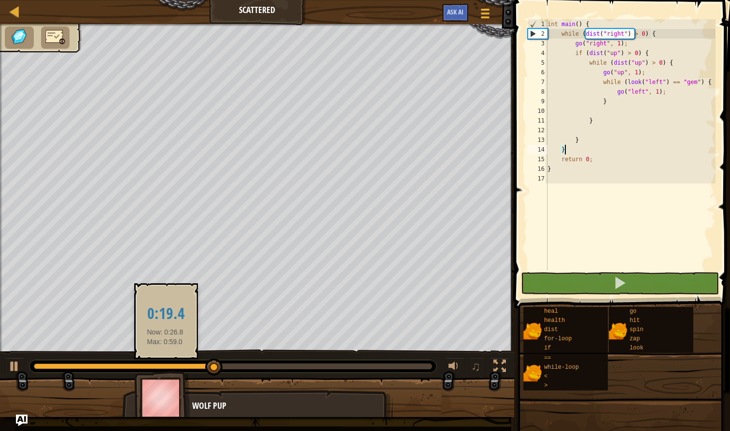
drag, startPoint x: 55, startPoint y: 372, endPoint x: 158, endPoint y: 366, distance: 103.0
click at [157, 366] on div at bounding box center [124, 366] width 180 height 6
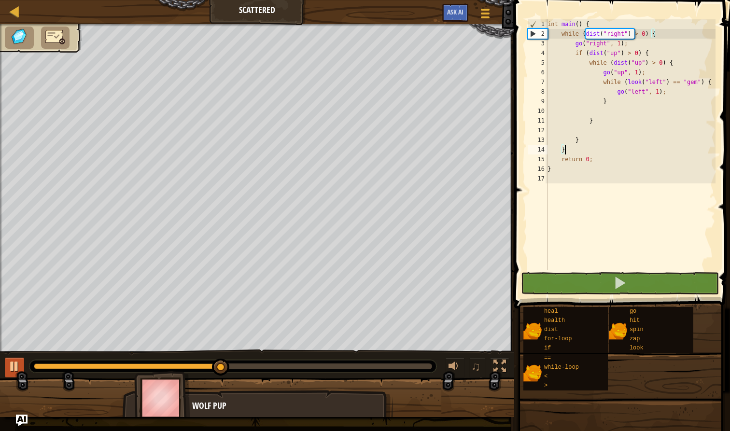
click at [12, 366] on div at bounding box center [14, 366] width 13 height 13
type textarea "}"
click at [585, 140] on div "int main ( ) { while ( dist ( " right " ) > 0 ) { go ( " right " , 1 ) ; if ( d…" at bounding box center [630, 154] width 170 height 270
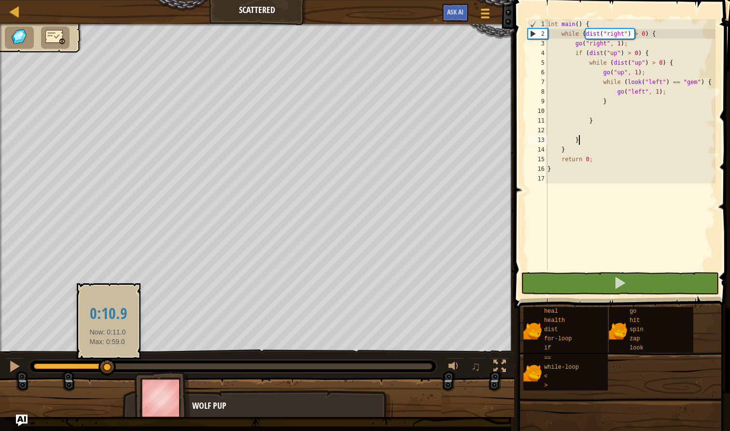
drag, startPoint x: 217, startPoint y: 368, endPoint x: 110, endPoint y: 365, distance: 106.7
click at [110, 365] on div at bounding box center [106, 367] width 17 height 17
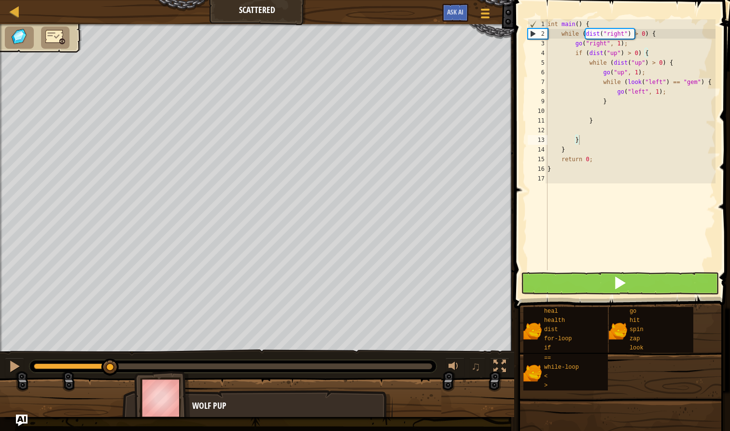
click at [615, 286] on span at bounding box center [620, 283] width 14 height 14
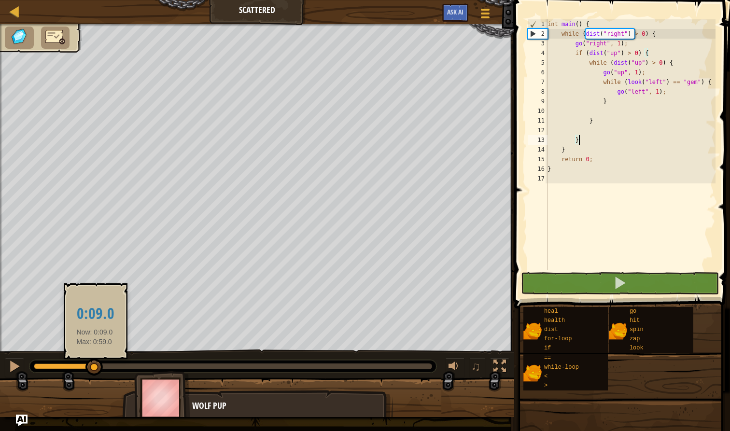
drag, startPoint x: 64, startPoint y: 367, endPoint x: 95, endPoint y: 367, distance: 30.9
click at [95, 367] on div at bounding box center [93, 367] width 17 height 17
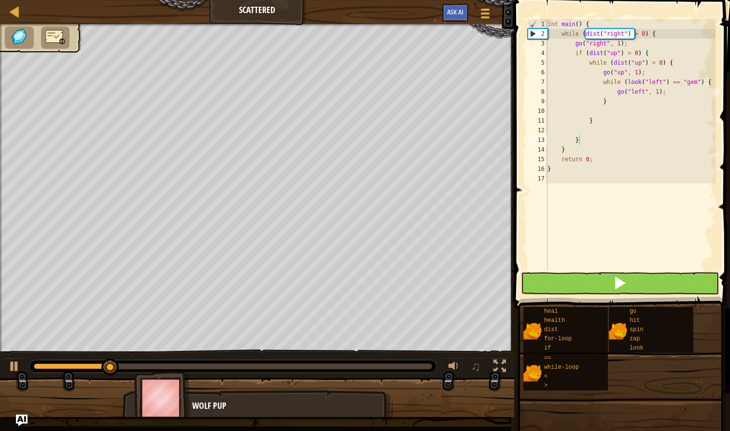
click at [605, 275] on button at bounding box center [620, 283] width 198 height 22
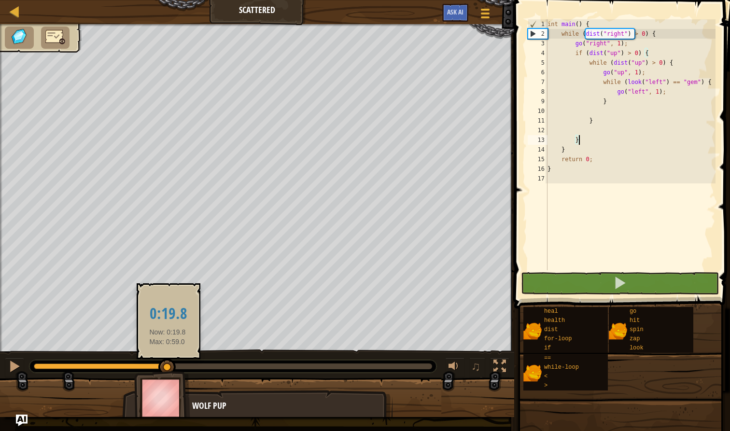
drag, startPoint x: 44, startPoint y: 362, endPoint x: 167, endPoint y: 370, distance: 123.8
click at [169, 371] on div "♫ Wolf Pup" at bounding box center [365, 220] width 730 height 393
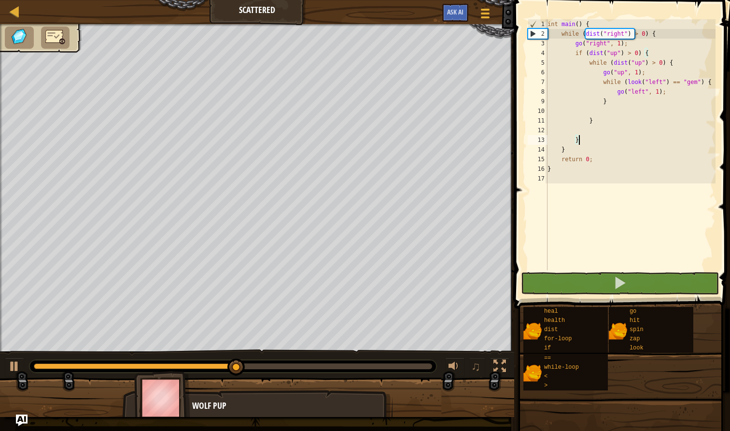
click at [586, 140] on div "int main ( ) { while ( dist ( " right " ) > 0 ) { go ( " right " , 1 ) ; if ( d…" at bounding box center [630, 154] width 170 height 270
click at [602, 115] on div "int main ( ) { while ( dist ( " right " ) > 0 ) { go ( " right " , 1 ) ; if ( d…" at bounding box center [630, 154] width 170 height 270
type textarea "}"
click at [588, 140] on div "int main ( ) { while ( dist ( " right " ) > 0 ) { go ( " right " , 1 ) ; if ( d…" at bounding box center [630, 154] width 170 height 270
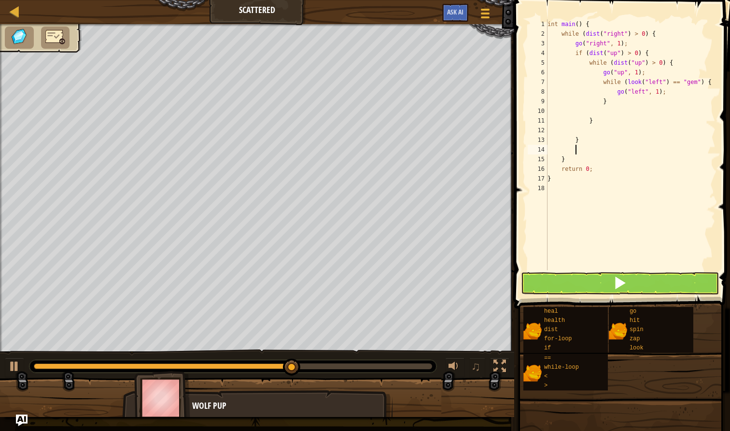
click at [583, 153] on div "int main ( ) { while ( dist ( " right " ) > 0 ) { go ( " right " , 1 ) ; if ( d…" at bounding box center [630, 154] width 170 height 270
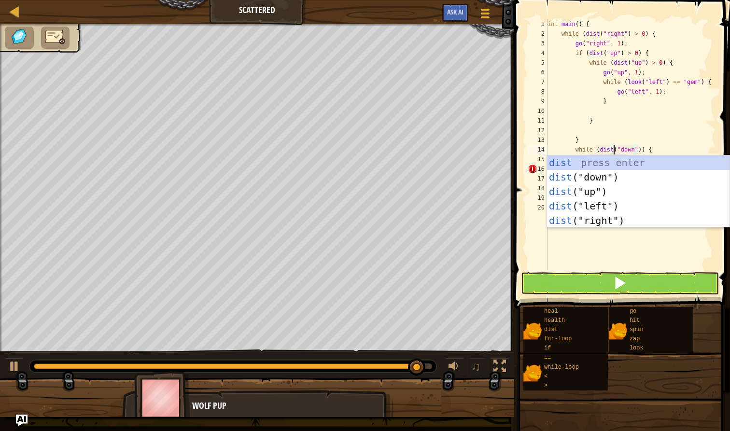
scroll to position [4, 6]
click at [657, 143] on div "int main ( ) { while ( dist ( " right " ) > 0 ) { go ( " right " , 1 ) ; if ( d…" at bounding box center [630, 154] width 170 height 270
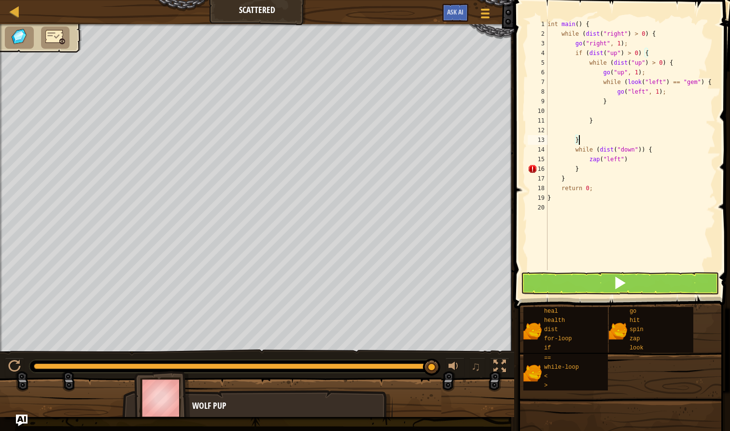
scroll to position [4, 2]
click at [643, 150] on div "int main ( ) { while ( dist ( " right " ) > 0 ) { go ( " right " , 1 ) ; if ( d…" at bounding box center [630, 154] width 170 height 270
drag, startPoint x: 632, startPoint y: 157, endPoint x: 588, endPoint y: 161, distance: 44.0
click at [588, 161] on div "int main ( ) { while ( dist ( " right " ) > 0 ) { go ( " right " , 1 ) ; if ( d…" at bounding box center [630, 154] width 170 height 270
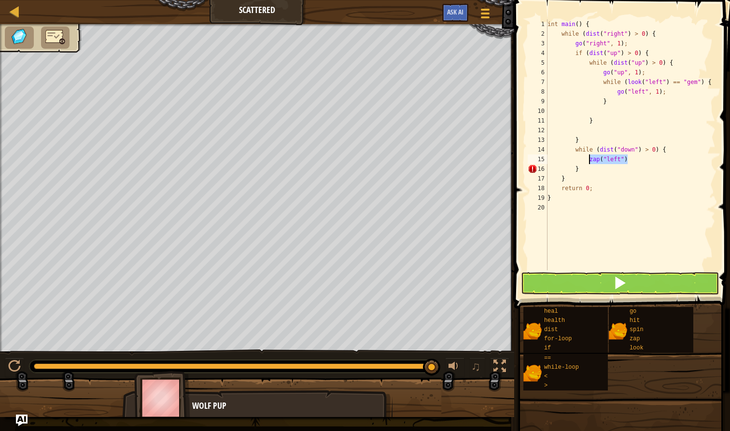
scroll to position [4, 3]
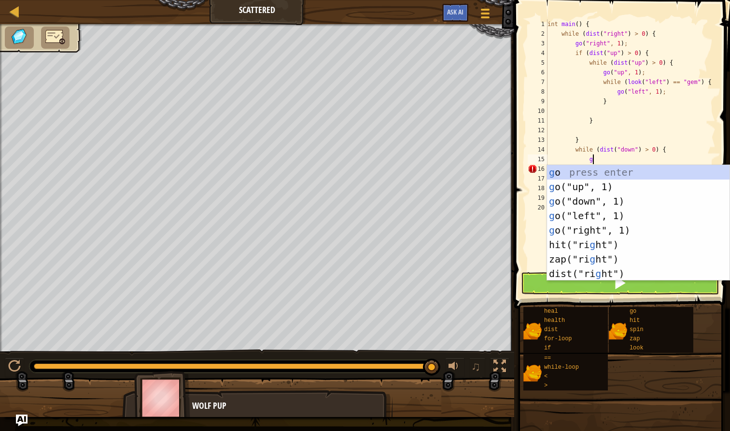
type textarea "go"
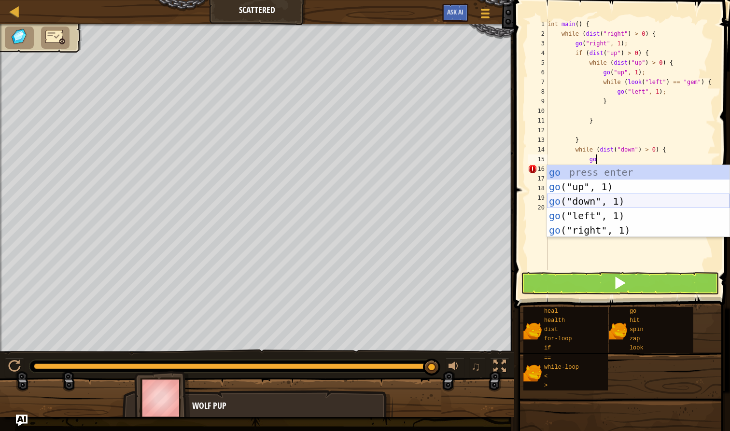
click at [596, 204] on div "go press enter go ("up", 1) press enter go ("down", 1) press enter go ("left", …" at bounding box center [638, 215] width 182 height 101
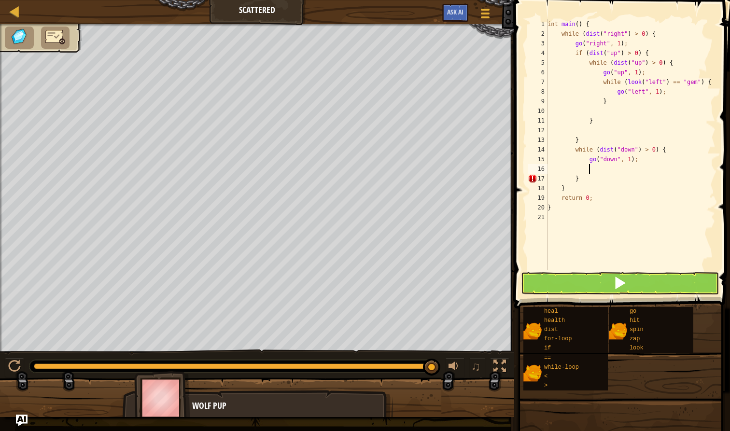
scroll to position [4, 3]
click at [603, 292] on button at bounding box center [620, 283] width 198 height 22
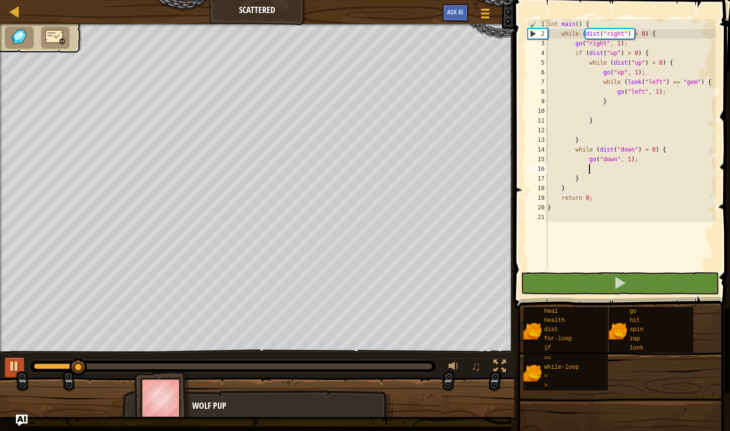
click at [14, 365] on div at bounding box center [14, 366] width 13 height 13
click at [12, 367] on div at bounding box center [14, 366] width 13 height 13
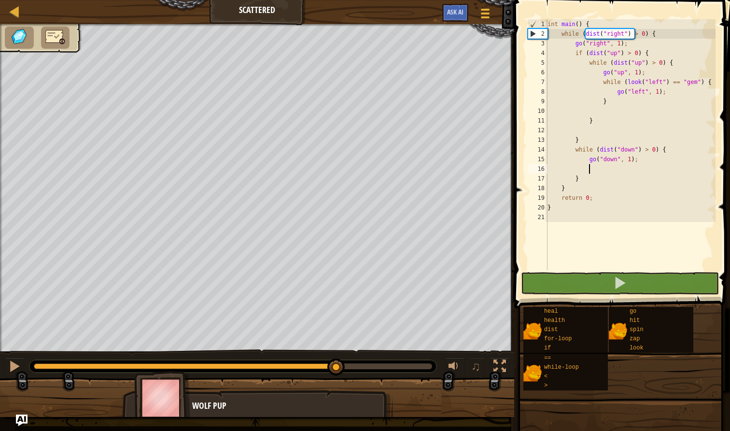
drag, startPoint x: 197, startPoint y: 366, endPoint x: 336, endPoint y: 360, distance: 139.6
click at [336, 360] on div at bounding box center [335, 367] width 17 height 17
drag, startPoint x: 344, startPoint y: 363, endPoint x: 392, endPoint y: 366, distance: 48.8
click at [386, 370] on div at bounding box center [380, 367] width 17 height 17
drag, startPoint x: 432, startPoint y: 367, endPoint x: 438, endPoint y: 384, distance: 18.0
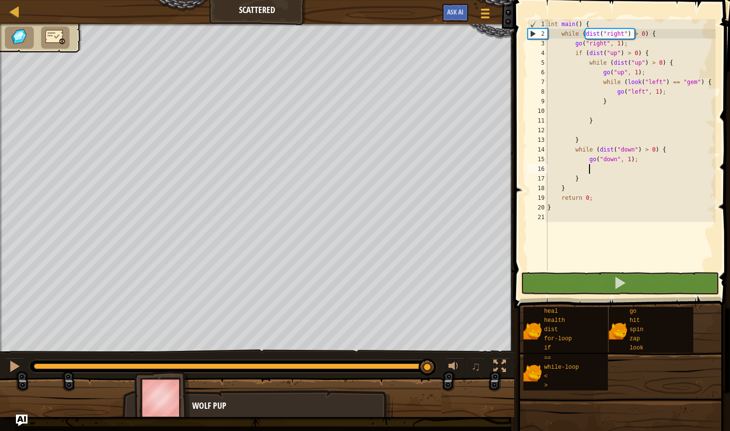
click at [438, 384] on div "♫ Wolf Pup" at bounding box center [365, 220] width 730 height 393
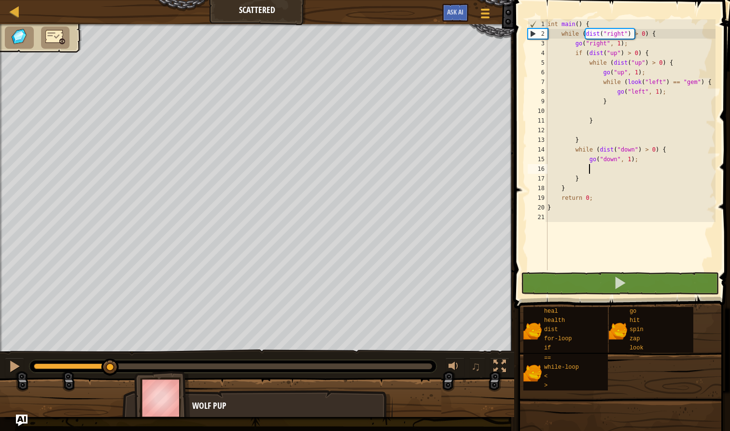
drag, startPoint x: 425, startPoint y: 362, endPoint x: 111, endPoint y: 377, distance: 314.5
click at [111, 377] on div "♫" at bounding box center [257, 363] width 514 height 29
click at [634, 152] on div "int main ( ) { while ( dist ( " right " ) > 0 ) { go ( " right " , 1 ) ; if ( d…" at bounding box center [630, 154] width 170 height 270
drag, startPoint x: 115, startPoint y: 369, endPoint x: 139, endPoint y: 353, distance: 28.8
click at [97, 367] on div at bounding box center [72, 366] width 77 height 6
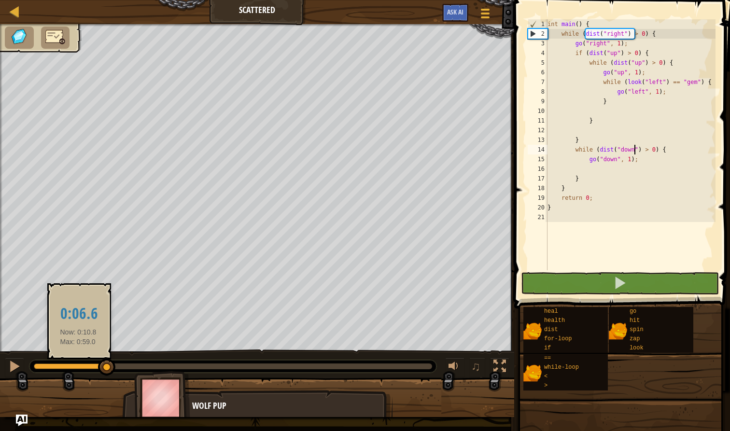
drag, startPoint x: 105, startPoint y: 368, endPoint x: 78, endPoint y: 365, distance: 27.2
drag, startPoint x: 106, startPoint y: 367, endPoint x: 71, endPoint y: 371, distance: 34.9
click at [71, 371] on div at bounding box center [70, 367] width 17 height 17
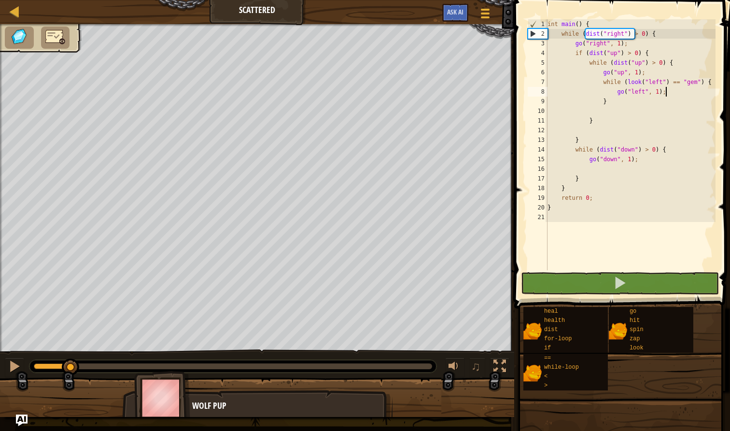
click at [665, 92] on div "int main ( ) { while ( dist ( " right " ) > 0 ) { go ( " right " , 1 ) ; if ( d…" at bounding box center [630, 154] width 170 height 270
type textarea "go("left", 1);"
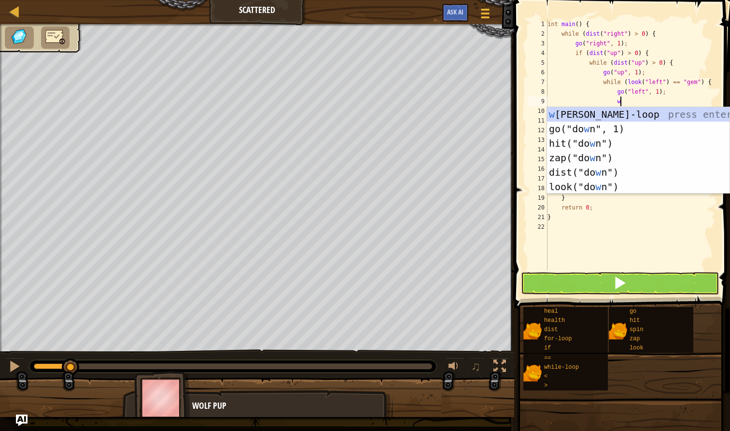
scroll to position [4, 6]
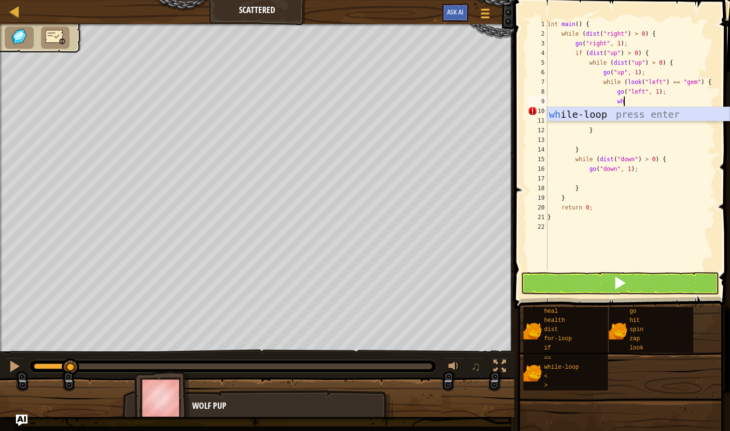
click at [597, 115] on div "wh ile-loop press enter" at bounding box center [638, 128] width 182 height 43
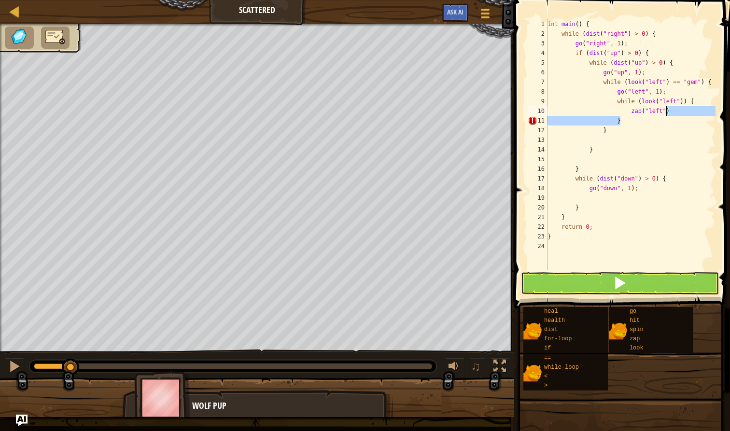
click at [665, 115] on div "int main ( ) { while ( dist ( " right " ) > 0 ) { go ( " right " , 1 ) ; if ( d…" at bounding box center [630, 154] width 170 height 270
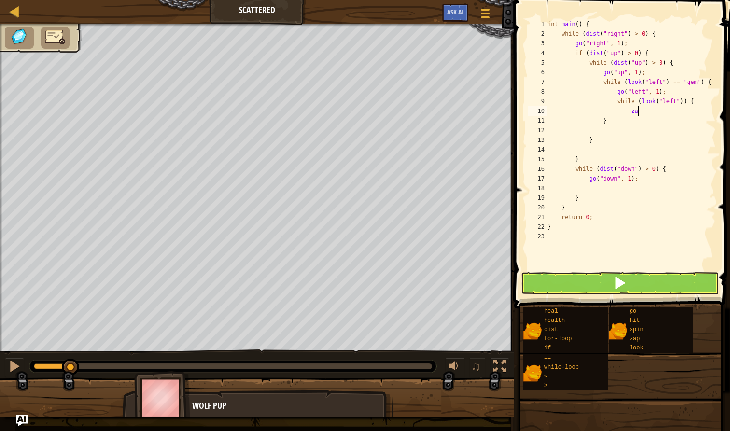
type textarea "z"
click at [677, 100] on div "int main ( ) { while ( dist ( " right " ) > 0 ) { go ( " right " , 1 ) ; if ( d…" at bounding box center [630, 154] width 170 height 270
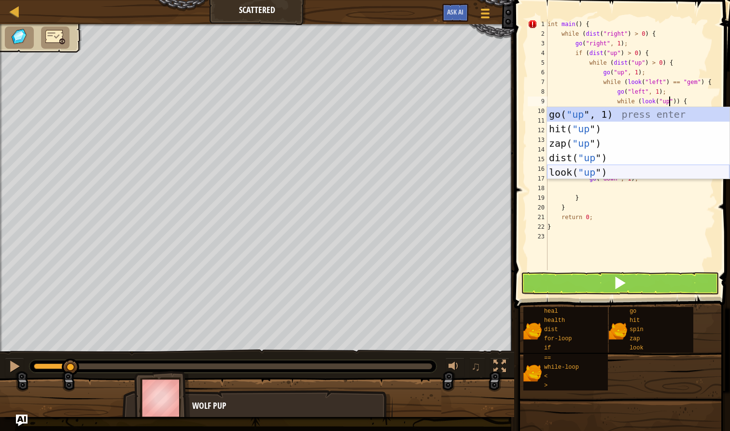
click at [565, 171] on div "go( "up ", 1) press enter hit( "up ") press enter zap( "up ") press enter dist(…" at bounding box center [638, 157] width 182 height 101
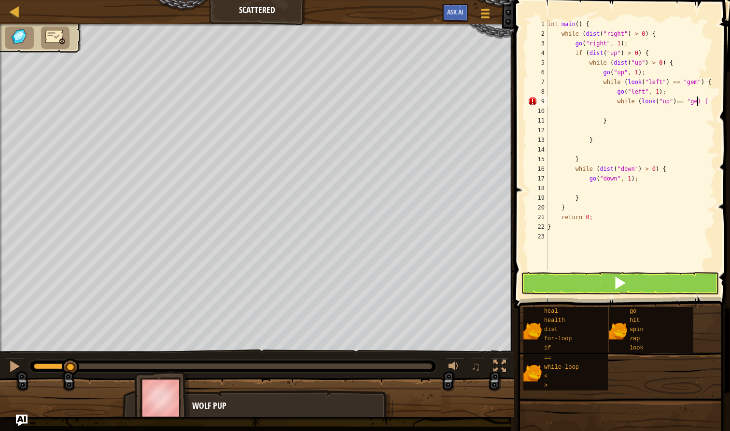
scroll to position [4, 13]
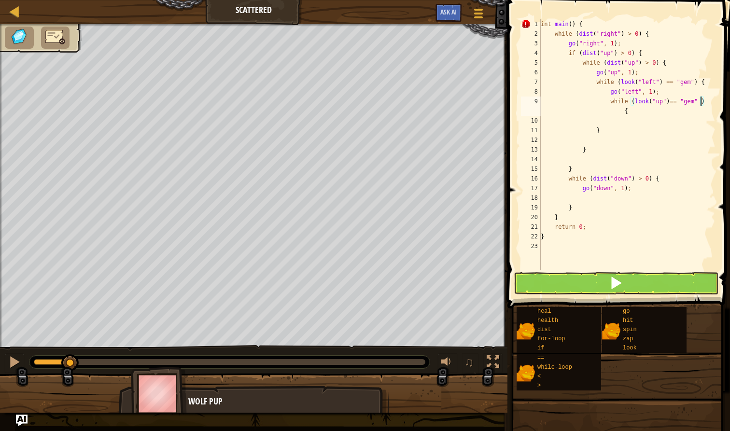
type textarea "while (look("up")== "gem") {"
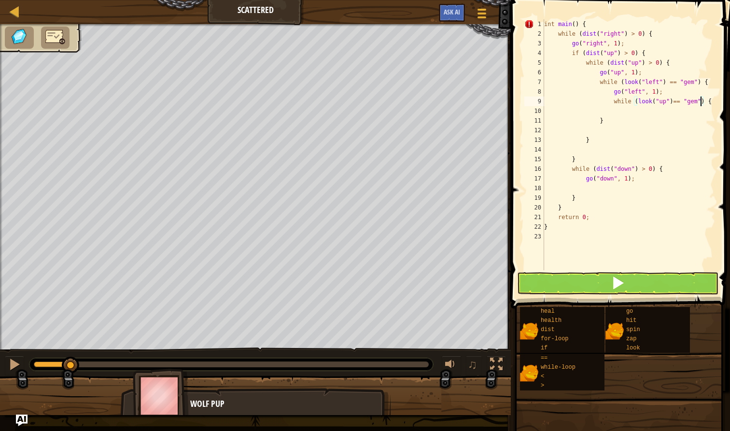
click at [669, 280] on button at bounding box center [617, 283] width 201 height 22
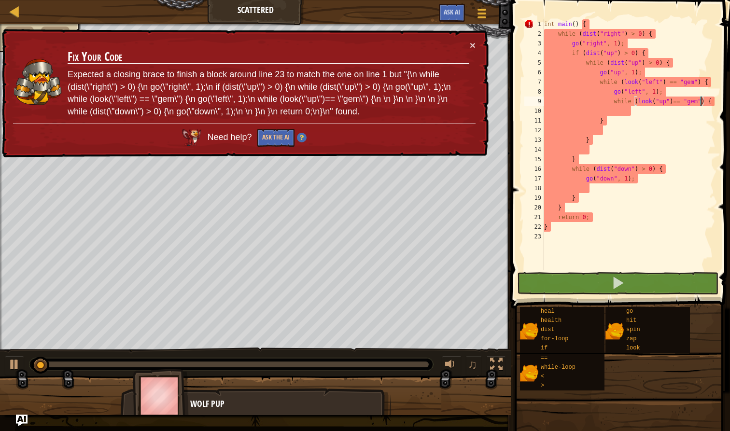
click at [628, 108] on div "int main ( ) { while ( dist ( " right " ) > 0 ) { go ( " right " , 1 ) ; if ( d…" at bounding box center [628, 154] width 173 height 270
click at [626, 113] on div "int main ( ) { while ( dist ( " right " ) > 0 ) { go ( " right " , 1 ) ; if ( d…" at bounding box center [628, 154] width 173 height 270
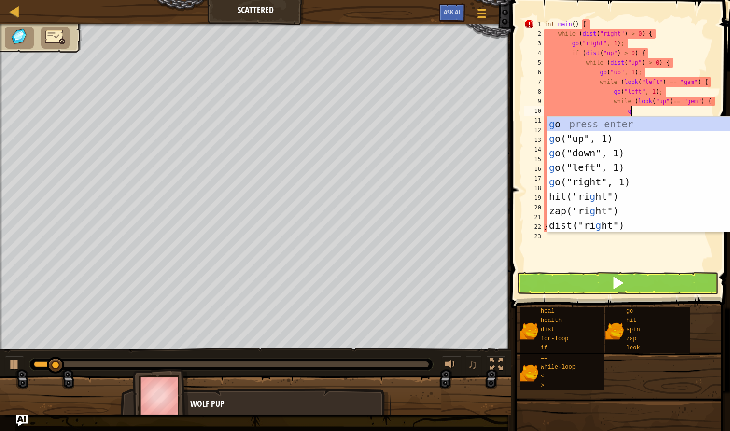
type textarea "go"
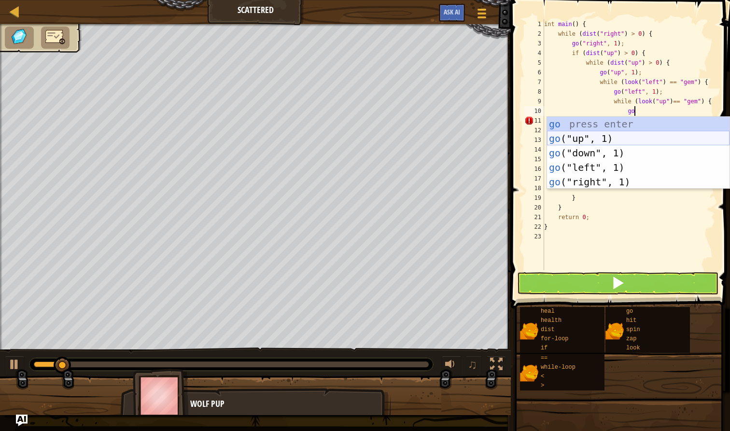
click at [610, 138] on div "go press enter go ("up", 1) press enter go ("down", 1) press enter go ("left", …" at bounding box center [638, 167] width 182 height 101
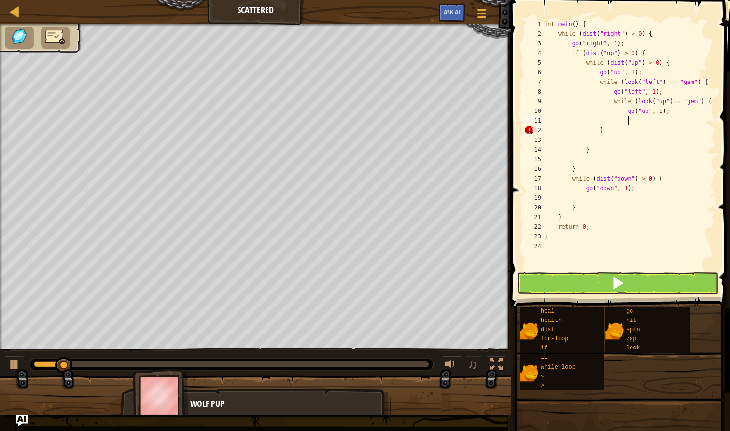
scroll to position [4, 6]
click at [623, 119] on div "int main ( ) { while ( dist ( " right " ) > 0 ) { go ( " right " , 1 ) ; if ( d…" at bounding box center [628, 154] width 173 height 270
click at [609, 288] on button at bounding box center [617, 283] width 201 height 22
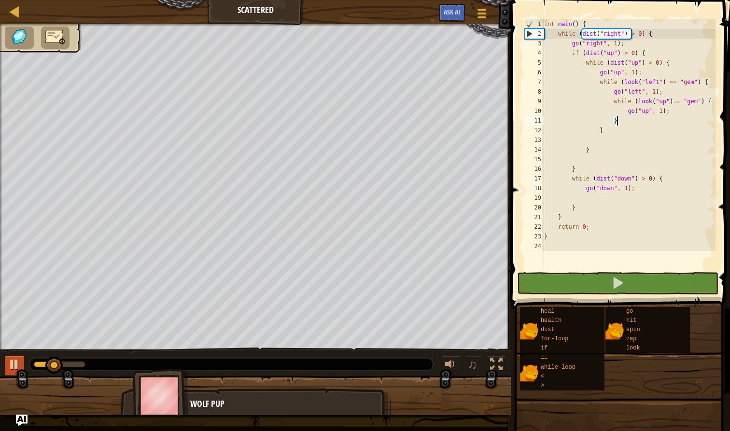
click at [12, 363] on div at bounding box center [14, 364] width 13 height 13
click at [679, 114] on div "int main ( ) { while ( dist ( " right " ) > 0 ) { go ( " right " , 1 ) ; if ( d…" at bounding box center [628, 154] width 173 height 270
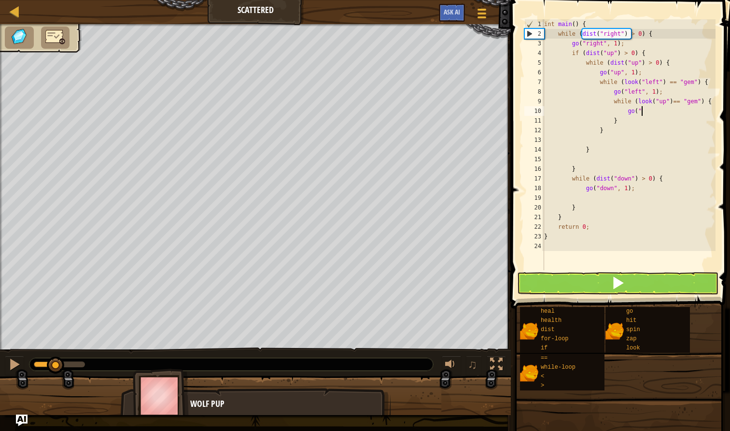
type textarea "g"
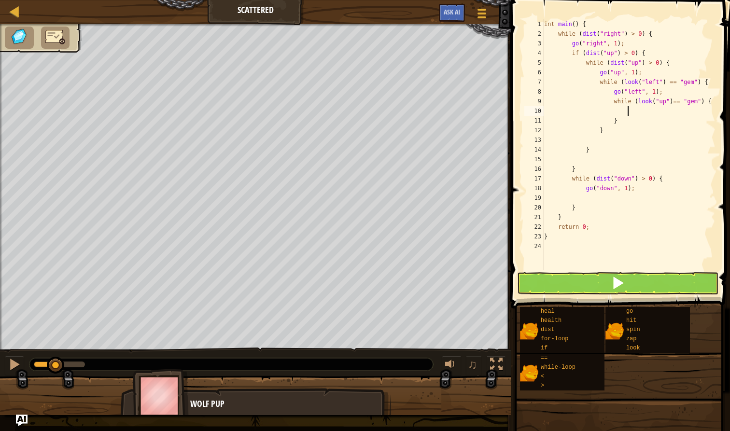
click at [628, 122] on div "int main ( ) { while ( dist ( " right " ) > 0 ) { go ( " right " , 1 ) ; if ( d…" at bounding box center [628, 154] width 173 height 270
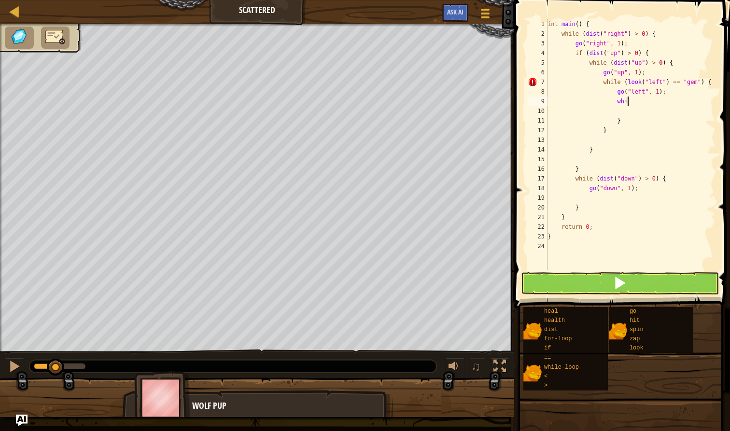
type textarea "w"
drag, startPoint x: 627, startPoint y: 121, endPoint x: 628, endPoint y: 126, distance: 4.9
click at [629, 120] on div "int main ( ) { while ( dist ( " right " ) > 0 ) { go ( " right " , 1 ) ; if ( d…" at bounding box center [630, 154] width 170 height 270
type textarea "}"
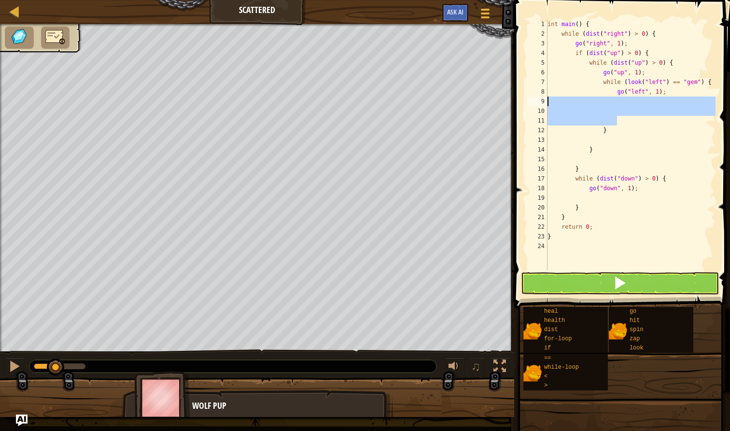
drag, startPoint x: 623, startPoint y: 121, endPoint x: 534, endPoint y: 97, distance: 91.9
click at [535, 95] on div "1 2 3 4 5 6 7 8 9 10 11 12 13 14 15 16 17 18 19 20 21 22 23 24 int main ( ) { w…" at bounding box center [621, 144] width 190 height 251
type textarea "go("left", 1);"
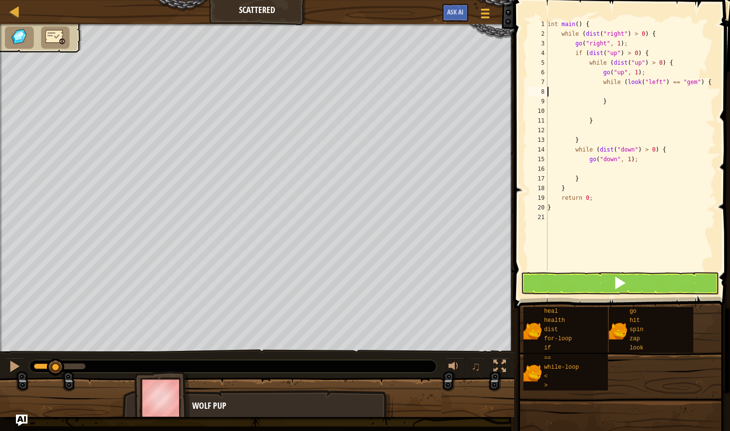
click at [596, 100] on div "int main ( ) { while ( dist ( " right " ) > 0 ) { go ( " right " , 1 ) ; if ( d…" at bounding box center [630, 154] width 170 height 270
type textarea "}"
click at [613, 90] on div "int main ( ) { while ( dist ( " right " ) > 0 ) { go ( " right " , 1 ) ; if ( d…" at bounding box center [630, 154] width 170 height 270
click at [605, 104] on div "int main ( ) { while ( dist ( " right " ) > 0 ) { go ( " right " , 1 ) ; if ( d…" at bounding box center [630, 154] width 170 height 270
type textarea "}"
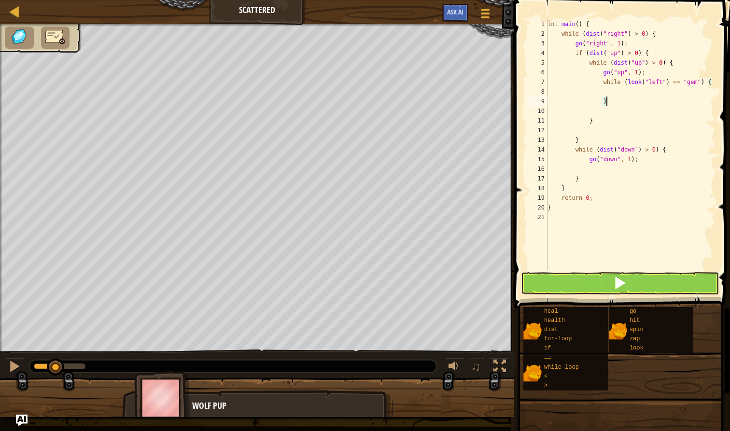
click at [614, 89] on div "int main ( ) { while ( dist ( " right " ) > 0 ) { go ( " right " , 1 ) ; if ( d…" at bounding box center [630, 154] width 170 height 270
type textarea "while (look("left") == "gem") {"
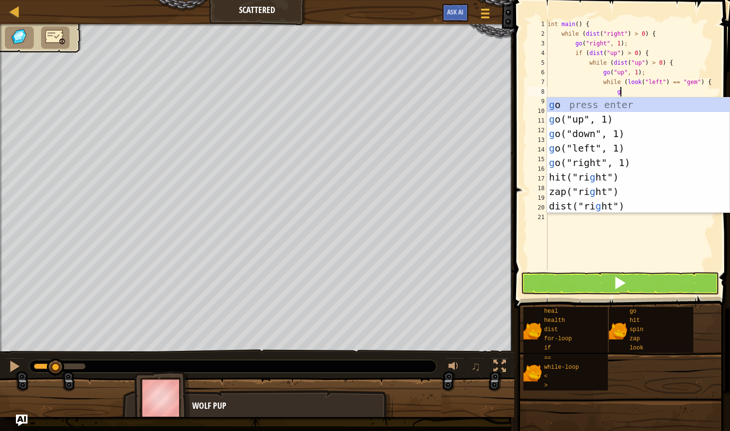
scroll to position [4, 6]
type textarea "go"
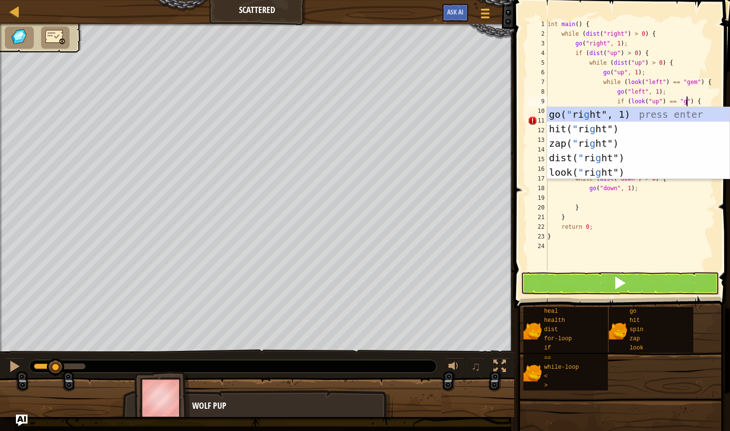
scroll to position [4, 12]
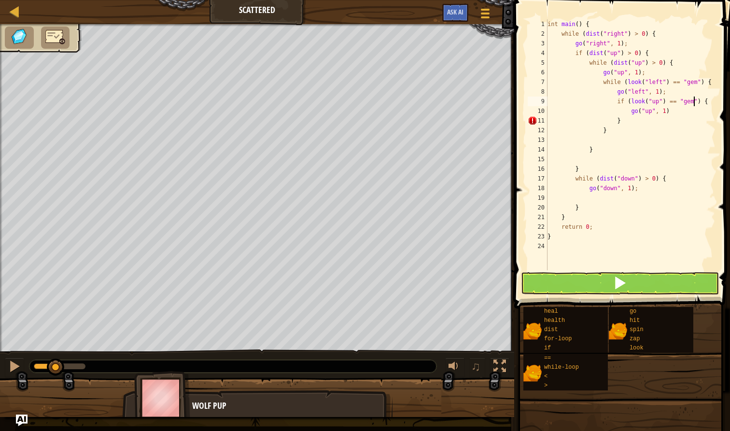
click at [612, 284] on button at bounding box center [620, 283] width 198 height 22
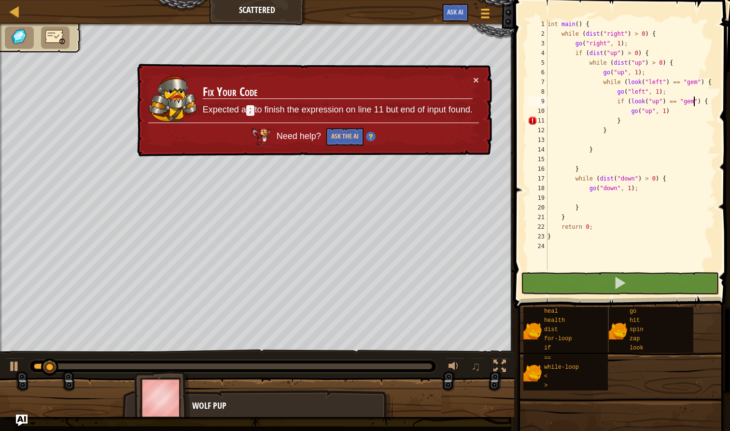
click at [673, 111] on div "int main ( ) { while ( dist ( " right " ) > 0 ) { go ( " right " , 1 ) ; if ( d…" at bounding box center [630, 154] width 170 height 270
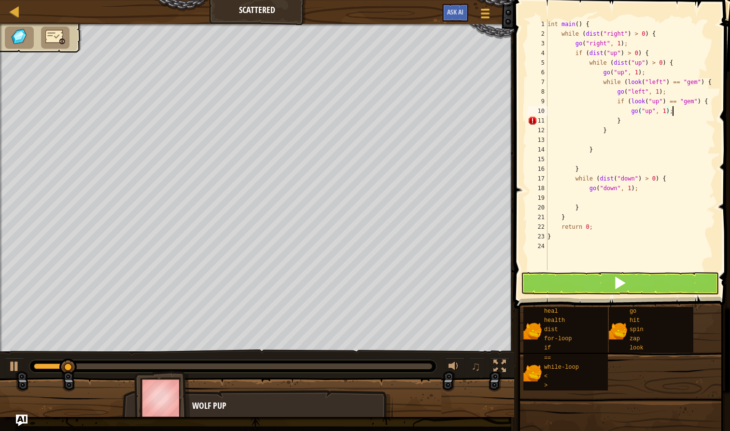
scroll to position [4, 10]
click at [630, 284] on button at bounding box center [620, 283] width 198 height 22
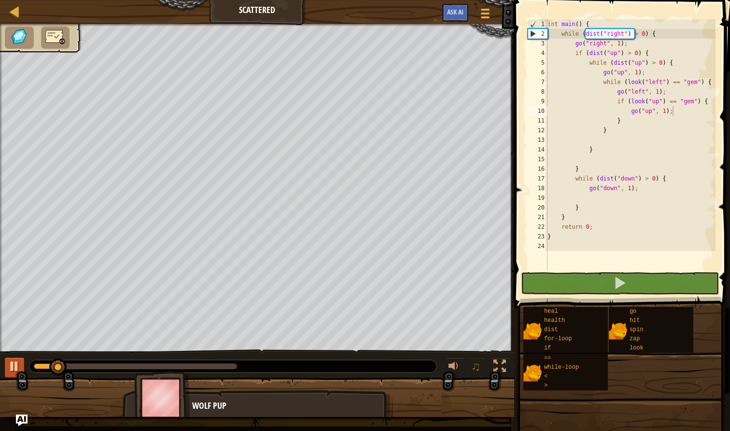
click at [8, 368] on button at bounding box center [14, 368] width 19 height 20
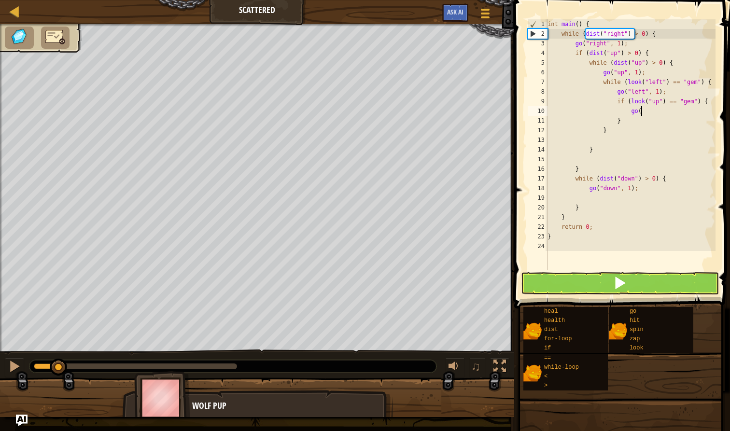
type textarea "g"
click at [712, 103] on div "int main ( ) { while ( dist ( " right " ) > 0 ) { go ( " right " , 1 ) ; if ( d…" at bounding box center [630, 154] width 170 height 270
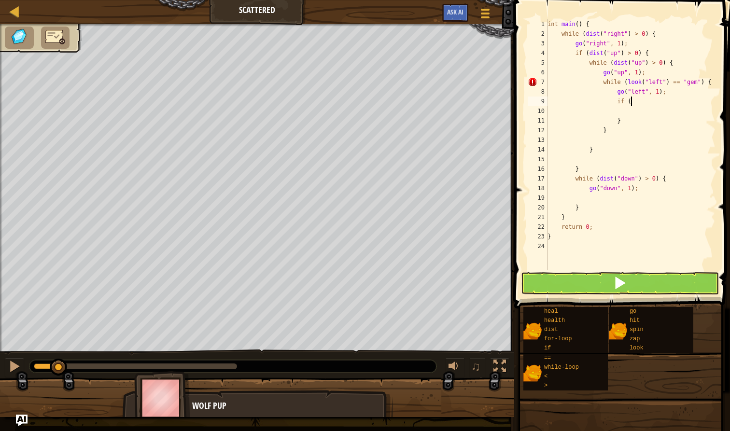
type textarea "i"
click at [585, 207] on div "int main ( ) { while ( dist ( " right " ) > 0 ) { go ( " right " , 1 ) ; if ( d…" at bounding box center [630, 154] width 170 height 270
type textarea "}"
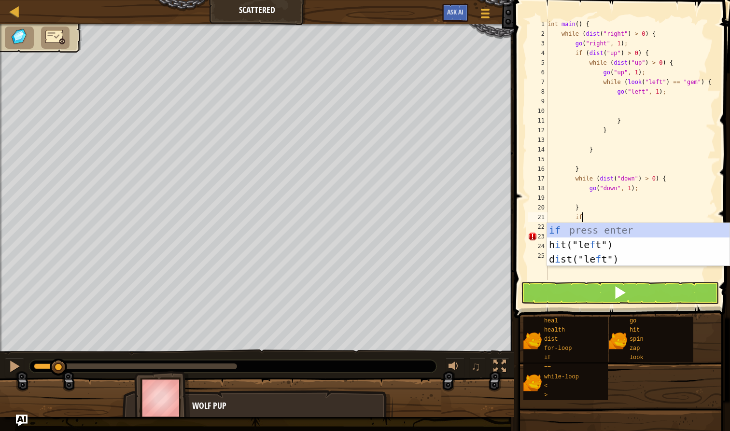
scroll to position [4, 2]
click at [587, 235] on div "if press enter h i t("le f t") press enter d i st("le f t") press enter" at bounding box center [638, 259] width 182 height 72
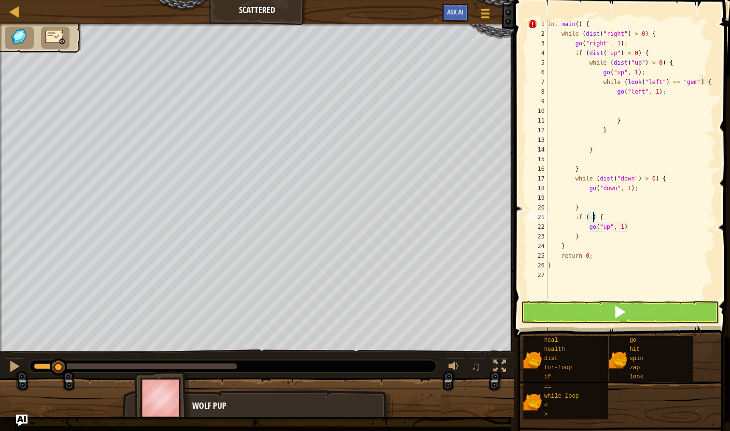
scroll to position [4, 4]
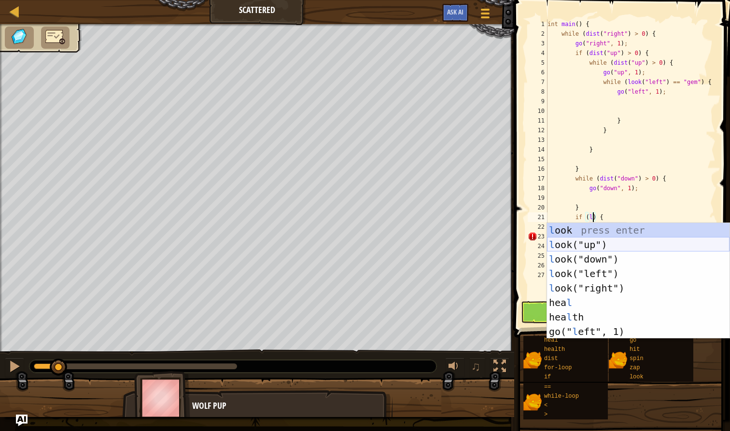
click at [611, 249] on div "l ook press enter l ook("up") press enter l ook("down") press enter l ook("left…" at bounding box center [638, 295] width 182 height 145
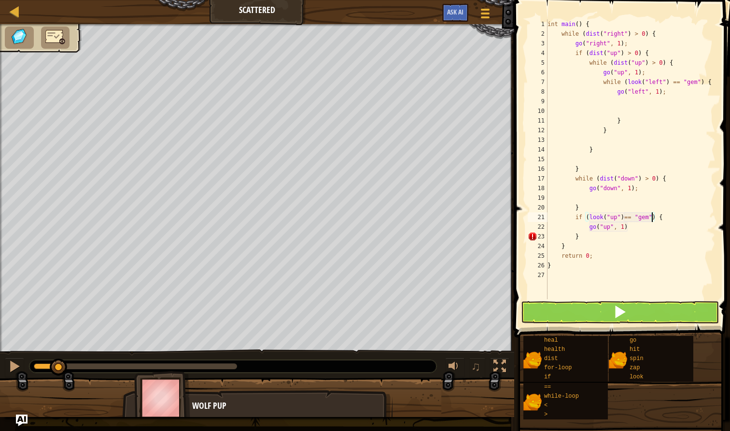
scroll to position [4, 9]
click at [623, 314] on span at bounding box center [620, 312] width 14 height 14
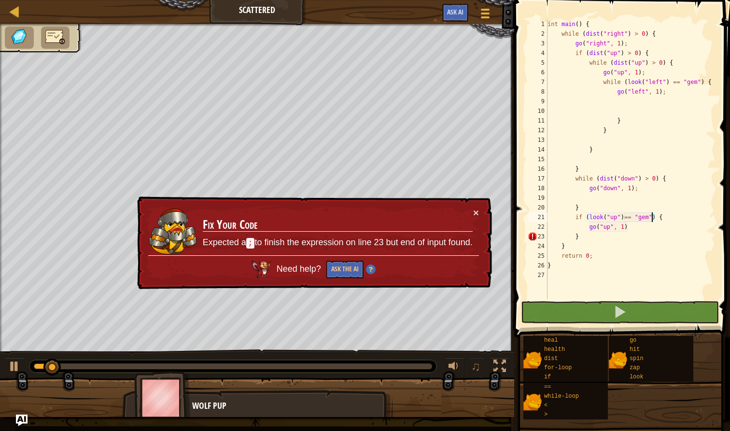
click at [628, 228] on div "int main ( ) { while ( dist ( " right " ) > 0 ) { go ( " right " , 1 ) ; if ( d…" at bounding box center [630, 168] width 170 height 299
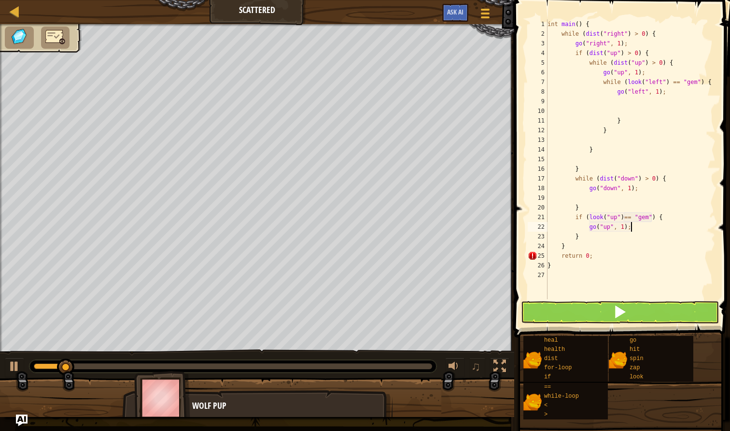
click at [549, 309] on button at bounding box center [620, 312] width 198 height 22
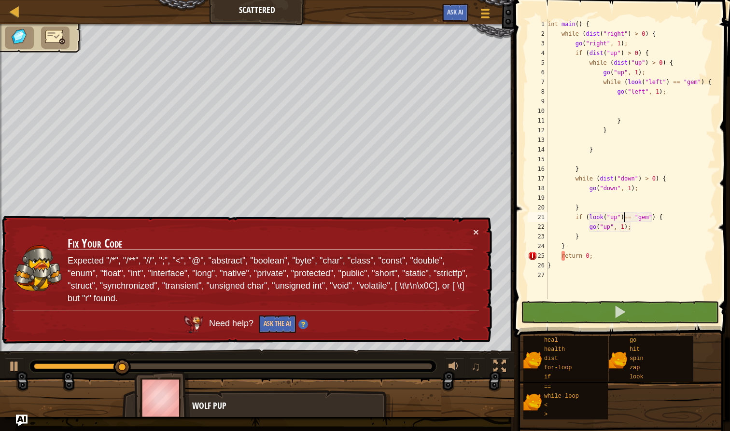
click at [624, 218] on div "int main ( ) { while ( dist ( " right " ) > 0 ) { go ( " right " , 1 ) ; if ( d…" at bounding box center [630, 168] width 170 height 299
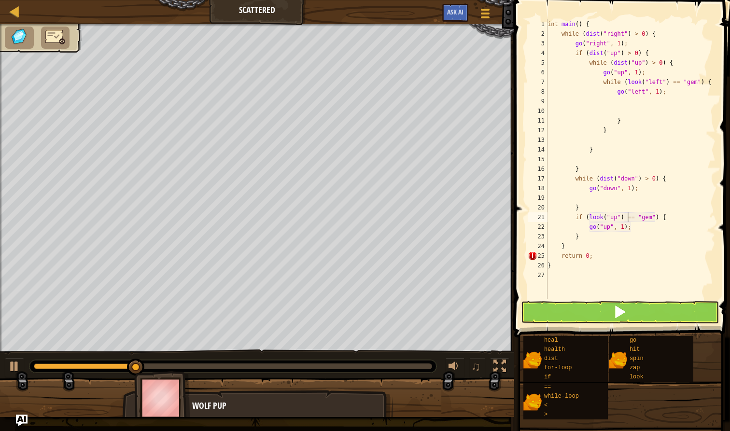
click at [607, 319] on button at bounding box center [620, 312] width 198 height 22
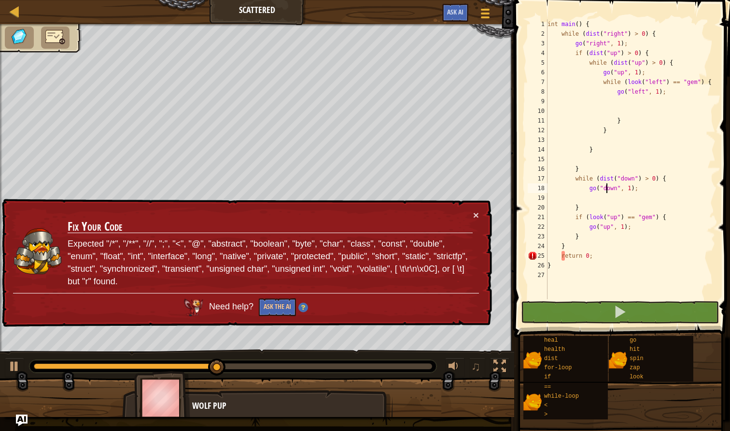
click at [605, 192] on div "int main ( ) { while ( dist ( " right " ) > 0 ) { go ( " right " , 1 ) ; if ( d…" at bounding box center [630, 168] width 170 height 299
drag, startPoint x: 582, startPoint y: 237, endPoint x: 571, endPoint y: 188, distance: 50.8
click at [571, 188] on div "int main ( ) { while ( dist ( " right " ) > 0 ) { go ( " right " , 1 ) ; if ( d…" at bounding box center [630, 168] width 170 height 299
click at [577, 168] on div "int main ( ) { while ( dist ( " right " ) > 0 ) { go ( " right " , 1 ) ; if ( d…" at bounding box center [630, 168] width 170 height 299
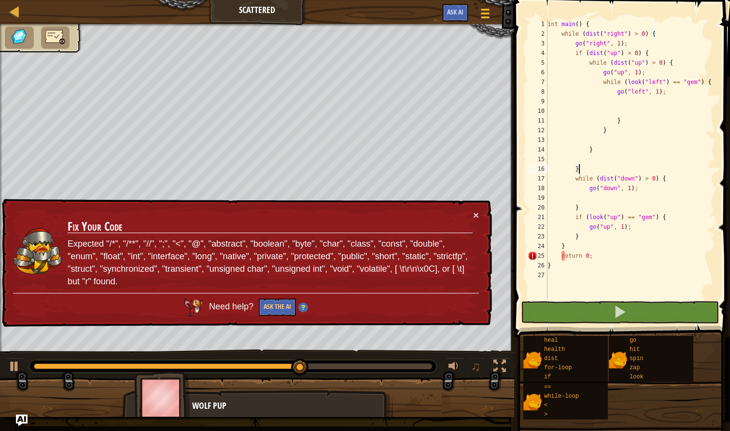
click at [595, 152] on div "int main ( ) { while ( dist ( " right " ) > 0 ) { go ( " right " , 1 ) ; if ( d…" at bounding box center [630, 168] width 170 height 299
click at [675, 63] on div "int main ( ) { while ( dist ( " right " ) > 0 ) { go ( " right " , 1 ) ; if ( d…" at bounding box center [630, 168] width 170 height 299
click at [611, 133] on div "int main ( ) { while ( dist ( " right " ) > 0 ) { go ( " right " , 1 ) ; if ( d…" at bounding box center [630, 168] width 170 height 299
click at [626, 120] on div "int main ( ) { while ( dist ( " right " ) > 0 ) { go ( " right " , 1 ) ; if ( d…" at bounding box center [630, 168] width 170 height 299
click at [609, 130] on div "int main ( ) { while ( dist ( " right " ) > 0 ) { go ( " right " , 1 ) ; if ( d…" at bounding box center [630, 168] width 170 height 299
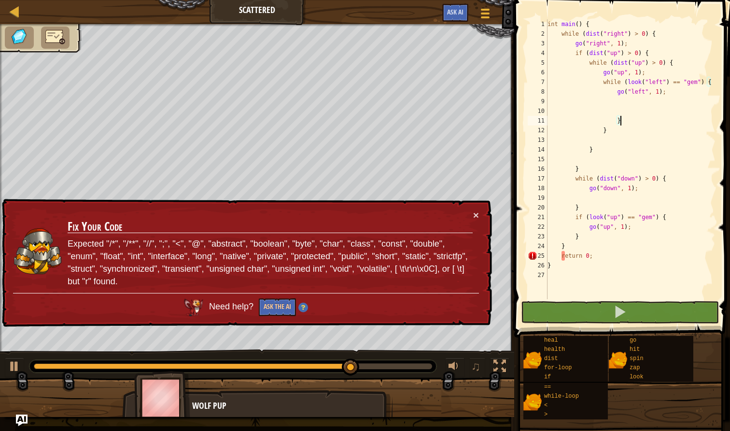
type textarea "}"
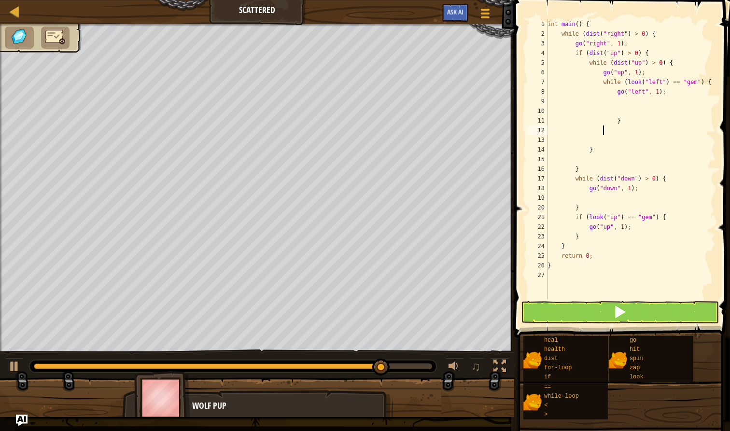
click at [576, 180] on div "int main ( ) { while ( dist ( " right " ) > 0 ) { go ( " right " , 1 ) ; if ( d…" at bounding box center [630, 168] width 170 height 299
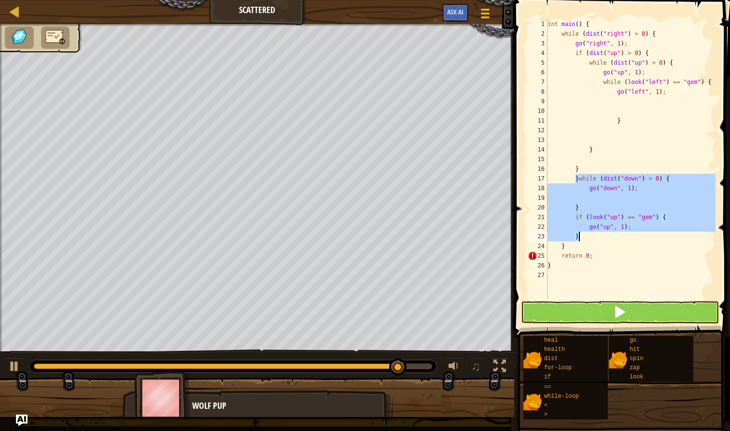
drag, startPoint x: 576, startPoint y: 178, endPoint x: 609, endPoint y: 237, distance: 67.6
click at [609, 237] on div "int main ( ) { while ( dist ( " right " ) > 0 ) { go ( " right " , 1 ) ; if ( d…" at bounding box center [630, 168] width 170 height 299
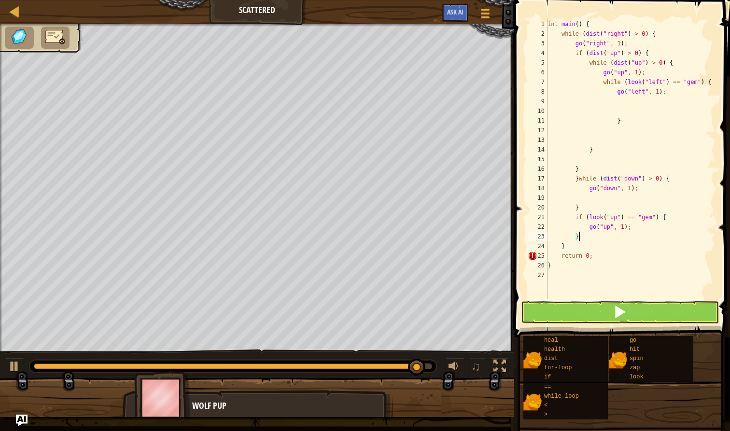
click at [594, 232] on div "int main ( ) { while ( dist ( " right " ) > 0 ) { go ( " right " , 1 ) ; if ( d…" at bounding box center [630, 168] width 170 height 299
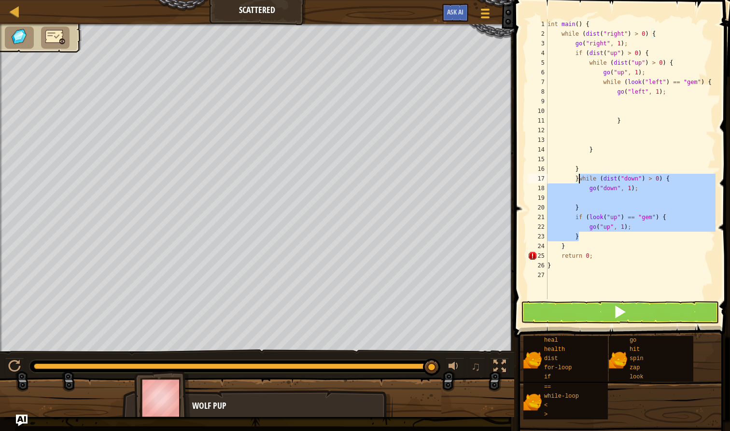
drag, startPoint x: 588, startPoint y: 238, endPoint x: 579, endPoint y: 178, distance: 61.0
click at [579, 177] on div "int main ( ) { while ( dist ( " right " ) > 0 ) { go ( " right " , 1 ) ; if ( d…" at bounding box center [630, 168] width 170 height 299
click at [578, 177] on div "int main ( ) { while ( dist ( " right " ) > 0 ) { go ( " right " , 1 ) ; if ( d…" at bounding box center [630, 168] width 170 height 299
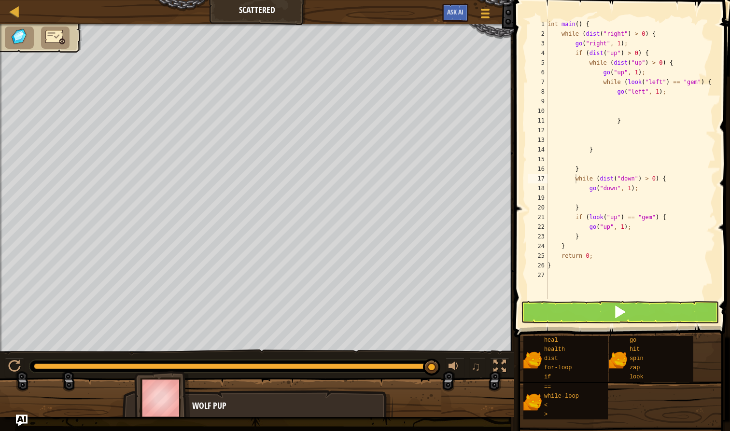
click at [602, 311] on button at bounding box center [620, 312] width 198 height 22
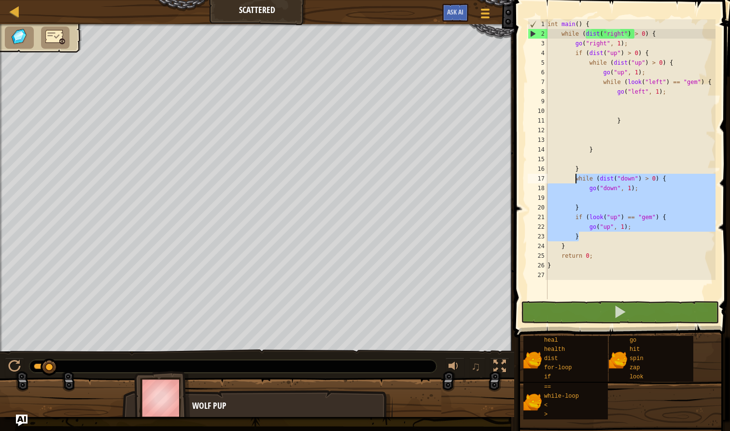
drag, startPoint x: 593, startPoint y: 235, endPoint x: 575, endPoint y: 178, distance: 60.6
click at [575, 177] on div "int main ( ) { while ( dist ( " right " ) > 0 ) { go ( " right " , 1 ) ; if ( d…" at bounding box center [630, 168] width 170 height 299
type textarea "while (dist("down") > 0) { go("down", 1);"
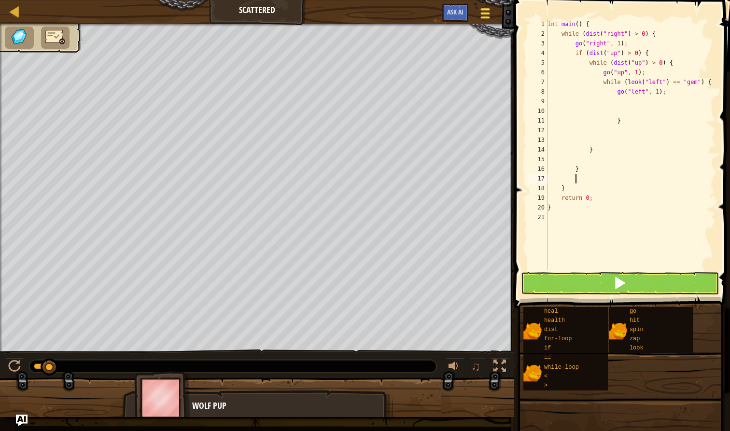
click at [485, 15] on div at bounding box center [485, 13] width 13 height 14
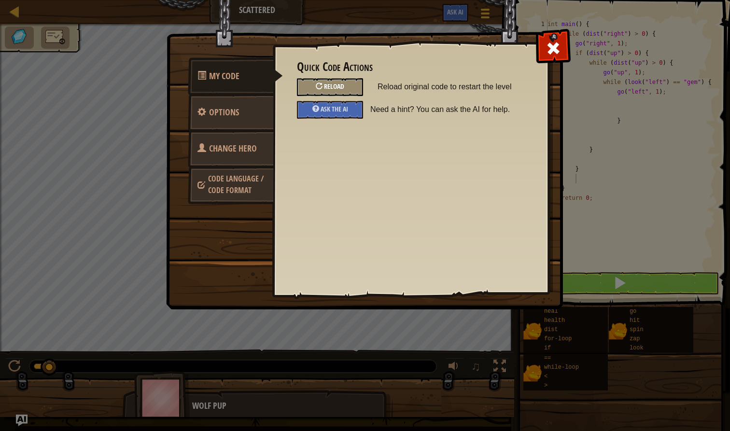
click at [319, 89] on div at bounding box center [319, 86] width 7 height 7
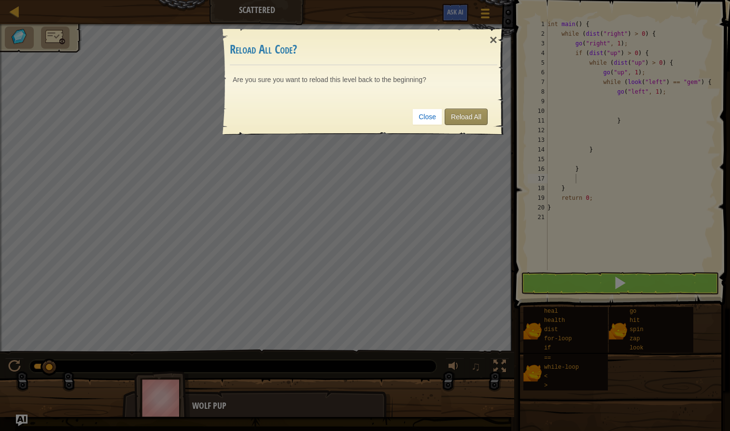
click at [458, 117] on link "Reload All" at bounding box center [465, 117] width 43 height 16
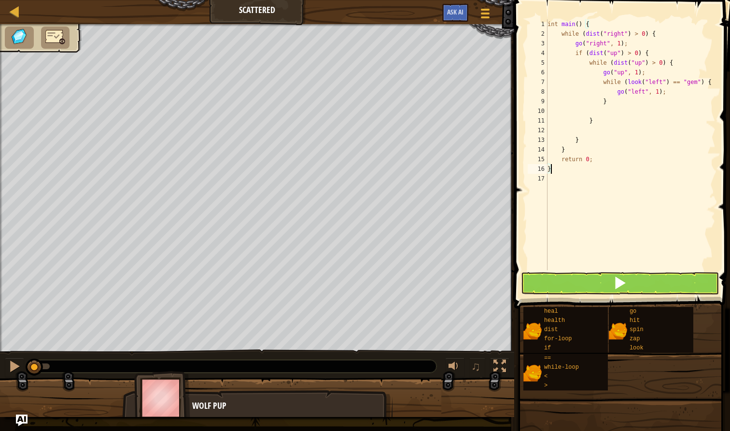
type textarea "}"
click at [595, 128] on div "int main ( ) { while ( dist ( " right " ) > 0 ) { go ( " right " , 1 ) ; if ( d…" at bounding box center [630, 154] width 170 height 270
click at [575, 140] on div "int main ( ) { while ( dist ( " right " ) > 0 ) { go ( " right " , 1 ) ; if ( d…" at bounding box center [630, 154] width 170 height 270
type textarea "}"
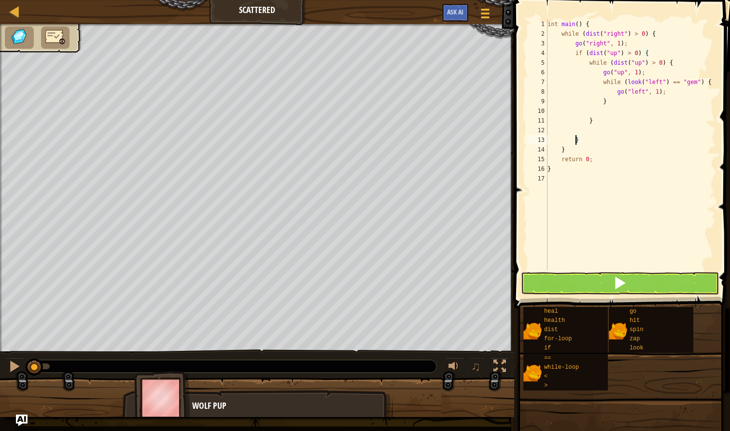
click at [584, 144] on div "int main ( ) { while ( dist ( " right " ) > 0 ) { go ( " right " , 1 ) ; if ( d…" at bounding box center [630, 154] width 170 height 270
type textarea "z"
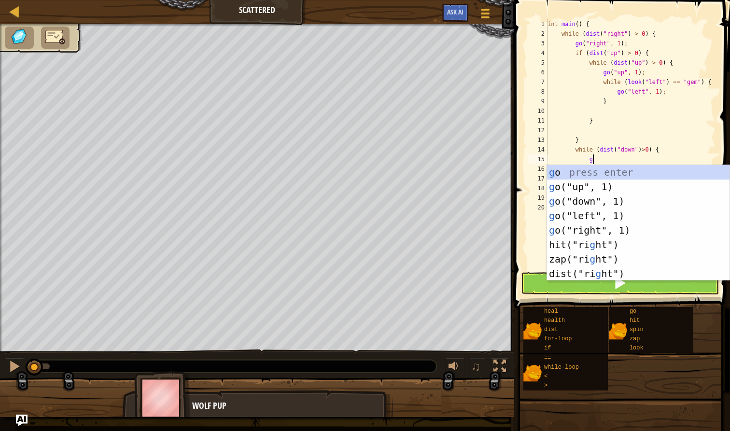
scroll to position [4, 3]
type textarea "go"
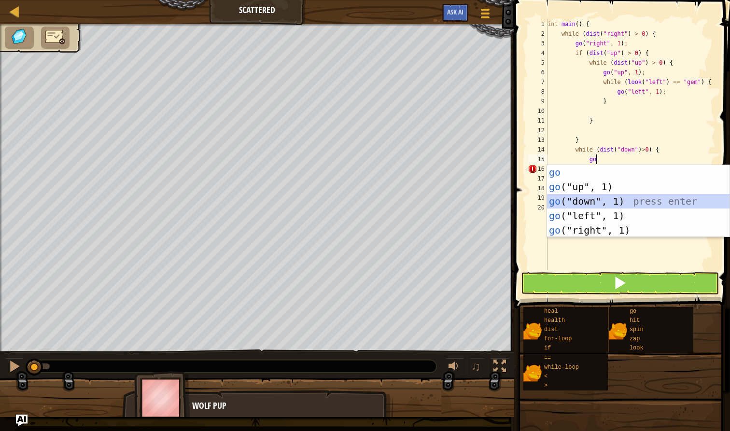
click at [593, 203] on div "go press enter go ("up", 1) press enter go ("down", 1) press enter go ("left", …" at bounding box center [638, 215] width 182 height 101
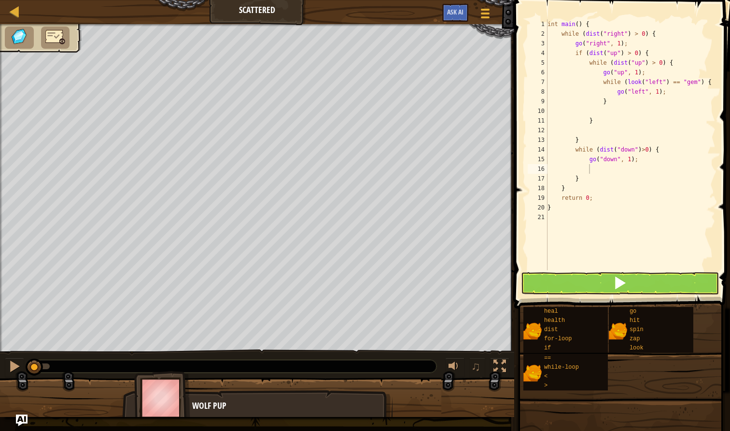
click at [612, 284] on button at bounding box center [620, 283] width 198 height 22
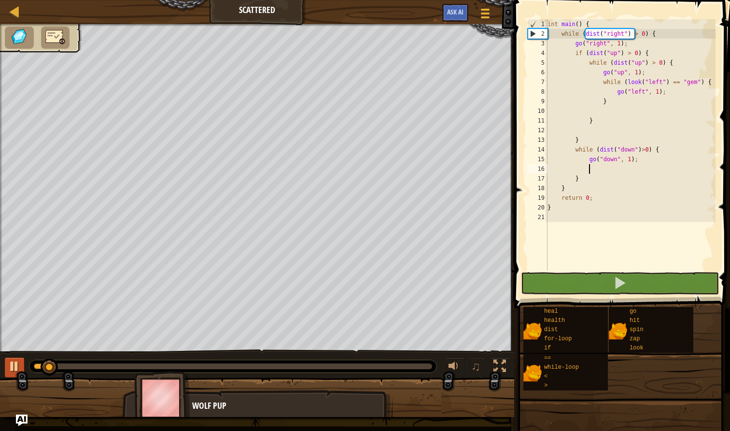
click at [15, 366] on div at bounding box center [14, 366] width 13 height 13
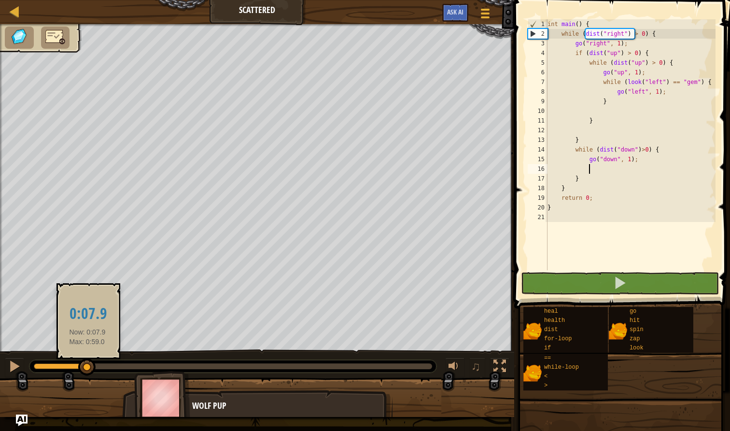
drag, startPoint x: 51, startPoint y: 367, endPoint x: 87, endPoint y: 375, distance: 37.5
click at [87, 361] on div at bounding box center [86, 367] width 17 height 17
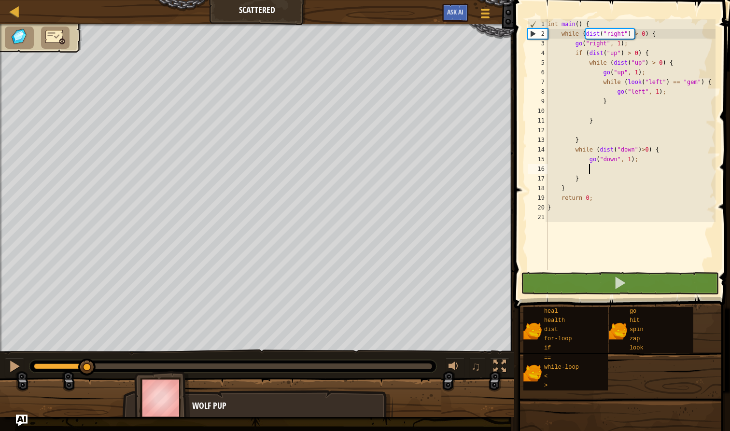
click at [56, 41] on img at bounding box center [55, 36] width 20 height 17
click at [62, 42] on img at bounding box center [55, 36] width 20 height 17
click at [52, 38] on img at bounding box center [55, 36] width 20 height 17
click at [21, 41] on img at bounding box center [19, 36] width 20 height 17
click at [60, 38] on img at bounding box center [55, 36] width 20 height 17
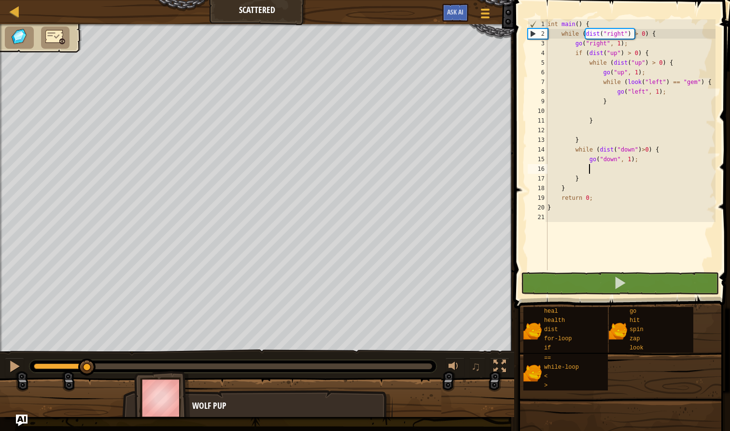
click at [601, 171] on div "int main ( ) { while ( dist ( " right " ) > 0 ) { go ( " right " , 1 ) ; if ( d…" at bounding box center [630, 154] width 170 height 270
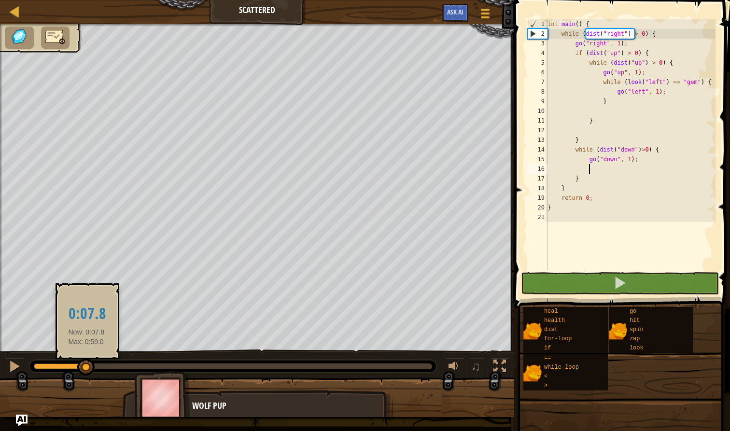
click at [87, 367] on div at bounding box center [85, 367] width 17 height 17
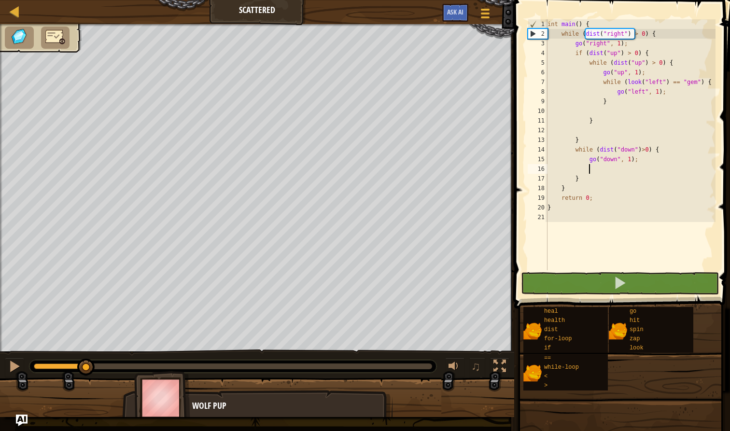
click at [638, 45] on div "int main ( ) { while ( dist ( " right " ) > 0 ) { go ( " right " , 1 ) ; if ( d…" at bounding box center [630, 154] width 170 height 270
type textarea "go("right", 1);"
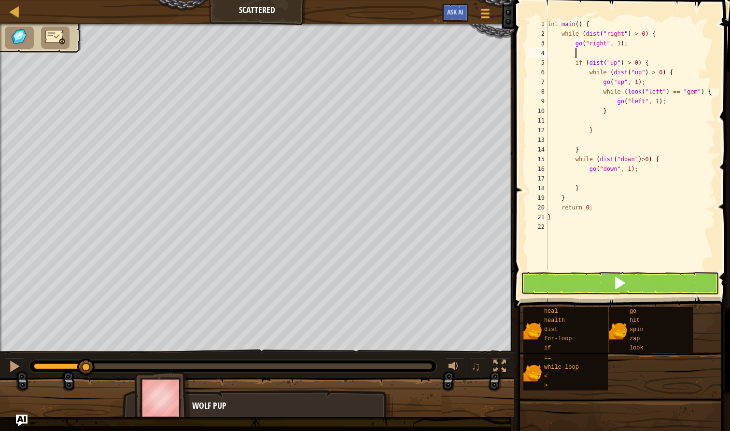
click at [586, 55] on div "int main ( ) { while ( dist ( " right " ) > 0 ) { go ( " right " , 1 ) ; if ( d…" at bounding box center [630, 154] width 170 height 270
click at [582, 190] on div "int main ( ) { while ( dist ( " right " ) > 0 ) { go ( " right " , 1 ) ; if ( d…" at bounding box center [630, 154] width 170 height 270
type textarea "}"
click at [587, 55] on div "int main ( ) { while ( dist ( " right " ) > 0 ) { go ( " right " , 1 ) ; if ( d…" at bounding box center [630, 154] width 170 height 270
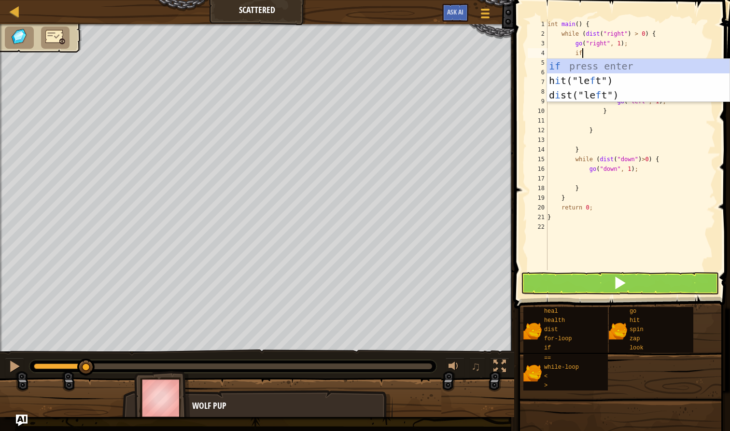
scroll to position [4, 2]
click at [586, 64] on div "if press enter h i t("le f t") press enter d i st("le f t") press enter" at bounding box center [638, 95] width 182 height 72
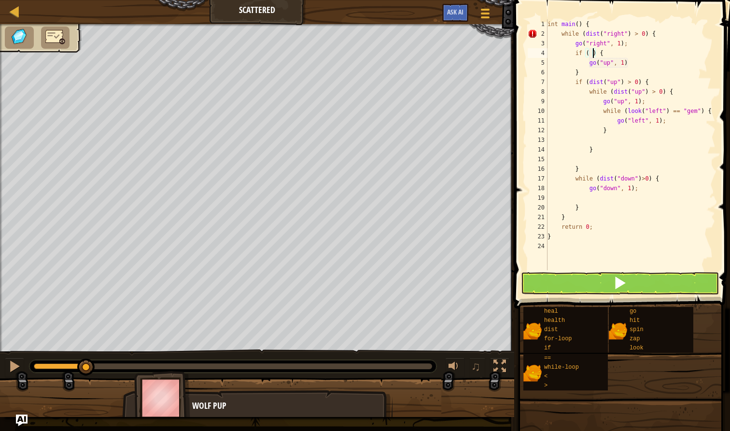
scroll to position [4, 4]
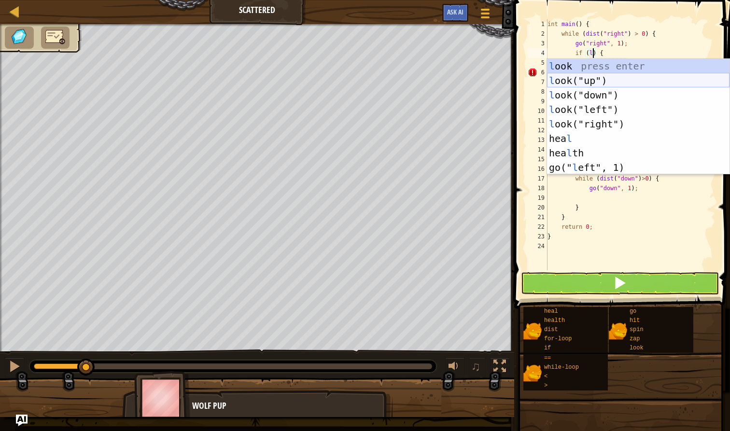
click at [581, 84] on div "l ook press enter l ook("up") press enter l ook("down") press enter l ook("left…" at bounding box center [638, 131] width 182 height 145
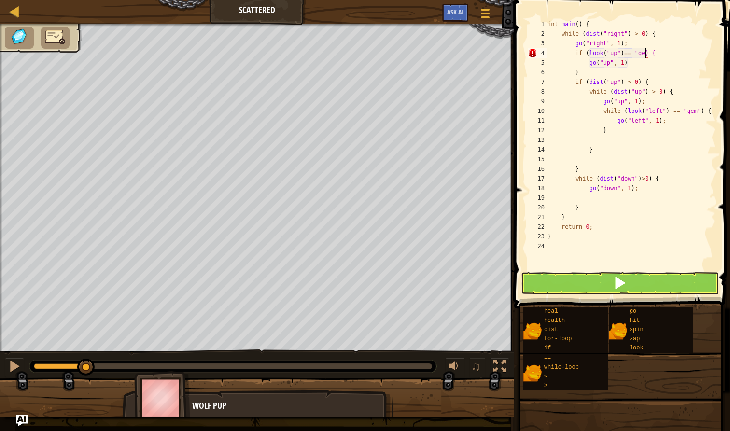
scroll to position [4, 9]
click at [660, 286] on button at bounding box center [620, 283] width 198 height 22
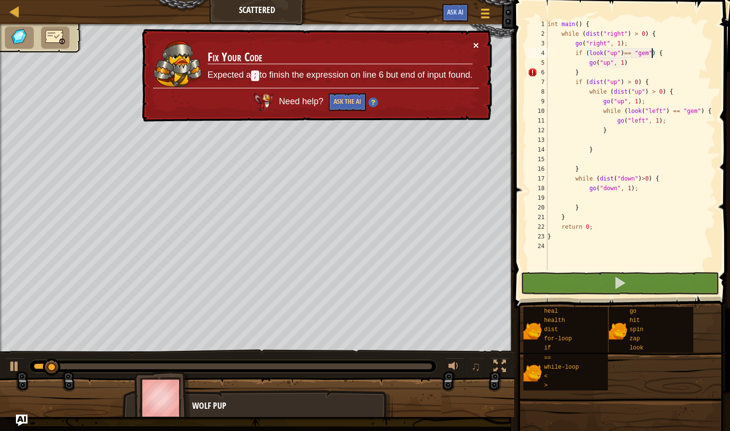
click at [475, 44] on button "×" at bounding box center [476, 46] width 6 height 10
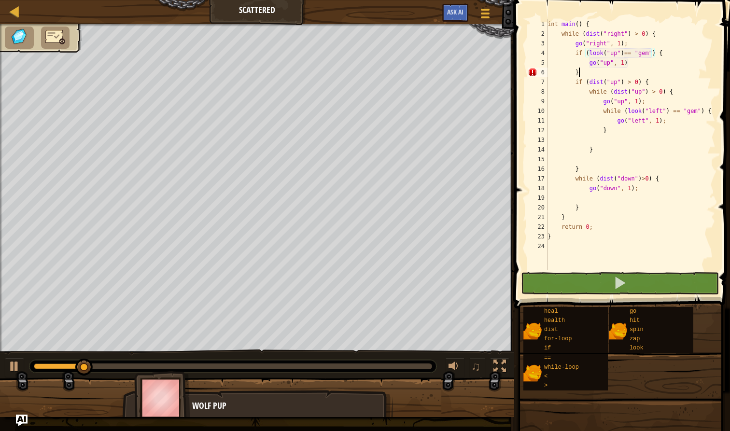
click at [630, 68] on div "int main ( ) { while ( dist ( " right " ) > 0 ) { go ( " right " , 1 ) ; if ( l…" at bounding box center [630, 154] width 170 height 270
click at [630, 65] on div "int main ( ) { while ( dist ( " right " ) > 0 ) { go ( " right " , 1 ) ; if ( l…" at bounding box center [630, 154] width 170 height 270
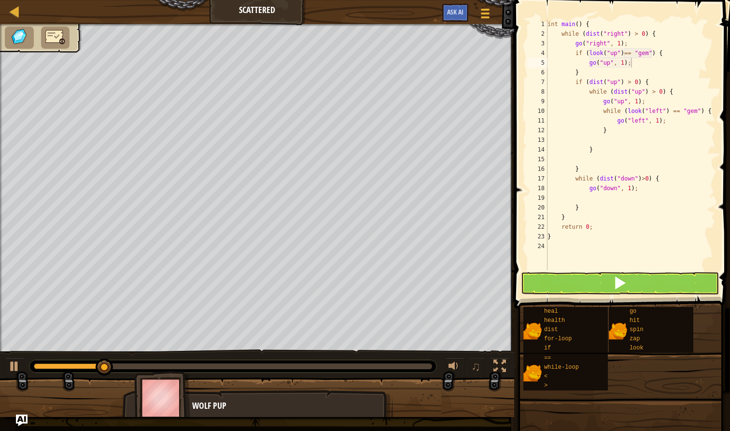
click at [598, 287] on button at bounding box center [620, 283] width 198 height 22
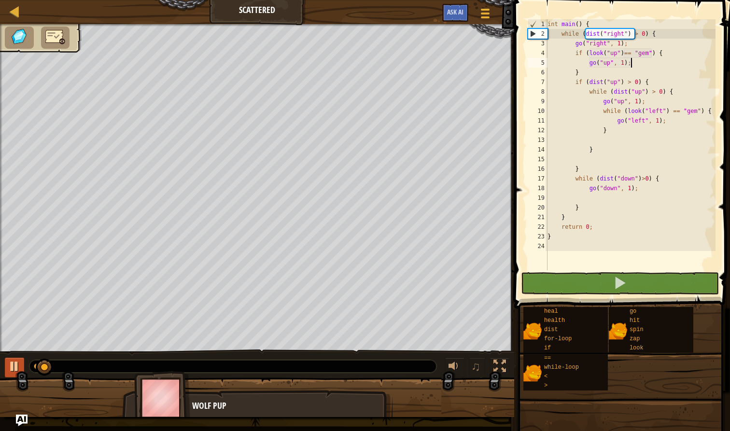
click at [14, 359] on button at bounding box center [14, 368] width 19 height 20
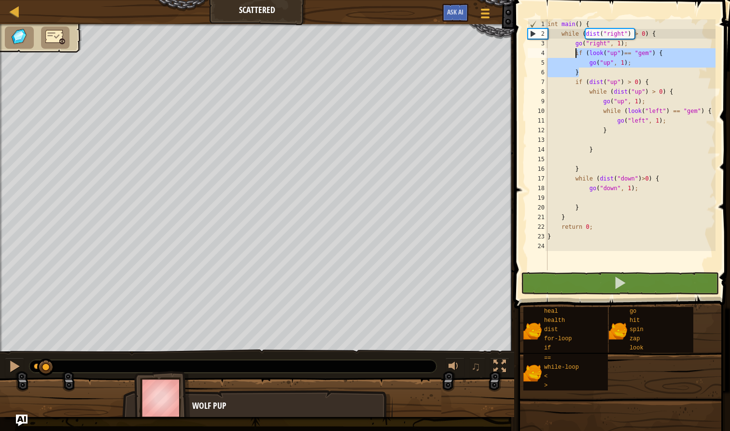
drag, startPoint x: 586, startPoint y: 74, endPoint x: 576, endPoint y: 52, distance: 24.2
click at [576, 52] on div "int main ( ) { while ( dist ( " right " ) > 0 ) { go ( " right " , 1 ) ; if ( l…" at bounding box center [630, 154] width 170 height 270
type textarea "if (look("up")== "gem") { go("up", 1);"
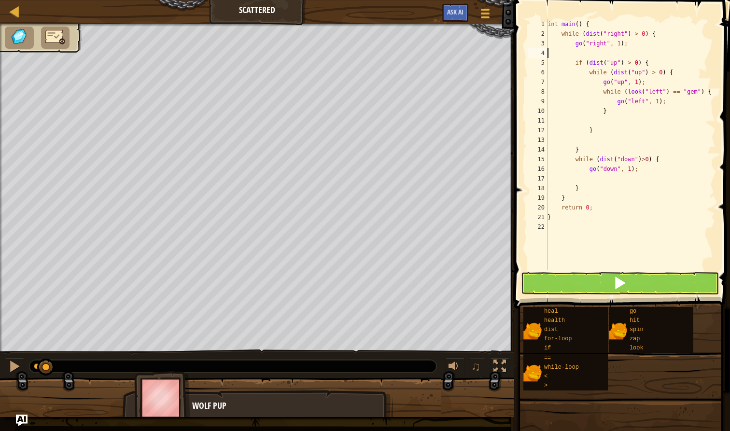
scroll to position [4, 0]
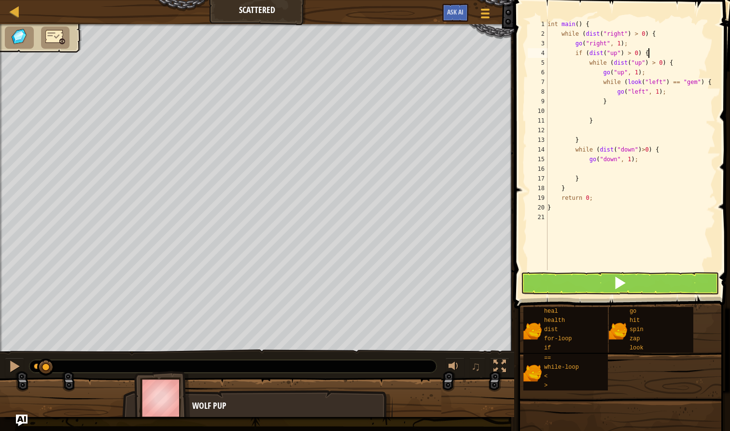
click at [648, 55] on div "int main ( ) { while ( dist ( " right " ) > 0 ) { go ( " right " , 1 ) ; if ( d…" at bounding box center [630, 154] width 170 height 270
type textarea "if (dist("up") > 0) {"
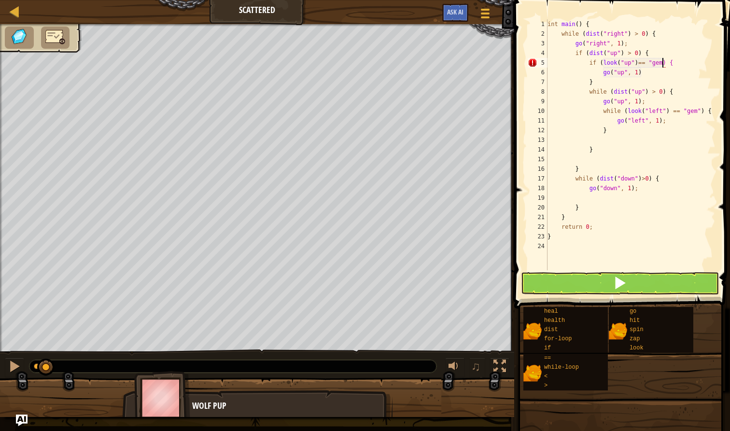
scroll to position [4, 10]
click at [642, 78] on div "int main ( ) { while ( dist ( " right " ) > 0 ) { go ( " right " , 1 ) ; if ( d…" at bounding box center [630, 154] width 170 height 270
click at [644, 73] on div "int main ( ) { while ( dist ( " right " ) > 0 ) { go ( " right " , 1 ) ; if ( d…" at bounding box center [630, 154] width 170 height 270
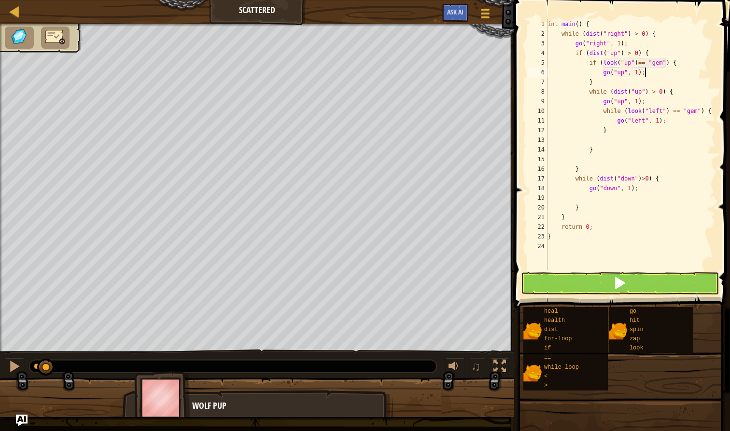
click at [615, 289] on span at bounding box center [620, 283] width 14 height 14
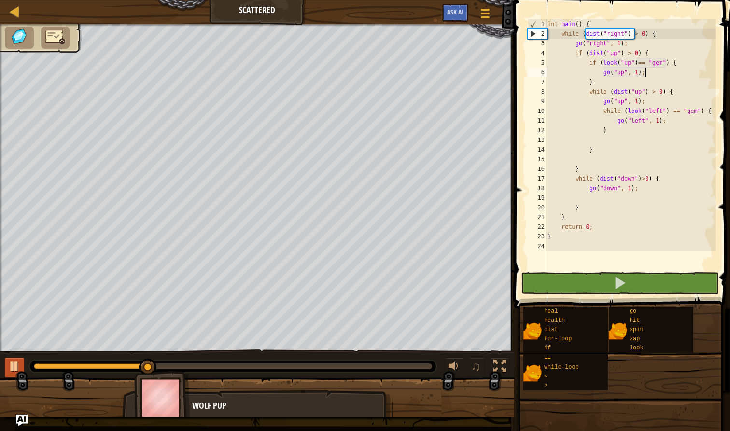
click at [17, 366] on div at bounding box center [14, 366] width 13 height 13
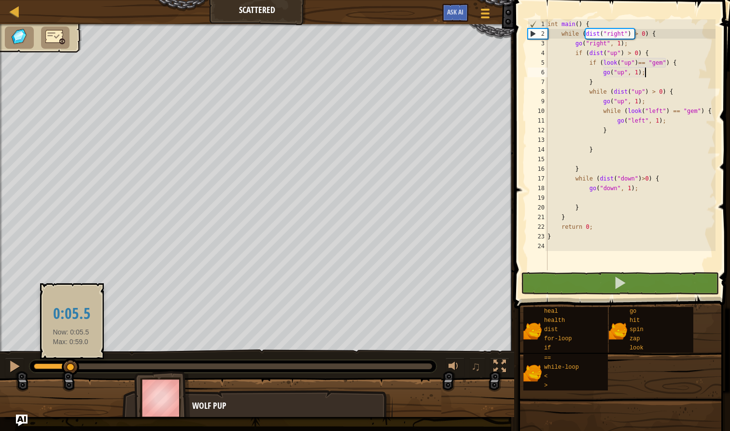
drag, startPoint x: 148, startPoint y: 370, endPoint x: 71, endPoint y: 365, distance: 77.4
click at [71, 365] on div at bounding box center [70, 367] width 17 height 17
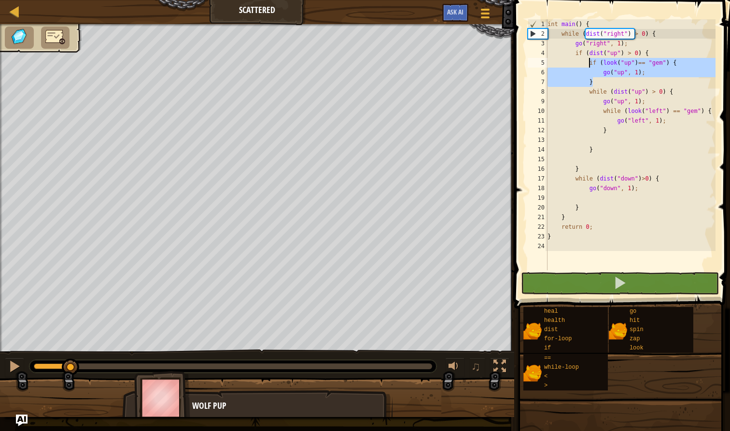
drag, startPoint x: 601, startPoint y: 86, endPoint x: 589, endPoint y: 64, distance: 25.0
click at [589, 64] on div "int main ( ) { while ( dist ( " right " ) > 0 ) { go ( " right " , 1 ) ; if ( d…" at bounding box center [630, 154] width 170 height 270
drag, startPoint x: 69, startPoint y: 366, endPoint x: 88, endPoint y: 357, distance: 20.7
click at [88, 357] on div "♫" at bounding box center [257, 363] width 514 height 29
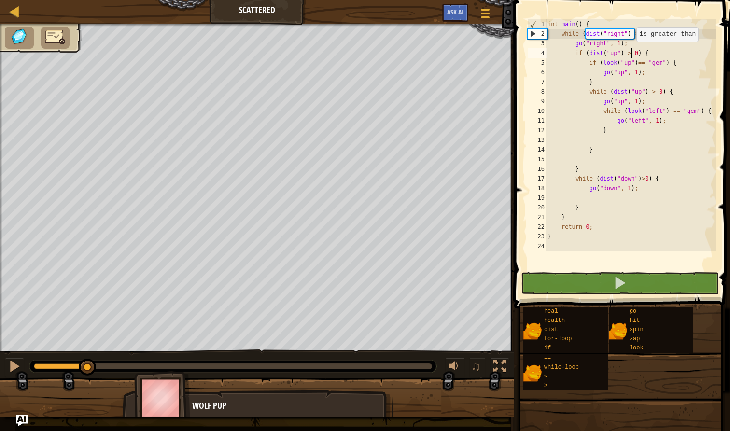
click at [631, 51] on div "int main ( ) { while ( dist ( " right " ) > 0 ) { go ( " right " , 1 ) ; if ( d…" at bounding box center [630, 154] width 170 height 270
click at [638, 64] on div "int main ( ) { while ( dist ( " right " ) > 0 ) { go ( " right " , 1 ) ; if ( d…" at bounding box center [630, 154] width 170 height 270
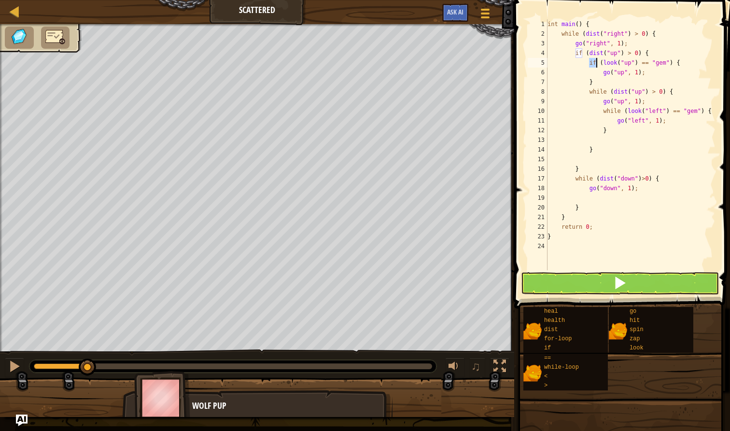
drag, startPoint x: 591, startPoint y: 63, endPoint x: 596, endPoint y: 63, distance: 5.8
click at [597, 64] on div "int main ( ) { while ( dist ( " right " ) > 0 ) { go ( " right " , 1 ) ; if ( d…" at bounding box center [630, 154] width 170 height 270
click at [659, 74] on div "int main ( ) { while ( dist ( " right " ) > 0 ) { go ( " right " , 1 ) ; if ( d…" at bounding box center [630, 154] width 170 height 270
drag, startPoint x: 84, startPoint y: 362, endPoint x: 72, endPoint y: 363, distance: 12.1
click at [72, 363] on div at bounding box center [232, 366] width 407 height 13
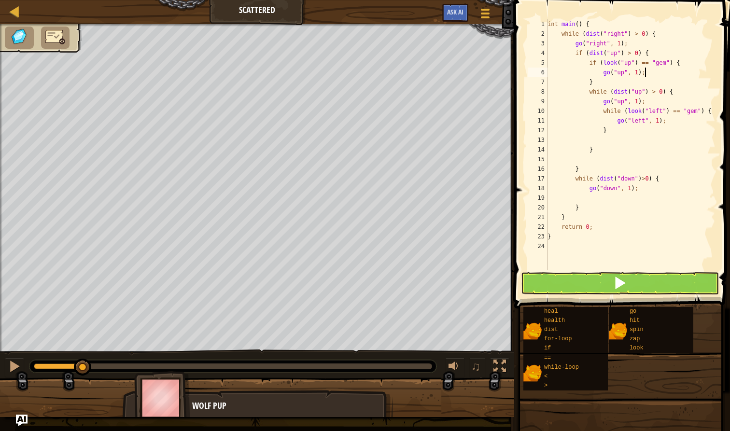
drag, startPoint x: 84, startPoint y: 366, endPoint x: 97, endPoint y: 368, distance: 12.8
click at [90, 367] on div at bounding box center [82, 367] width 17 height 17
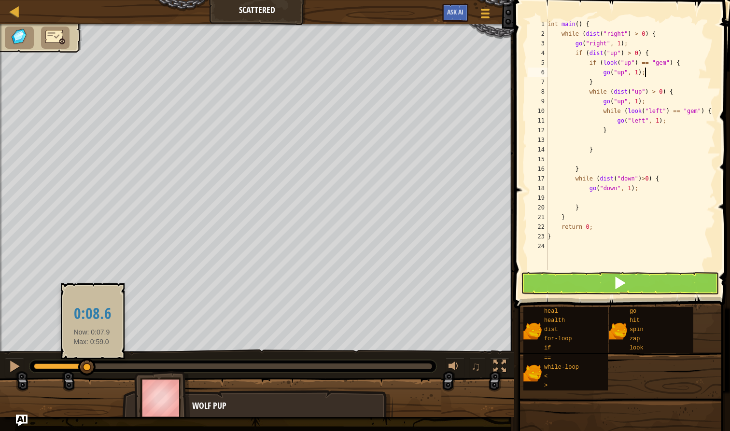
drag, startPoint x: 85, startPoint y: 366, endPoint x: 92, endPoint y: 367, distance: 6.8
click at [92, 367] on div at bounding box center [86, 367] width 17 height 17
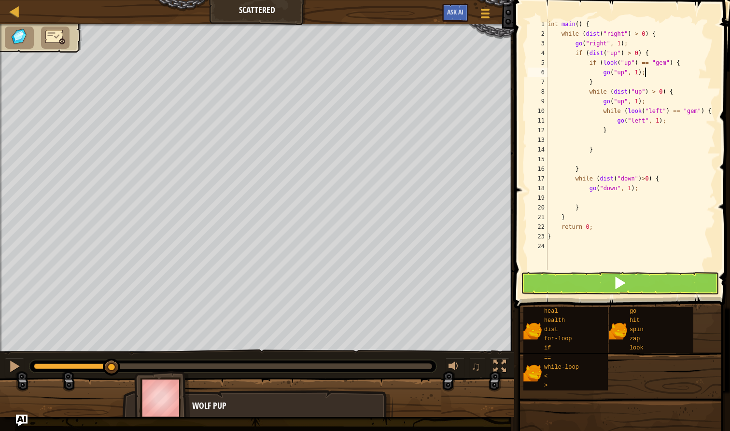
drag, startPoint x: 90, startPoint y: 367, endPoint x: 114, endPoint y: 374, distance: 25.2
click at [104, 374] on div at bounding box center [111, 367] width 17 height 17
drag, startPoint x: 111, startPoint y: 372, endPoint x: 90, endPoint y: 370, distance: 21.3
drag, startPoint x: 107, startPoint y: 369, endPoint x: 125, endPoint y: 378, distance: 20.5
click at [125, 378] on div "♫ Wolf Pup" at bounding box center [365, 220] width 730 height 393
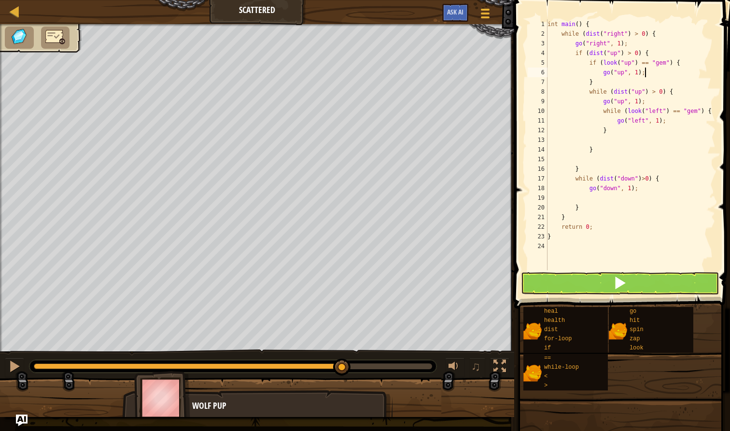
drag, startPoint x: 107, startPoint y: 371, endPoint x: 285, endPoint y: 373, distance: 177.6
click at [291, 371] on div at bounding box center [232, 366] width 407 height 13
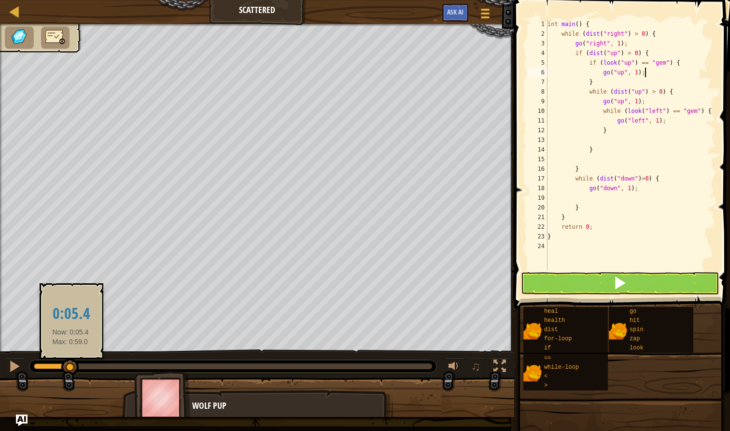
drag, startPoint x: 343, startPoint y: 369, endPoint x: 70, endPoint y: 374, distance: 272.7
click at [70, 374] on div at bounding box center [69, 367] width 17 height 17
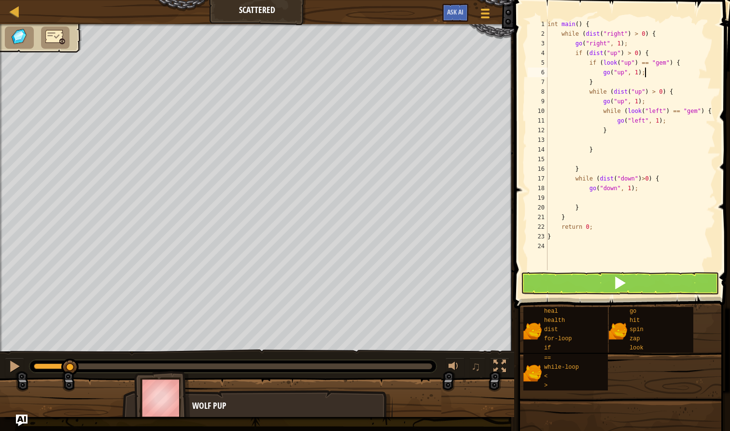
click at [579, 287] on button at bounding box center [620, 283] width 198 height 22
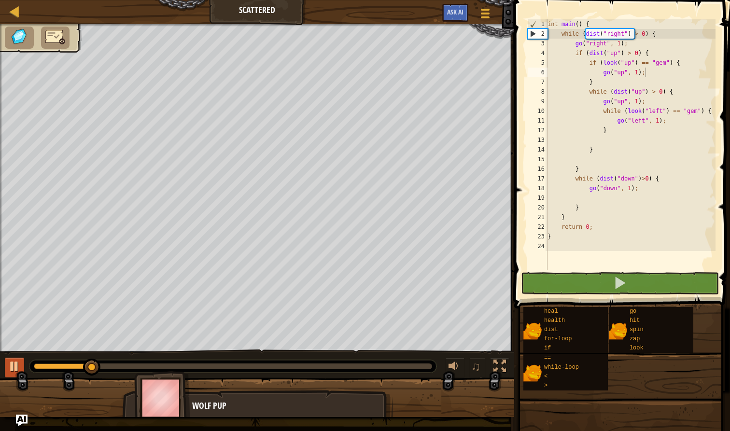
click at [14, 370] on div at bounding box center [14, 366] width 13 height 13
click at [641, 190] on div "int main ( ) { while ( dist ( " right " ) > 0 ) { go ( " right " , 1 ) ; if ( d…" at bounding box center [630, 154] width 170 height 270
click at [588, 170] on div "int main ( ) { while ( dist ( " right " ) > 0 ) { go ( " right " , 1 ) ; if ( d…" at bounding box center [630, 154] width 170 height 270
type textarea "}"
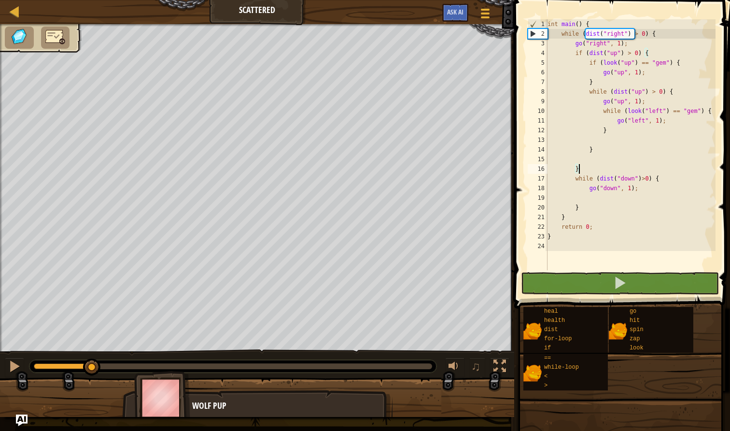
scroll to position [4, 2]
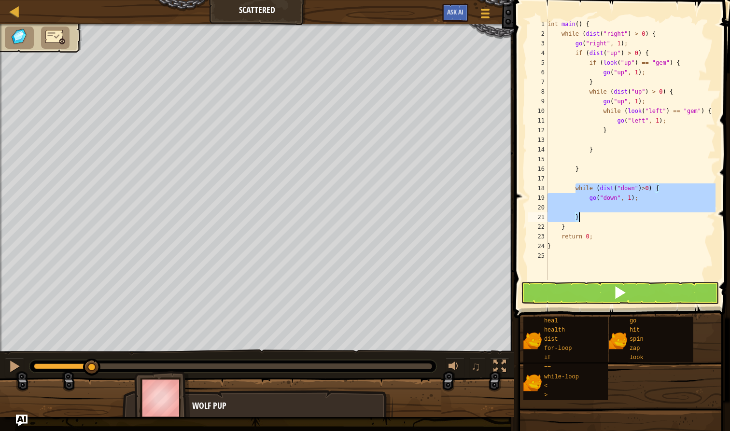
drag, startPoint x: 576, startPoint y: 187, endPoint x: 593, endPoint y: 214, distance: 31.5
click at [593, 215] on div "int main ( ) { while ( dist ( " right " ) > 0 ) { go ( " right " , 1 ) ; if ( d…" at bounding box center [630, 159] width 170 height 280
click at [598, 217] on div "int main ( ) { while ( dist ( " right " ) > 0 ) { go ( " right " , 1 ) ; if ( d…" at bounding box center [630, 159] width 170 height 280
type textarea "}"
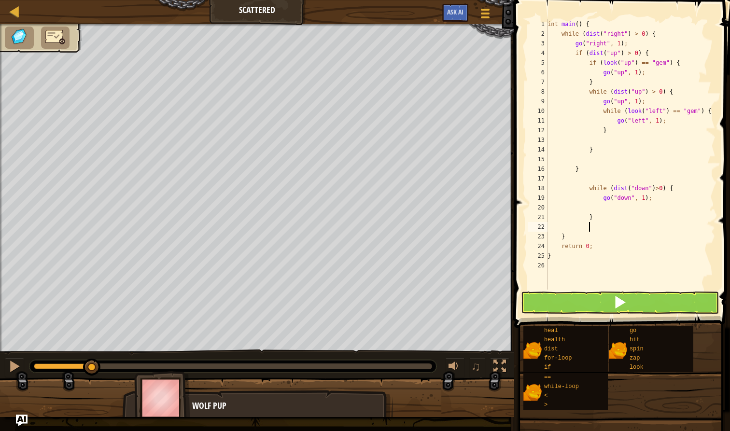
type textarea "}"
type textarea "while (dist("down")>0) {"
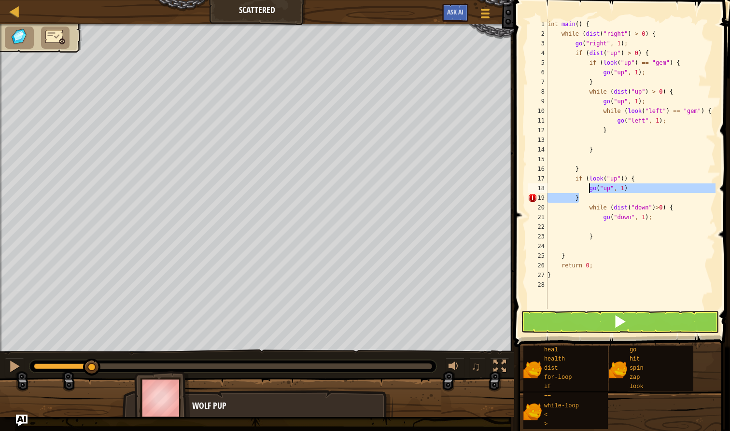
drag, startPoint x: 598, startPoint y: 200, endPoint x: 588, endPoint y: 186, distance: 17.6
click at [588, 186] on div "int main ( ) { while ( dist ( " right " ) > 0 ) { go ( " right " , 1 ) ; if ( d…" at bounding box center [630, 173] width 170 height 309
type textarea "go("up", 1) }"
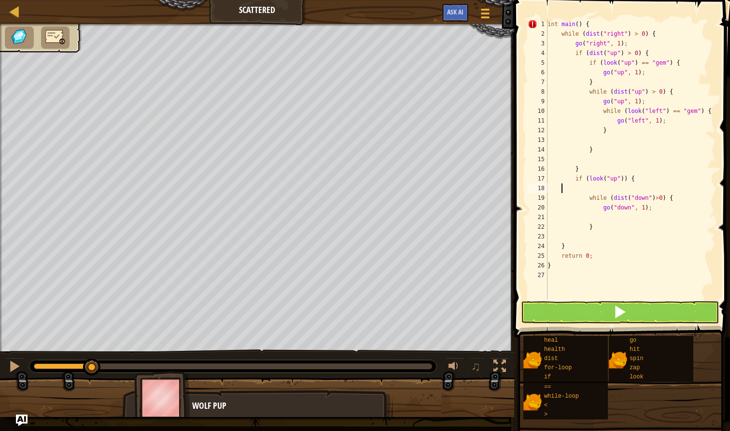
scroll to position [4, 0]
type textarea "if (look("up")) {"
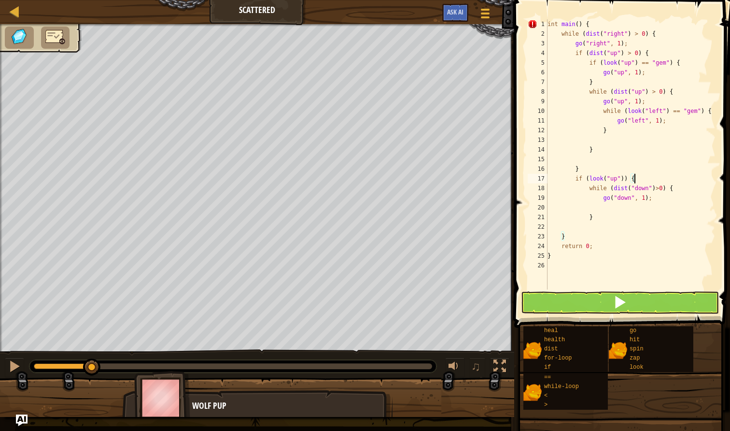
click at [585, 229] on div "int main ( ) { while ( dist ( " right " ) > 0 ) { go ( " right " , 1 ) ; if ( d…" at bounding box center [630, 164] width 170 height 290
drag, startPoint x: 623, startPoint y: 178, endPoint x: 590, endPoint y: 180, distance: 33.4
click at [590, 180] on div "int main ( ) { while ( dist ( " right " ) > 0 ) { go ( " right " , 1 ) ; if ( d…" at bounding box center [630, 164] width 170 height 290
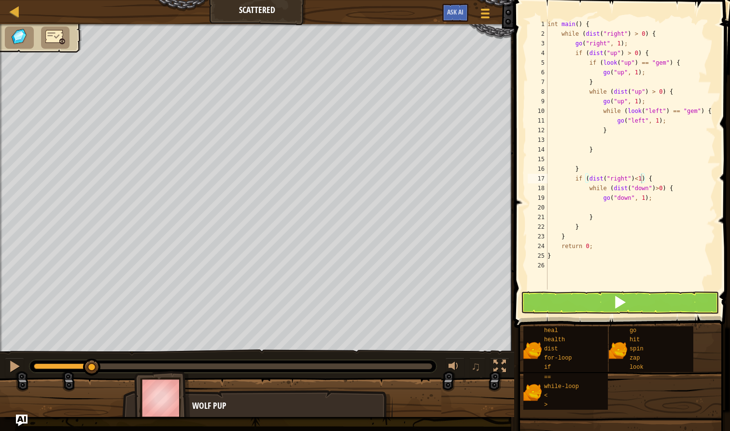
drag, startPoint x: 614, startPoint y: 302, endPoint x: 612, endPoint y: 307, distance: 5.2
click at [612, 307] on button at bounding box center [620, 302] width 198 height 22
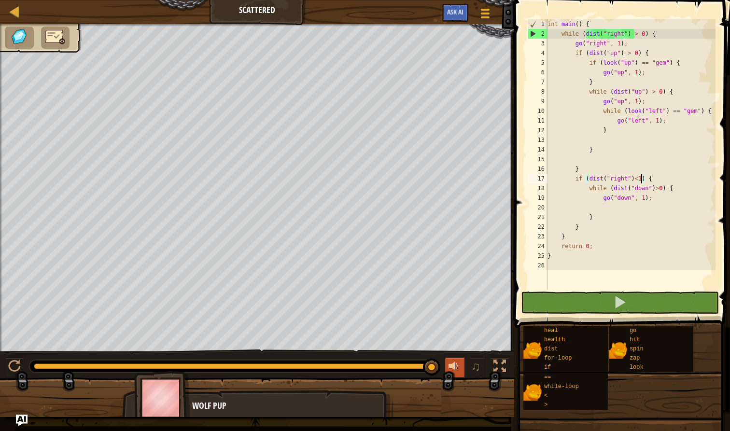
click at [465, 346] on div "♫ Wolf Pup" at bounding box center [365, 220] width 730 height 393
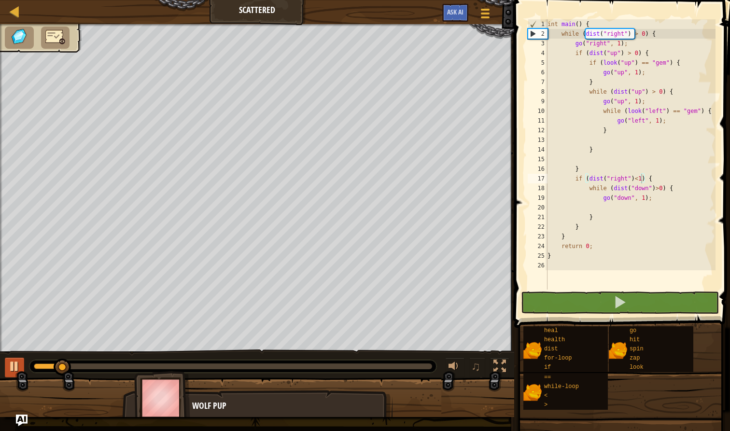
click at [11, 367] on div at bounding box center [14, 366] width 13 height 13
drag, startPoint x: 64, startPoint y: 366, endPoint x: 88, endPoint y: 386, distance: 31.2
click at [88, 386] on div "♫ Wolf Pup" at bounding box center [365, 220] width 730 height 393
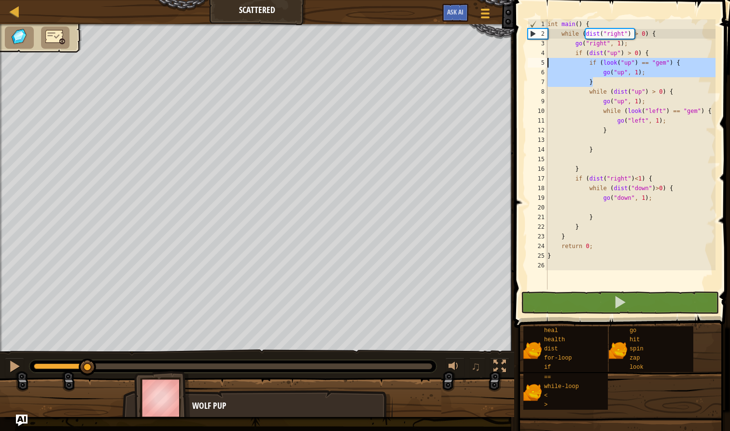
drag, startPoint x: 608, startPoint y: 82, endPoint x: 544, endPoint y: 62, distance: 66.7
click at [544, 62] on div "if (dist("right")<1) { 1 2 3 4 5 6 7 8 9 10 11 12 13 14 15 16 17 18 19 20 21 22…" at bounding box center [621, 154] width 190 height 270
type textarea "if (look("up") == "gem") { go("up", 1);"
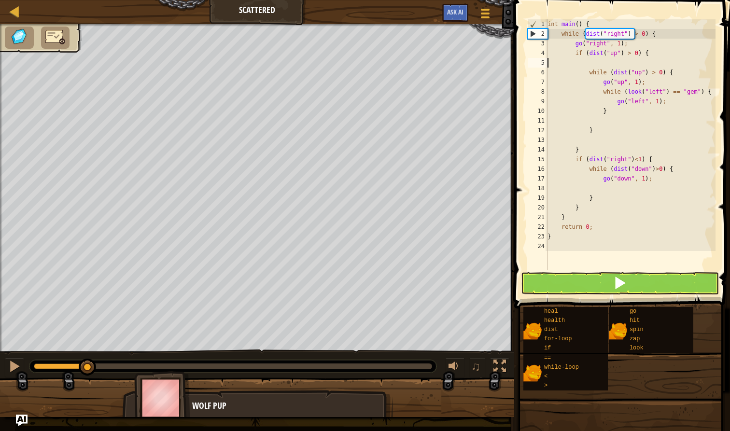
scroll to position [4, 0]
type textarea "if (dist("up") > 0) {"
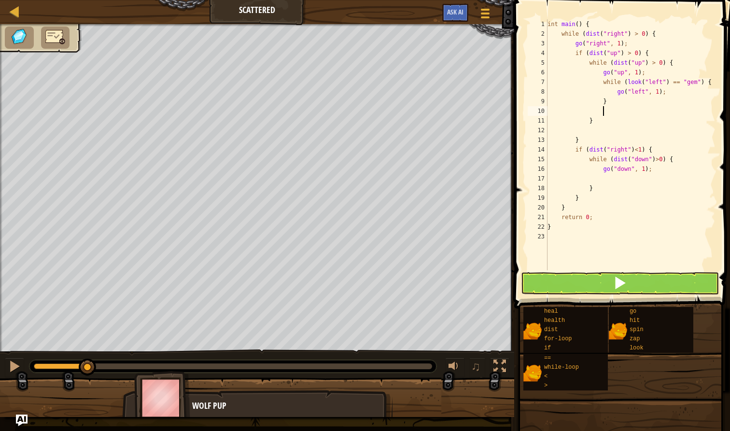
click at [612, 110] on div "int main ( ) { while ( dist ( " right " ) > 0 ) { go ( " right " , 1 ) ; if ( d…" at bounding box center [630, 154] width 170 height 270
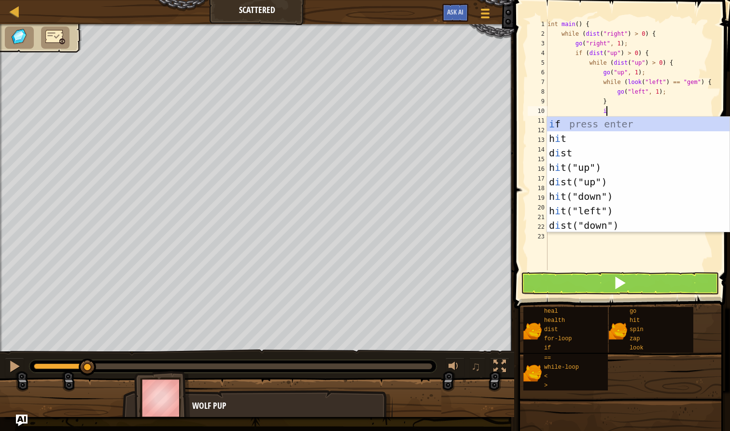
type textarea "if"
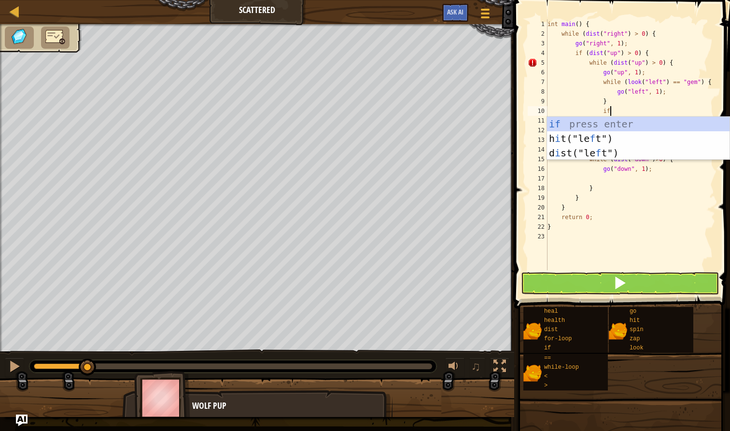
click at [598, 178] on div "int main ( ) { while ( dist ( " right " ) > 0 ) { go ( " right " , 1 ) ; if ( d…" at bounding box center [630, 154] width 170 height 270
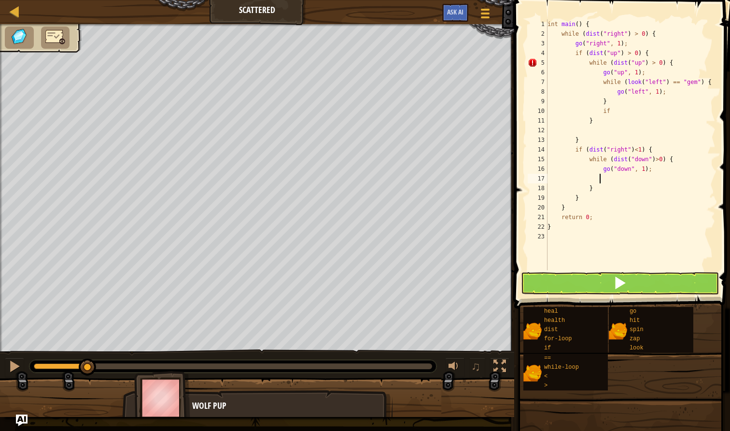
scroll to position [4, 4]
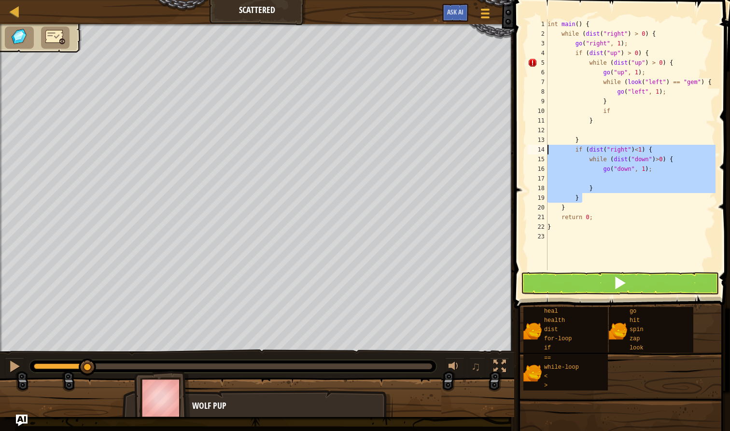
drag, startPoint x: 582, startPoint y: 198, endPoint x: 543, endPoint y: 151, distance: 60.7
click at [543, 150] on div "1 2 3 4 5 6 7 8 9 10 11 12 13 14 15 16 17 18 19 20 21 22 23 int main ( ) { whil…" at bounding box center [621, 144] width 190 height 251
type textarea "if (dist("right")<1) { while (dist("down")>0) {"
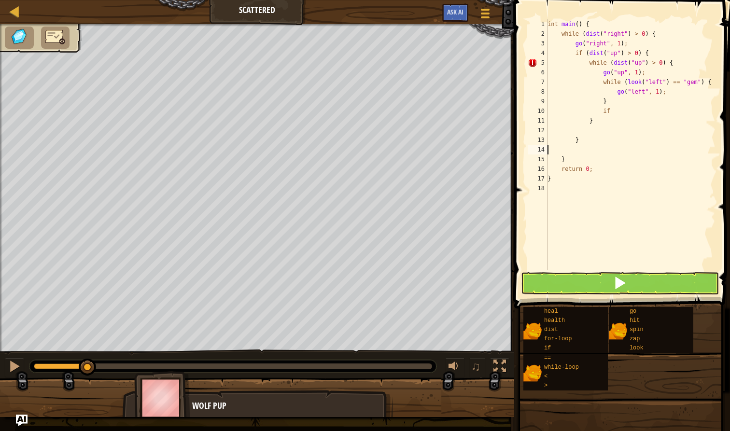
drag, startPoint x: 622, startPoint y: 115, endPoint x: 618, endPoint y: 111, distance: 6.1
click at [618, 111] on div "int main ( ) { while ( dist ( " right " ) > 0 ) { go ( " right " , 1 ) ; if ( d…" at bounding box center [630, 154] width 170 height 270
type textarea "i"
click at [595, 132] on div "int main ( ) { while ( dist ( " right " ) > 0 ) { go ( " right " , 1 ) ; if ( d…" at bounding box center [630, 154] width 170 height 270
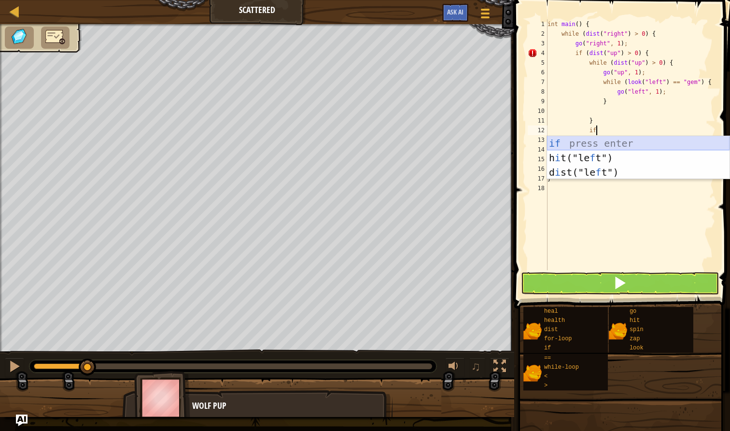
click at [581, 146] on div "if press enter h i t("le f t") press enter d i st("le f t") press enter" at bounding box center [638, 172] width 182 height 72
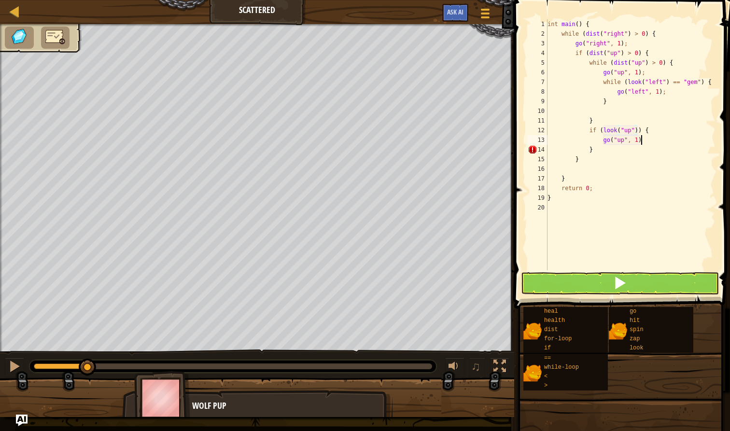
click at [644, 142] on div "int main ( ) { while ( dist ( " right " ) > 0 ) { go ( " right " , 1 ) ; if ( d…" at bounding box center [630, 154] width 170 height 270
type textarea "g"
click at [654, 133] on div "int main ( ) { while ( dist ( " right " ) > 0 ) { go ( " right " , 1 ) ; if ( d…" at bounding box center [630, 154] width 170 height 270
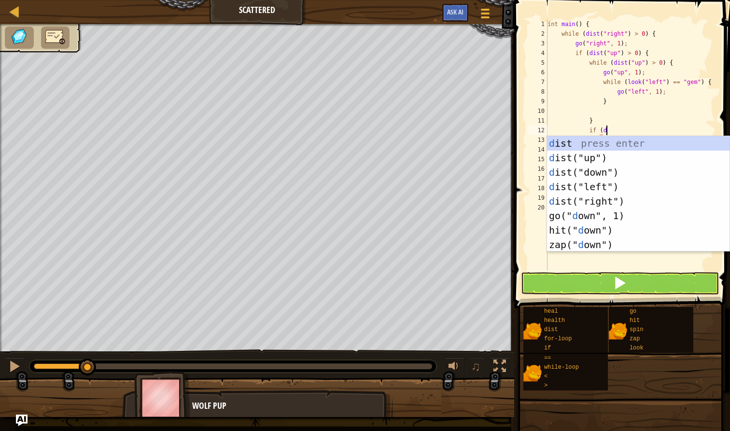
scroll to position [4, 4]
click at [623, 170] on div "d ist press enter d ist("up") press enter d ist("down") press enter d ist("left…" at bounding box center [638, 208] width 182 height 145
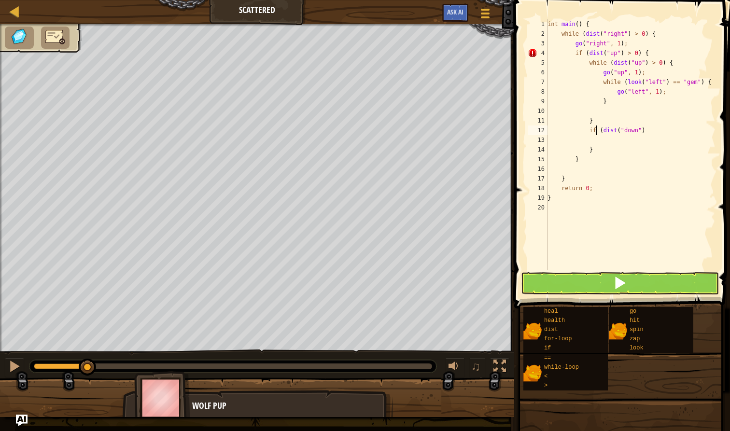
click at [596, 128] on div "int main ( ) { while ( dist ( " right " ) > 0 ) { go ( " right " , 1 ) ; if ( d…" at bounding box center [630, 154] width 170 height 270
click at [653, 131] on div "int main ( ) { while ( dist ( " right " ) > 0 ) { go ( " right " , 1 ) ; if ( d…" at bounding box center [630, 154] width 170 height 270
click at [662, 132] on div "int main ( ) { while ( dist ( " right " ) > 0 ) { go ( " right " , 1 ) ; if ( d…" at bounding box center [630, 154] width 170 height 270
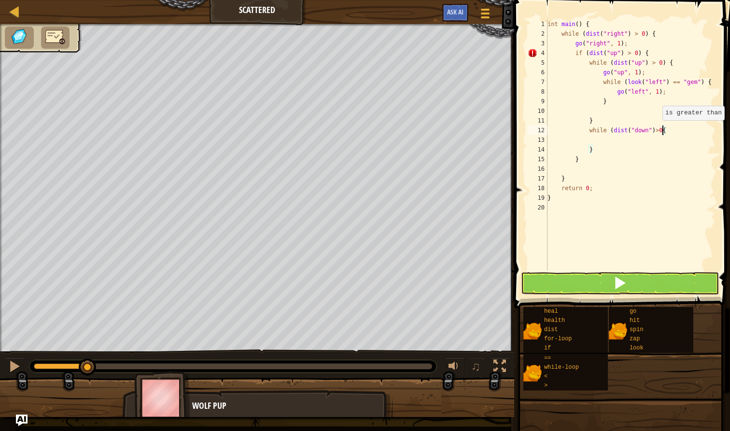
click at [662, 130] on div "int main ( ) { while ( dist ( " right " ) > 0 ) { go ( " right " , 1 ) ; if ( d…" at bounding box center [630, 154] width 170 height 270
click at [679, 154] on div "int main ( ) { while ( dist ( " right " ) > 0 ) { go ( " right " , 1 ) ; if ( d…" at bounding box center [630, 154] width 170 height 270
type textarea "}"
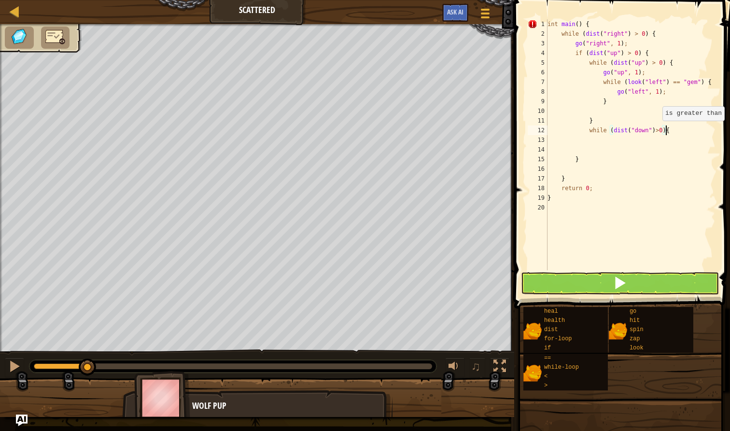
click at [665, 130] on div "int main ( ) { while ( dist ( " right " ) > 0 ) { go ( " right " , 1 ) ; if ( d…" at bounding box center [630, 154] width 170 height 270
click at [663, 132] on div "int main ( ) { while ( dist ( " right " ) > 0 ) { go ( " right " , 1 ) ; if ( d…" at bounding box center [630, 154] width 170 height 270
click at [667, 133] on div "int main ( ) { while ( dist ( " right " ) > 0 ) { go ( " right " , 1 ) ; if ( d…" at bounding box center [630, 154] width 170 height 270
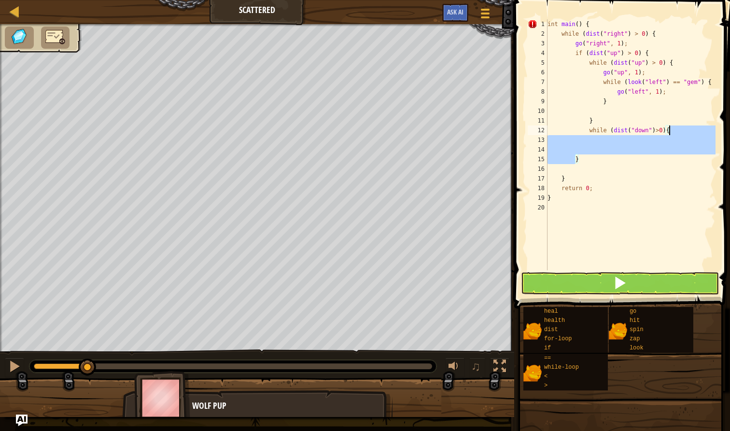
click at [667, 133] on div "int main ( ) { while ( dist ( " right " ) > 0 ) { go ( " right " , 1 ) ; if ( d…" at bounding box center [630, 154] width 170 height 270
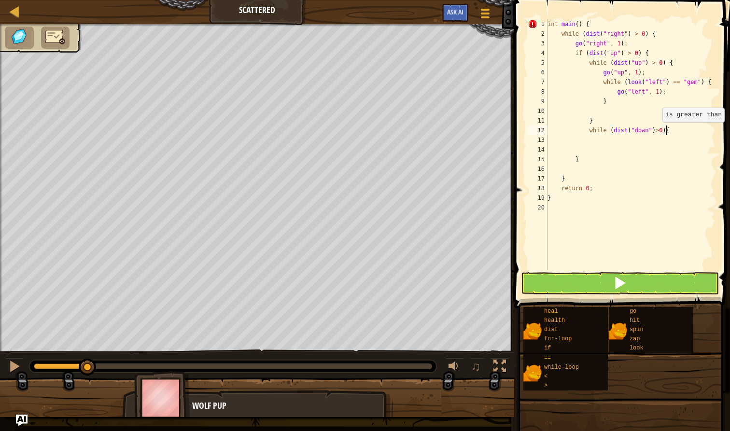
click at [666, 132] on div "int main ( ) { while ( dist ( " right " ) > 0 ) { go ( " right " , 1 ) ; if ( d…" at bounding box center [630, 154] width 170 height 270
type textarea "while (dist("down")>0){"
click at [663, 141] on div "int main ( ) { while ( dist ( " right " ) > 0 ) { go ( " right " , 1 ) ; if ( d…" at bounding box center [630, 154] width 170 height 270
click at [663, 127] on div "int main ( ) { while ( dist ( " right " ) > 0 ) { go ( " right " , 1 ) ; if ( d…" at bounding box center [630, 154] width 170 height 270
click at [672, 130] on div "int main ( ) { while ( dist ( " right " ) > 0 ) { go ( " right " , 1 ) ; if ( d…" at bounding box center [630, 154] width 170 height 270
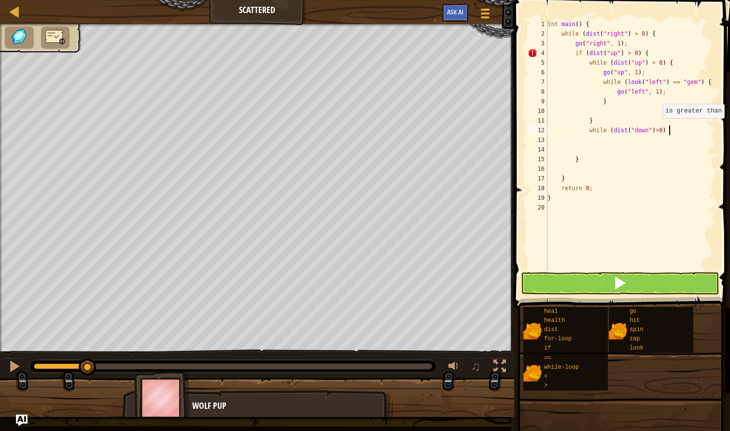
click at [660, 128] on div "int main ( ) { while ( dist ( " right " ) > 0 ) { go ( " right " , 1 ) ; if ( d…" at bounding box center [630, 154] width 170 height 270
click at [677, 127] on div "int main ( ) { while ( dist ( " right " ) > 0 ) { go ( " right " , 1 ) ; if ( d…" at bounding box center [630, 154] width 170 height 270
type textarea "while (dist("down")> 0) {"
click at [593, 152] on div "int main ( ) { while ( dist ( " right " ) > 0 ) { go ( " right " , 1 ) ; if ( d…" at bounding box center [630, 154] width 170 height 270
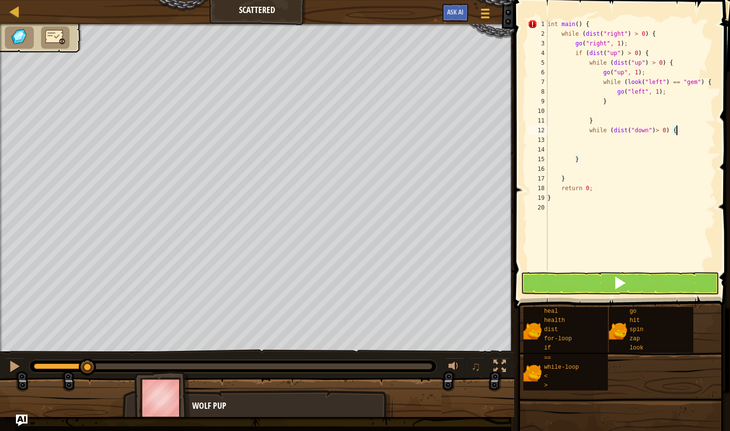
scroll to position [4, 3]
type textarea "}"
type textarea "go"
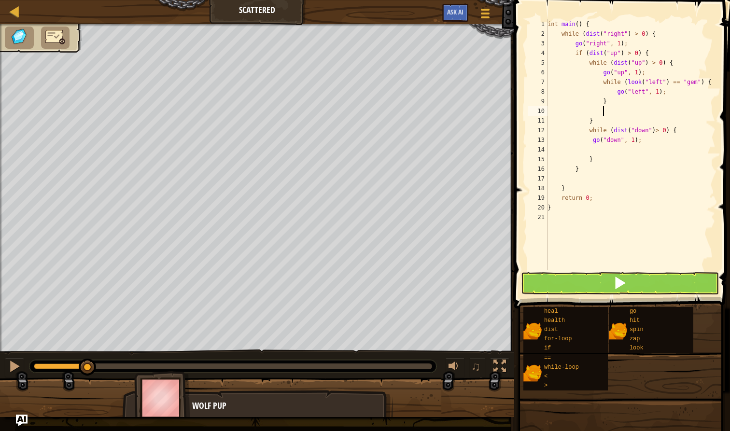
click at [615, 110] on div "int main ( ) { while ( dist ( " right " ) > 0 ) { go ( " right " , 1 ) ; if ( d…" at bounding box center [630, 154] width 170 height 270
click at [614, 115] on div "int main ( ) { while ( dist ( " right " ) > 0 ) { go ( " right " , 1 ) ; if ( d…" at bounding box center [630, 154] width 170 height 270
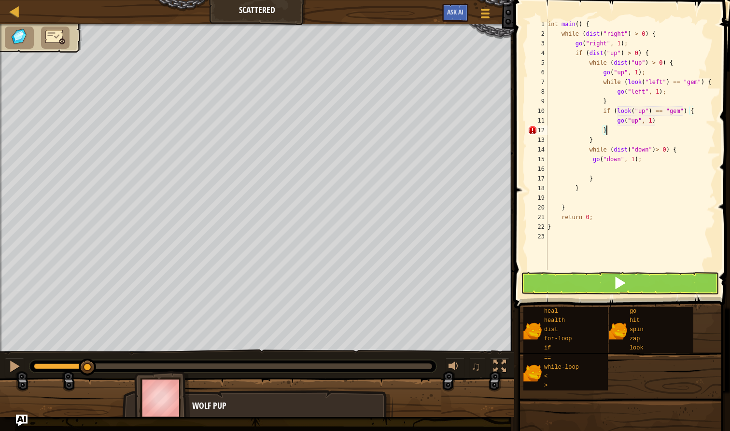
scroll to position [4, 3]
type textarea "go("down", 1);"
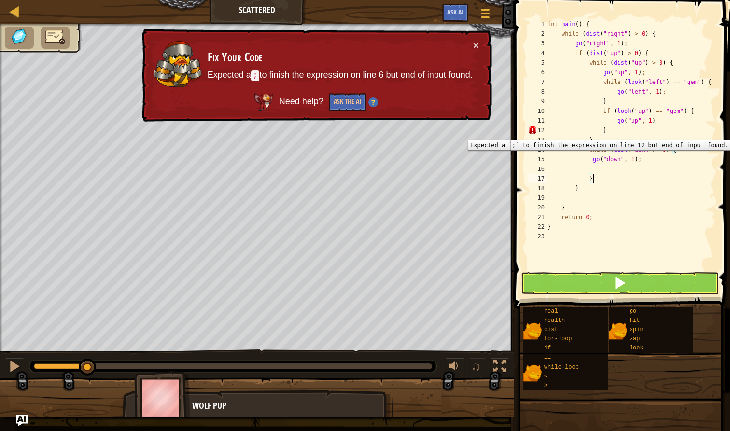
click at [533, 131] on div "12" at bounding box center [537, 130] width 20 height 10
click at [657, 120] on div "int main ( ) { while ( dist ( " right " ) > 0 ) { go ( " right " , 1 ) ; if ( d…" at bounding box center [630, 154] width 170 height 270
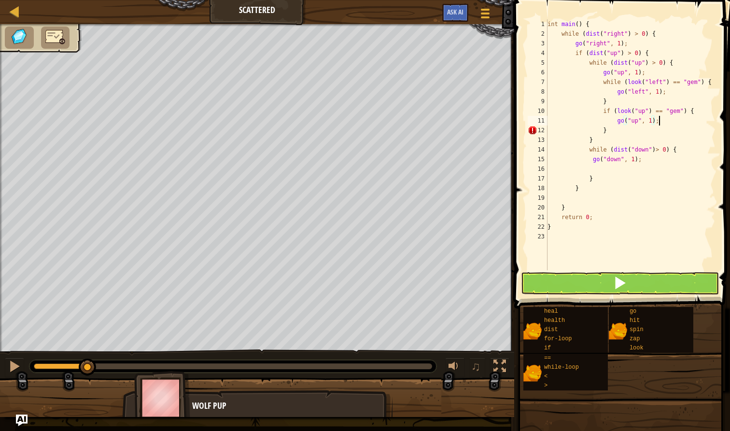
scroll to position [4, 9]
type textarea "go("up", 1);"
click at [634, 284] on button at bounding box center [620, 283] width 198 height 22
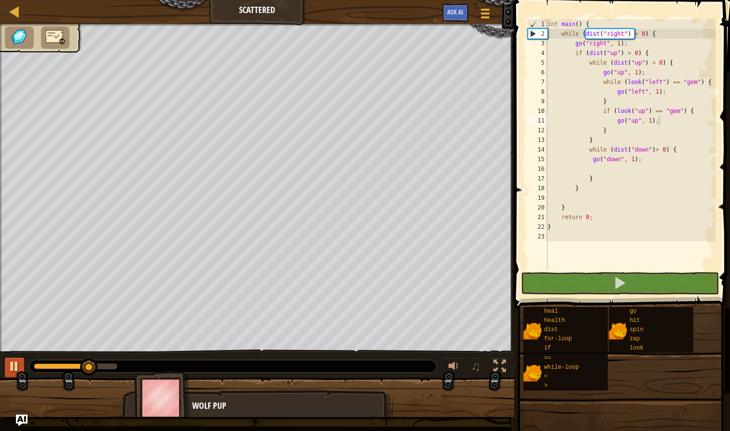
click at [13, 370] on div at bounding box center [14, 366] width 13 height 13
drag, startPoint x: 83, startPoint y: 364, endPoint x: 294, endPoint y: 352, distance: 211.2
click at [72, 363] on div at bounding box center [232, 366] width 407 height 13
drag, startPoint x: 49, startPoint y: 368, endPoint x: 117, endPoint y: 356, distance: 68.6
click at [117, 356] on div "♫" at bounding box center [257, 363] width 514 height 29
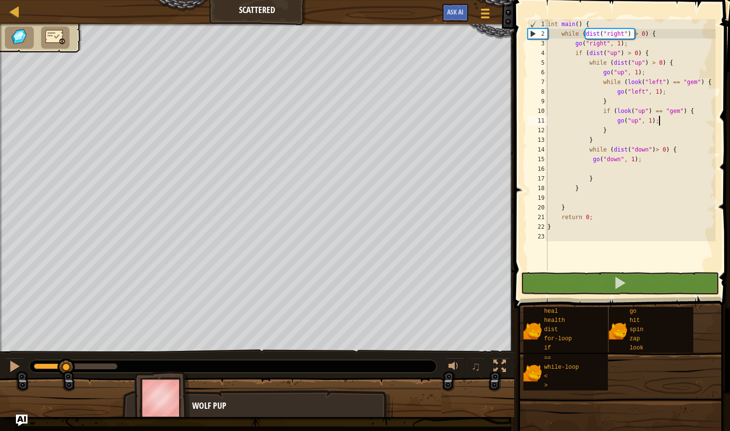
click at [84, 342] on div "♫ Wolf Pup" at bounding box center [365, 220] width 730 height 393
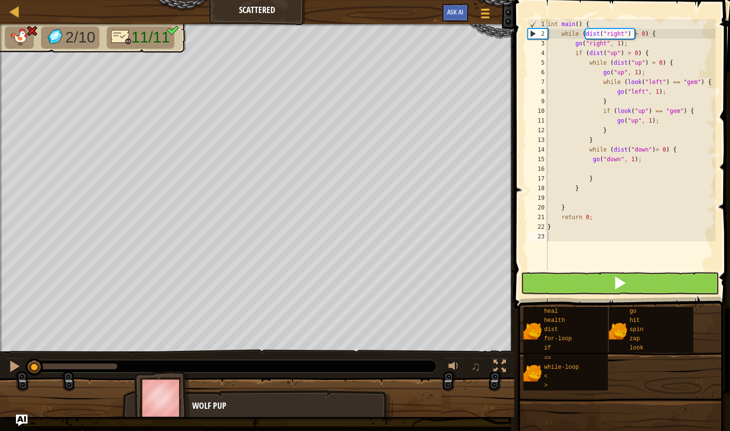
click at [619, 282] on span at bounding box center [620, 283] width 14 height 14
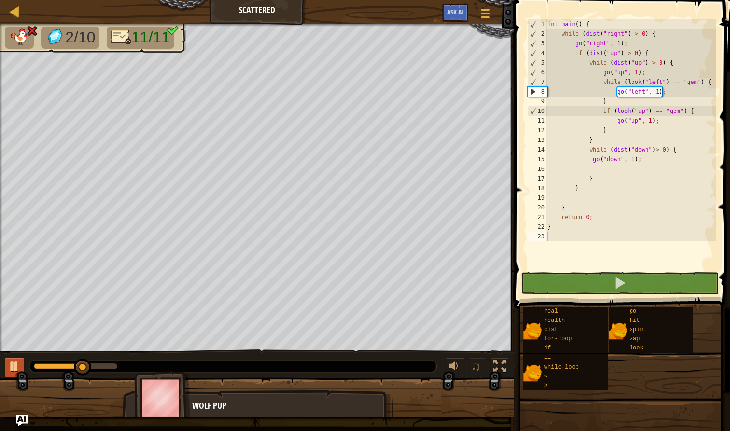
click at [17, 370] on div at bounding box center [14, 366] width 13 height 13
click at [645, 118] on div "int main ( ) { while ( dist ( " right " ) > 0 ) { go ( " right " , 1 ) ; if ( d…" at bounding box center [630, 154] width 170 height 270
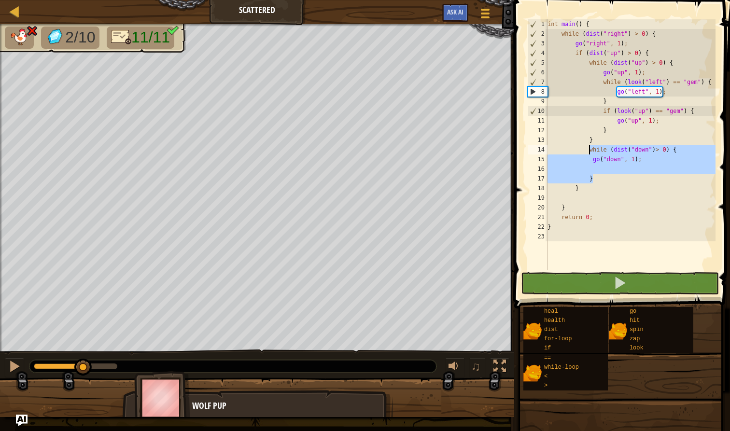
drag, startPoint x: 599, startPoint y: 180, endPoint x: 591, endPoint y: 150, distance: 31.0
click at [591, 150] on div "int main ( ) { while ( dist ( " right " ) > 0 ) { go ( " right " , 1 ) ; if ( d…" at bounding box center [630, 154] width 170 height 270
type textarea "while (dist("down")> 0) { go("down", 1);"
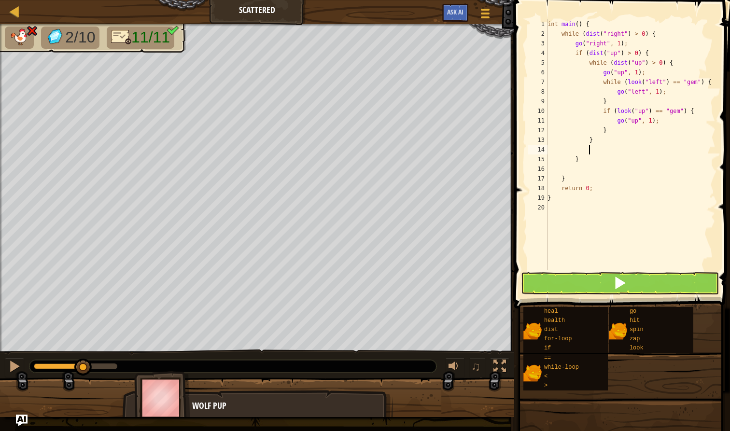
click at [593, 171] on div "int main ( ) { while ( dist ( " right " ) > 0 ) { go ( " right " , 1 ) ; if ( d…" at bounding box center [630, 154] width 170 height 270
click at [593, 170] on div "int main ( ) { while ( dist ( " right " ) > 0 ) { go ( " right " , 1 ) ; if ( d…" at bounding box center [630, 154] width 170 height 270
type textarea "}"
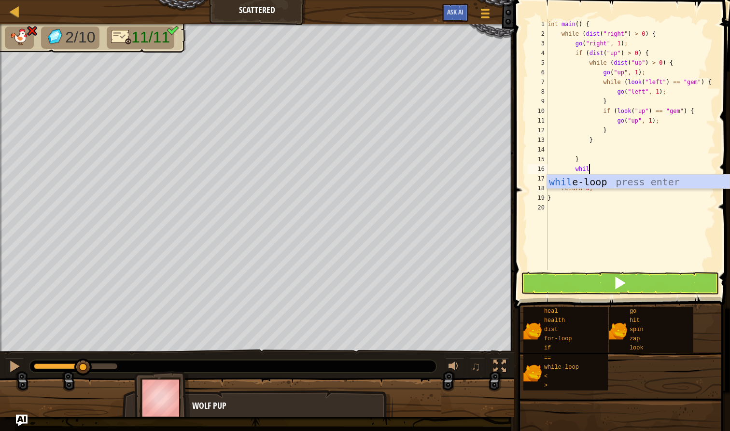
scroll to position [4, 3]
type textarea "w"
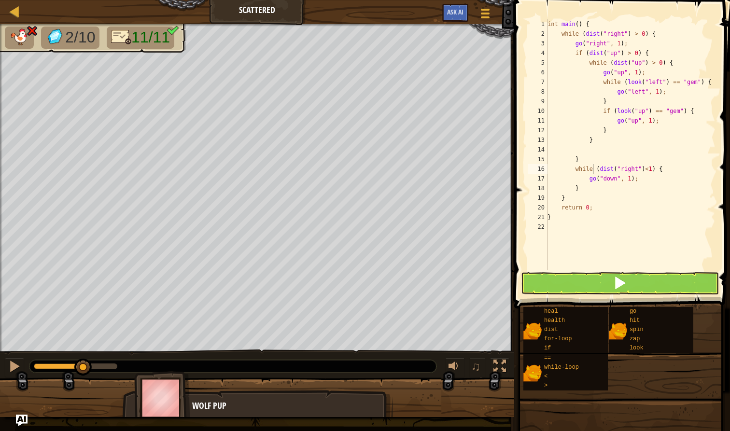
click at [619, 284] on span at bounding box center [620, 283] width 14 height 14
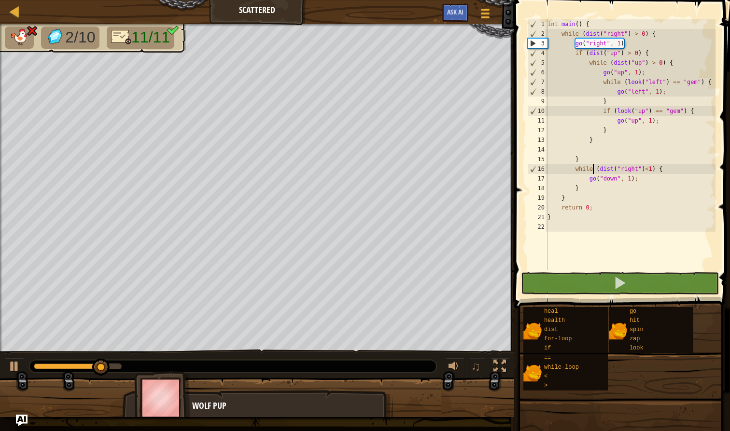
click at [611, 118] on div "int main ( ) { while ( dist ( " right " ) > 0 ) { go ( " right " , 1 ) ; if ( d…" at bounding box center [630, 154] width 170 height 270
click at [14, 366] on div at bounding box center [14, 366] width 13 height 13
click at [650, 115] on div "int main ( ) { while ( dist ( " right " ) > 0 ) { go ( " right " , 1 ) ; if ( d…" at bounding box center [630, 154] width 170 height 270
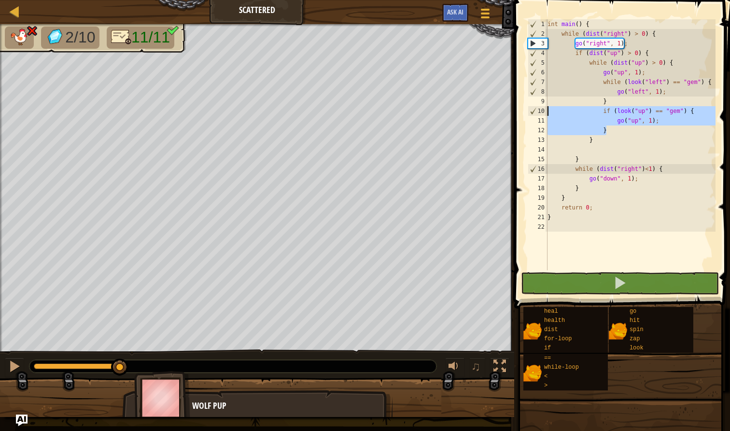
drag, startPoint x: 619, startPoint y: 130, endPoint x: 541, endPoint y: 111, distance: 80.2
click at [541, 111] on div "if (look("up") == "gem") { 1 2 3 4 5 6 7 8 9 10 11 12 13 14 15 16 17 18 19 20 2…" at bounding box center [621, 144] width 190 height 251
type textarea "if (look("up") == "gem") { go("up", 1);"
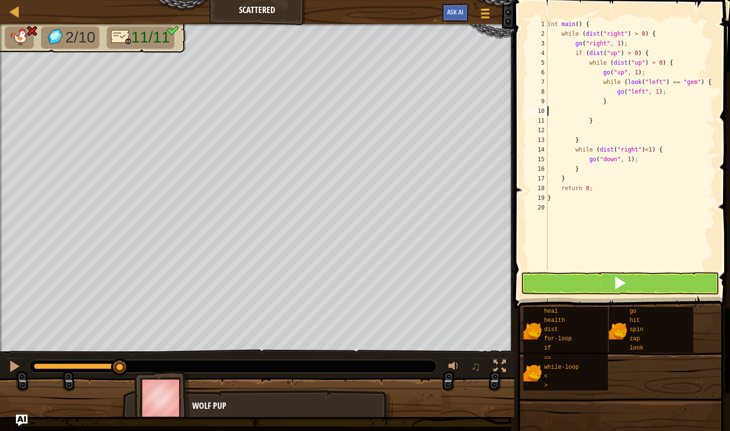
type textarea "}"
click at [15, 369] on div at bounding box center [14, 366] width 13 height 13
click at [611, 290] on button at bounding box center [620, 283] width 198 height 22
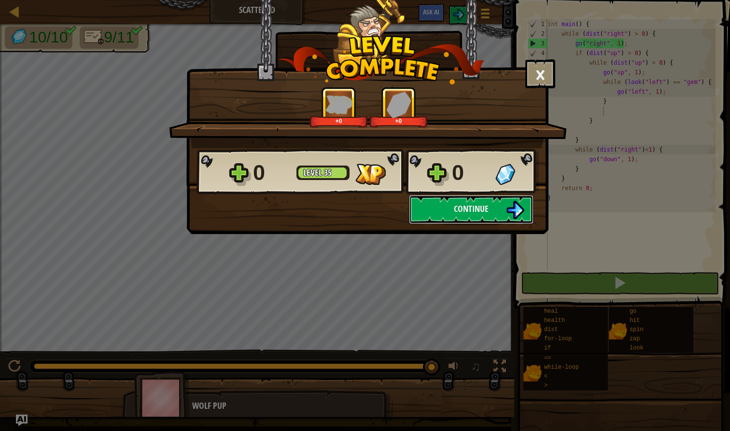
drag, startPoint x: 81, startPoint y: 371, endPoint x: 498, endPoint y: 329, distance: 419.1
click at [493, 1] on body "Map Scattered Game Menu Ask AI 1 הההההההההההההההההההההההההההההההההההההההההההההה…" at bounding box center [365, 0] width 730 height 1
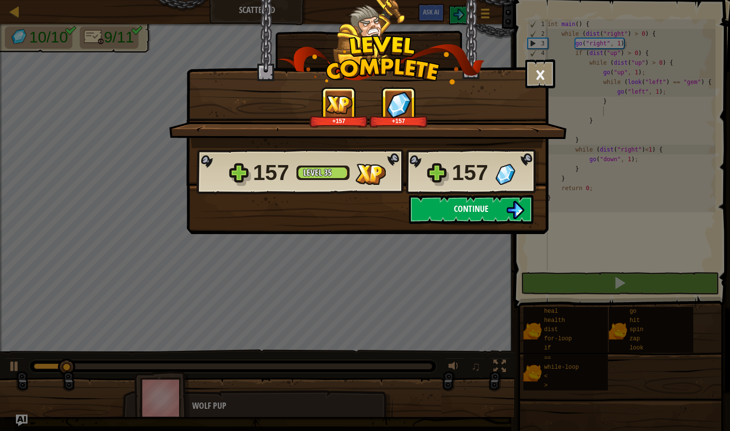
click at [430, 209] on button "Continue" at bounding box center [471, 209] width 125 height 29
